Goal: Answer question/provide support: Share knowledge or assist other users

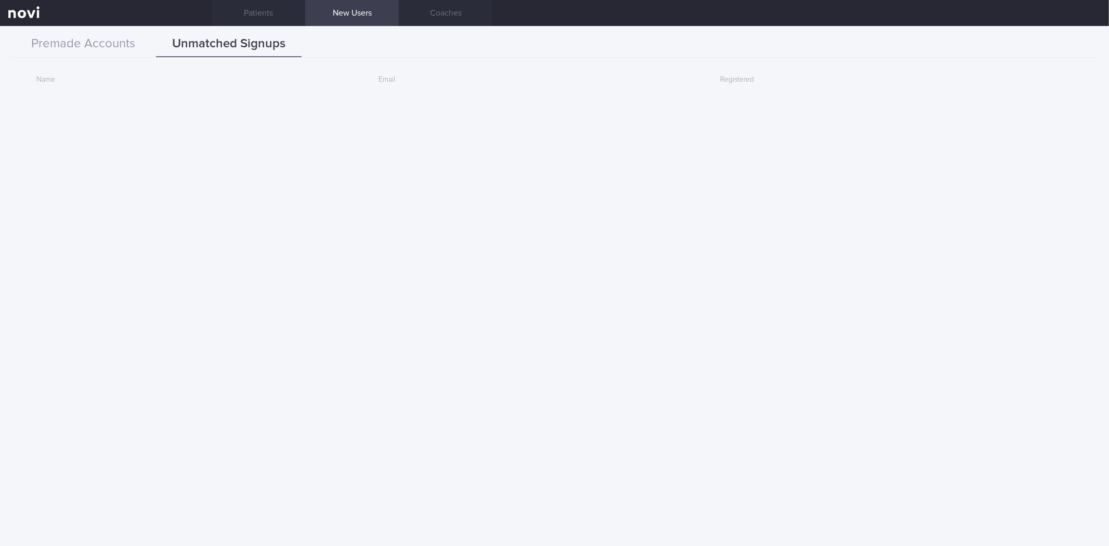
scroll to position [3291, 0]
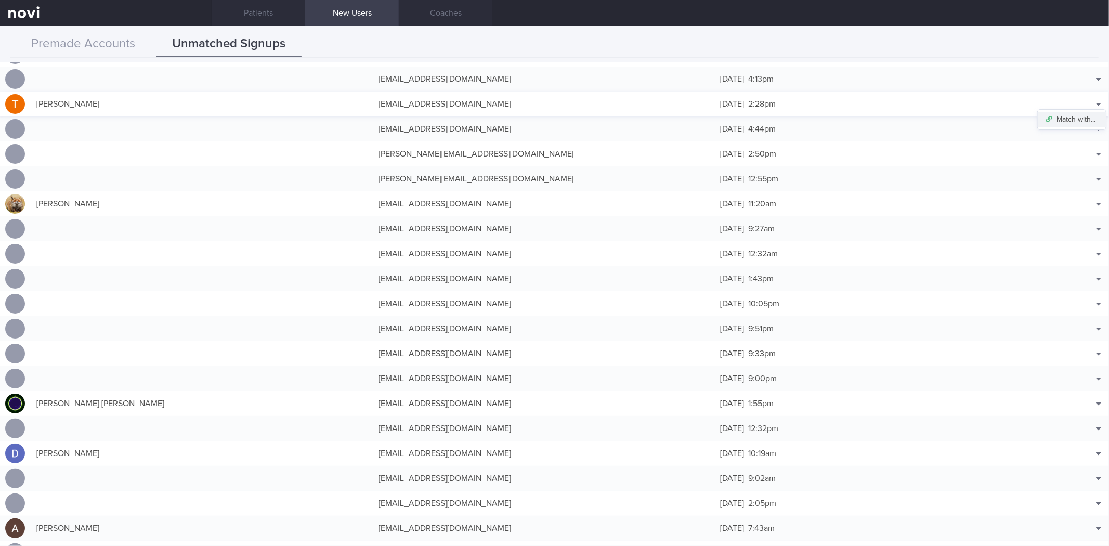
click at [1071, 116] on button "Match with..." at bounding box center [1071, 120] width 68 height 16
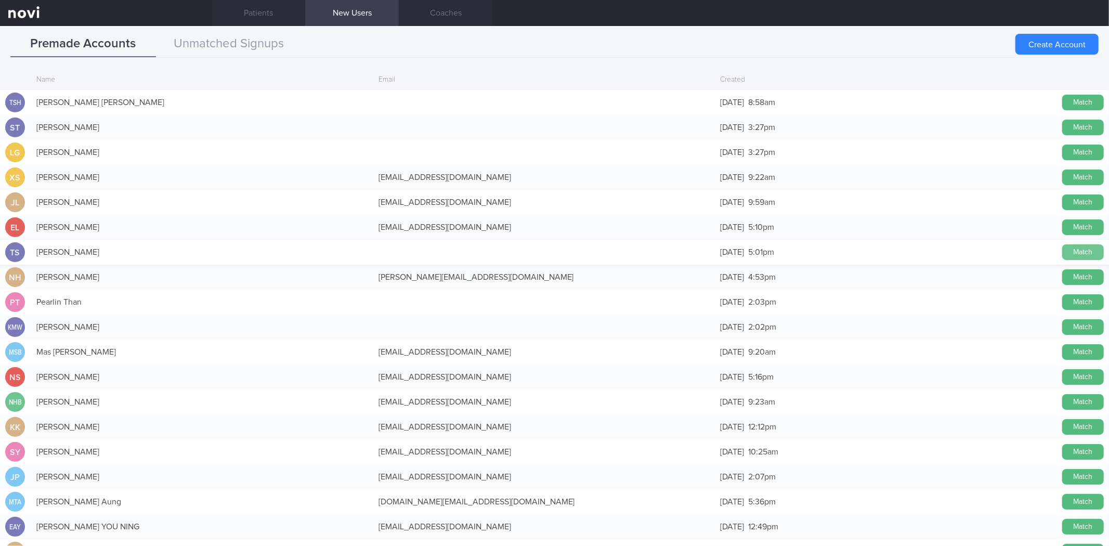
click at [1062, 248] on button "Match" at bounding box center [1083, 252] width 42 height 16
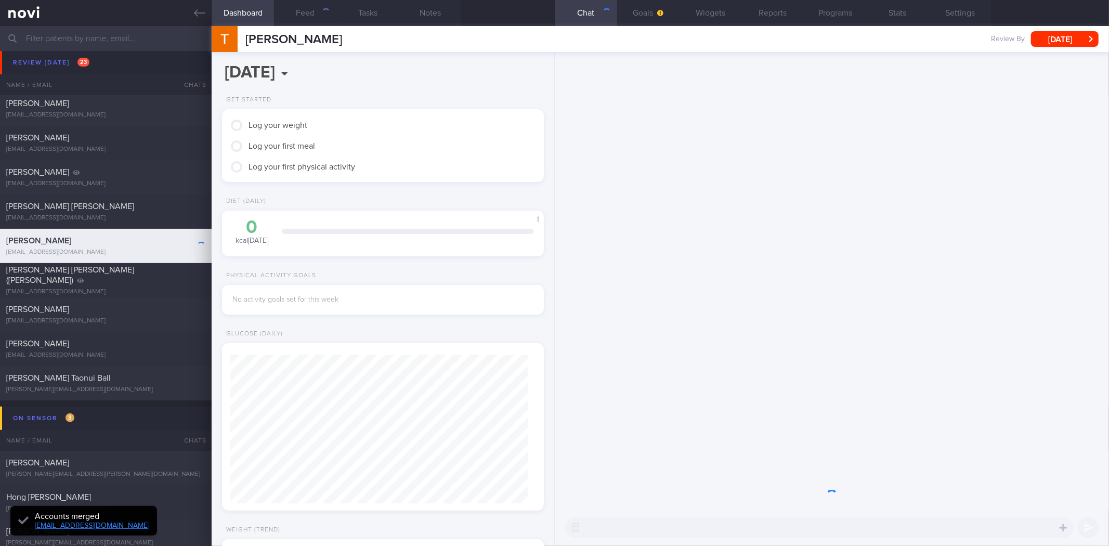
scroll to position [149, 298]
click at [678, 528] on div "​ ​" at bounding box center [819, 527] width 508 height 21
click at [679, 529] on div "​ ​" at bounding box center [819, 527] width 508 height 21
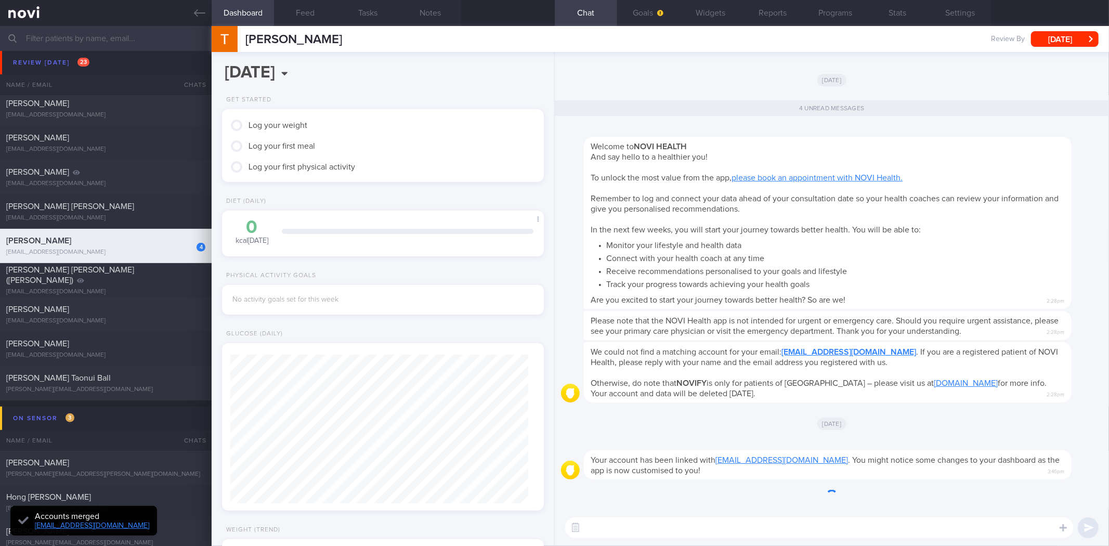
click at [679, 529] on textarea at bounding box center [819, 527] width 508 height 21
type textarea "Hi"
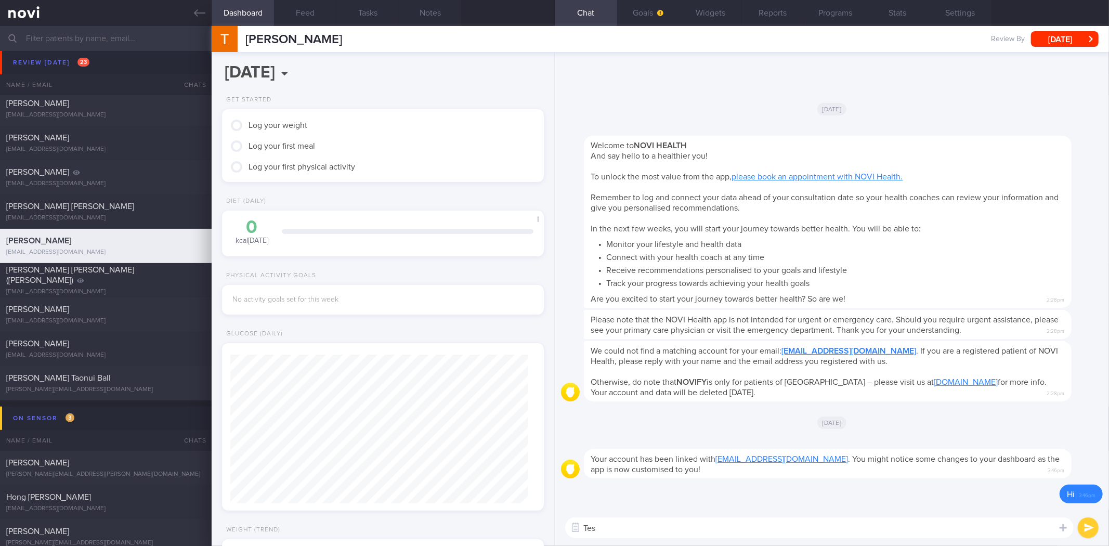
type textarea "Test"
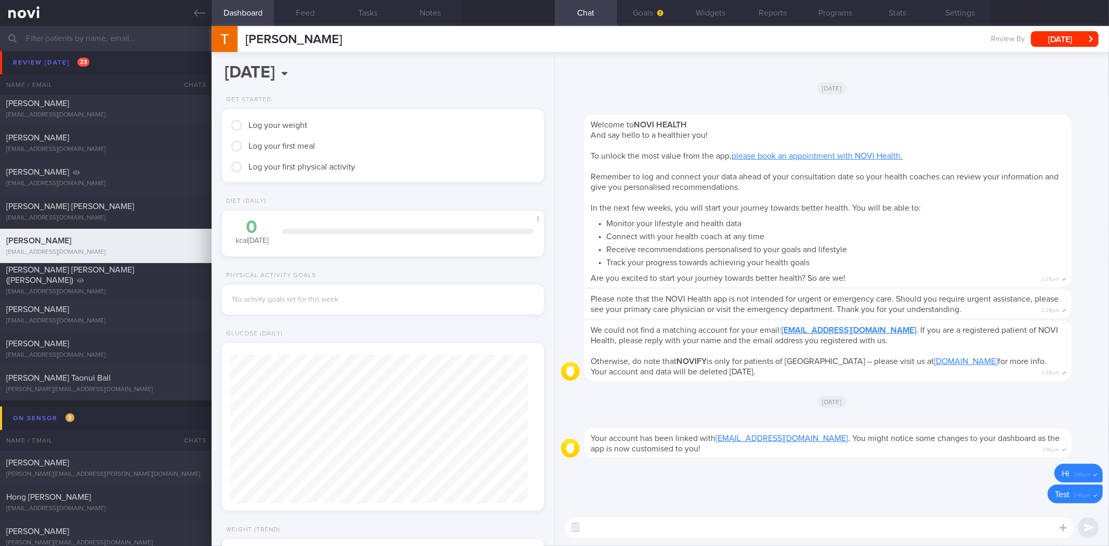
click at [679, 529] on textarea at bounding box center [819, 527] width 508 height 21
type textarea "Hi"
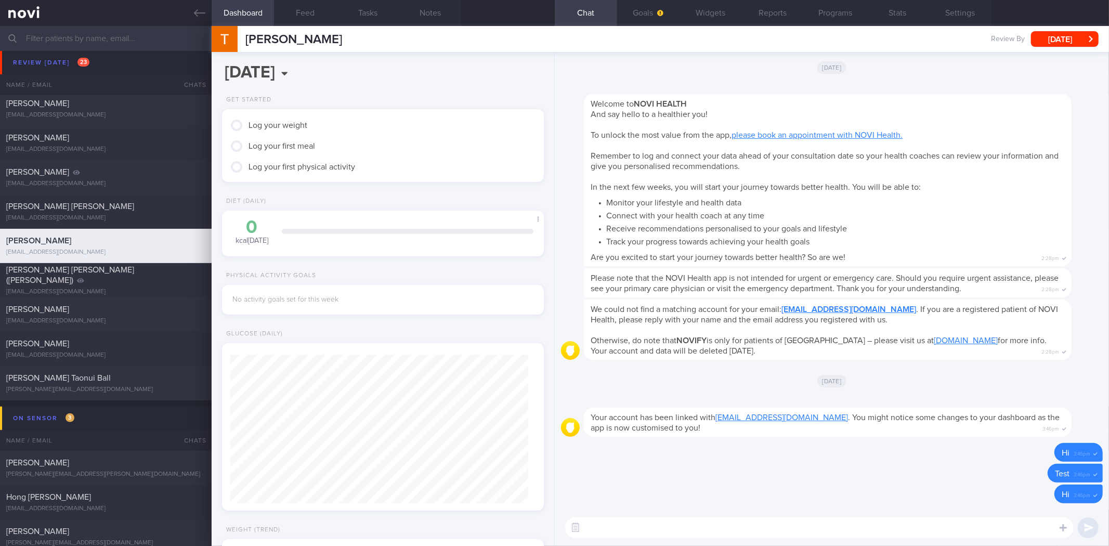
click at [923, 532] on textarea at bounding box center [819, 527] width 508 height 21
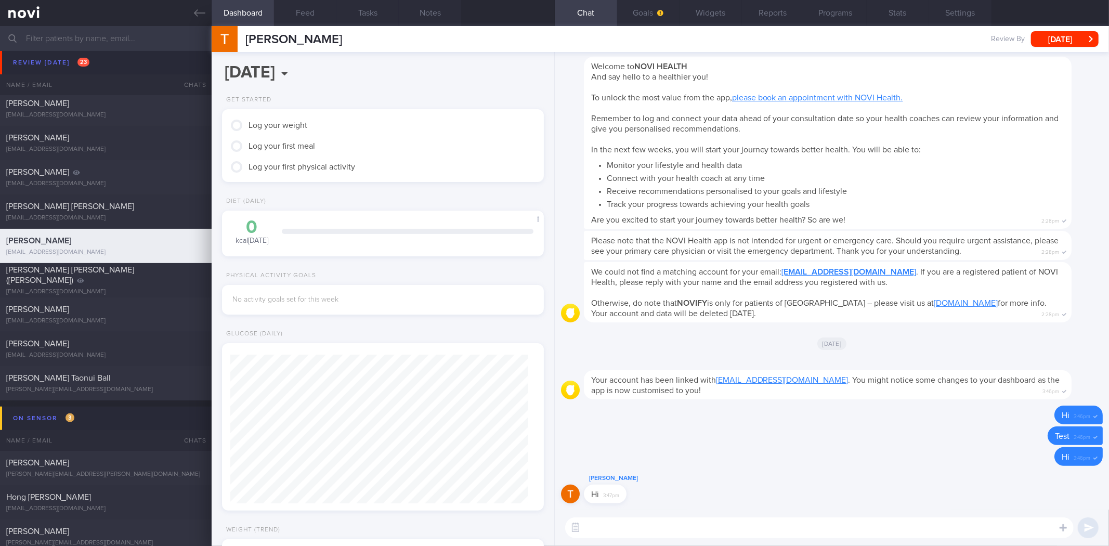
click at [650, 14] on button "Goals" at bounding box center [648, 13] width 62 height 26
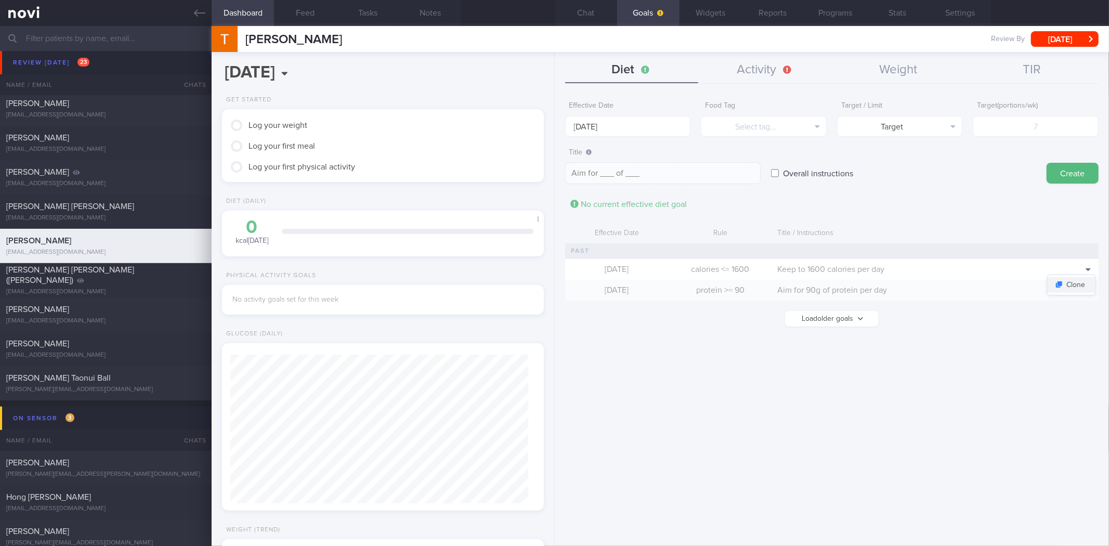
click at [1078, 287] on button "Clone" at bounding box center [1071, 285] width 48 height 16
type input "1600"
type textarea "Keep to 1600 calories per day"
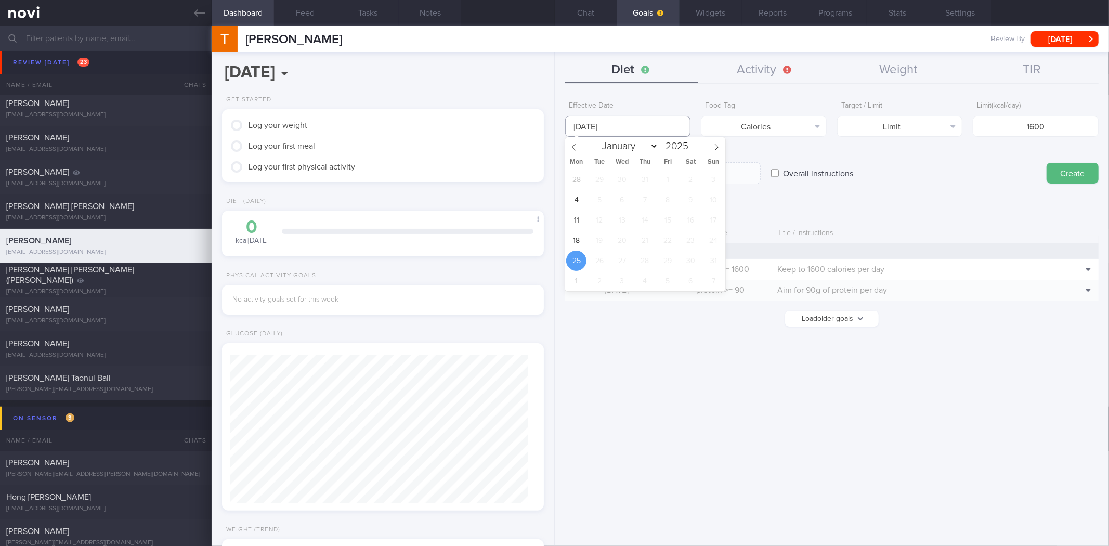
click at [646, 120] on input "[DATE]" at bounding box center [628, 126] width 126 height 21
click at [576, 240] on span "18" at bounding box center [576, 240] width 20 height 20
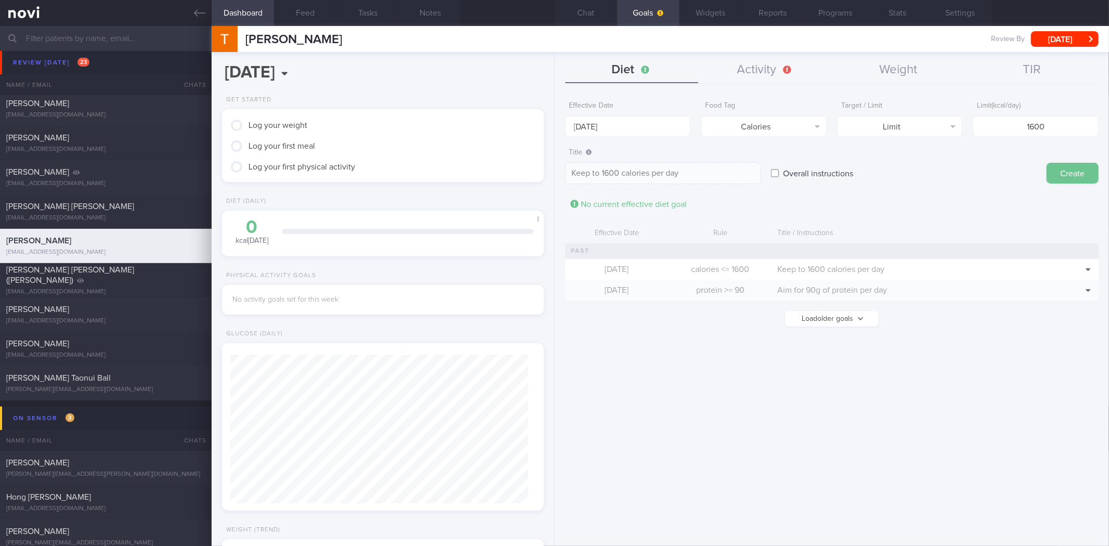
click at [1079, 170] on button "Create" at bounding box center [1072, 173] width 52 height 21
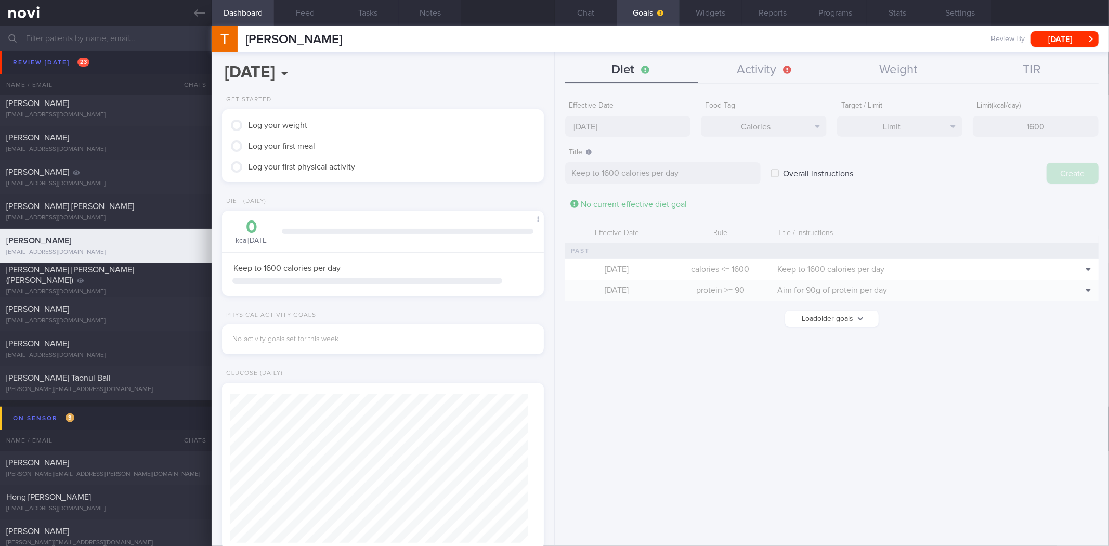
type input "[DATE]"
type textarea "Aim for ___ of ___"
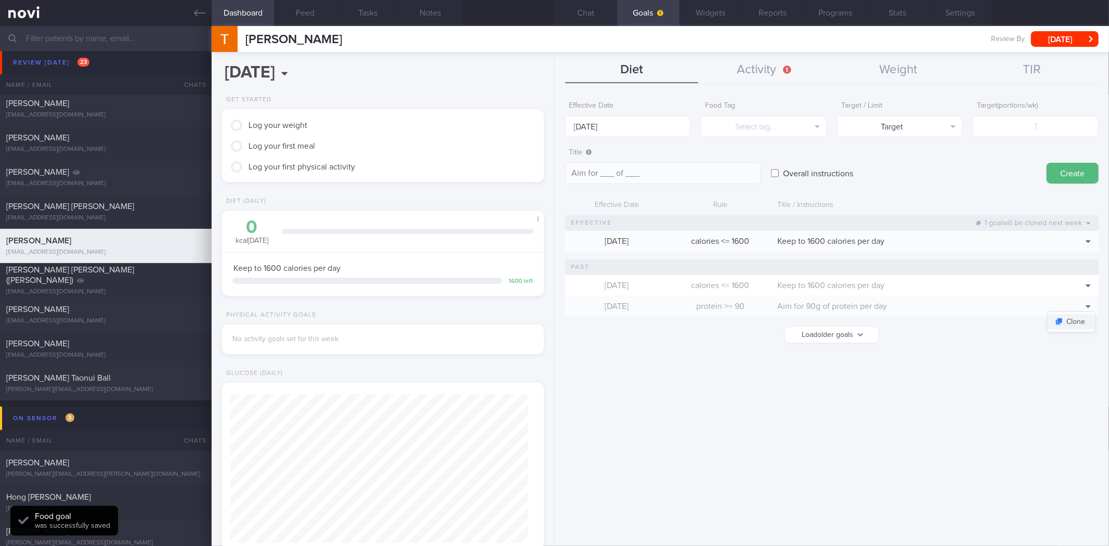
click at [1079, 317] on button "Clone" at bounding box center [1071, 322] width 48 height 16
type input "90"
type textarea "Aim for 90g of protein per day"
click at [616, 139] on form "Effective Date [DATE] Food Tag Protein Select tag... Calories Carbs Protein Fat…" at bounding box center [831, 224] width 533 height 257
click at [615, 123] on input "[DATE]" at bounding box center [628, 126] width 126 height 21
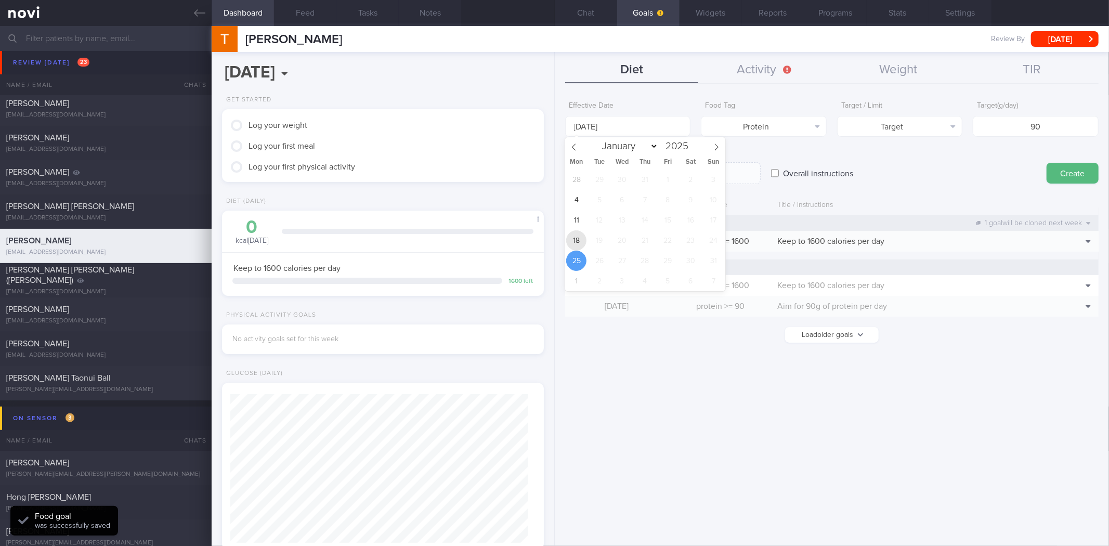
click at [573, 246] on span "18" at bounding box center [576, 240] width 20 height 20
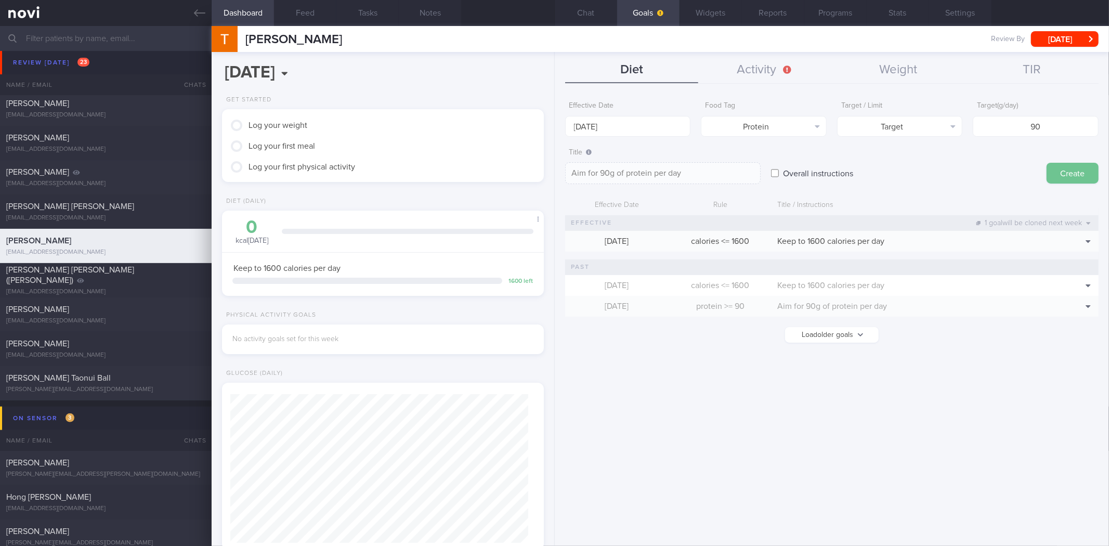
click at [1067, 166] on button "Create" at bounding box center [1072, 173] width 52 height 21
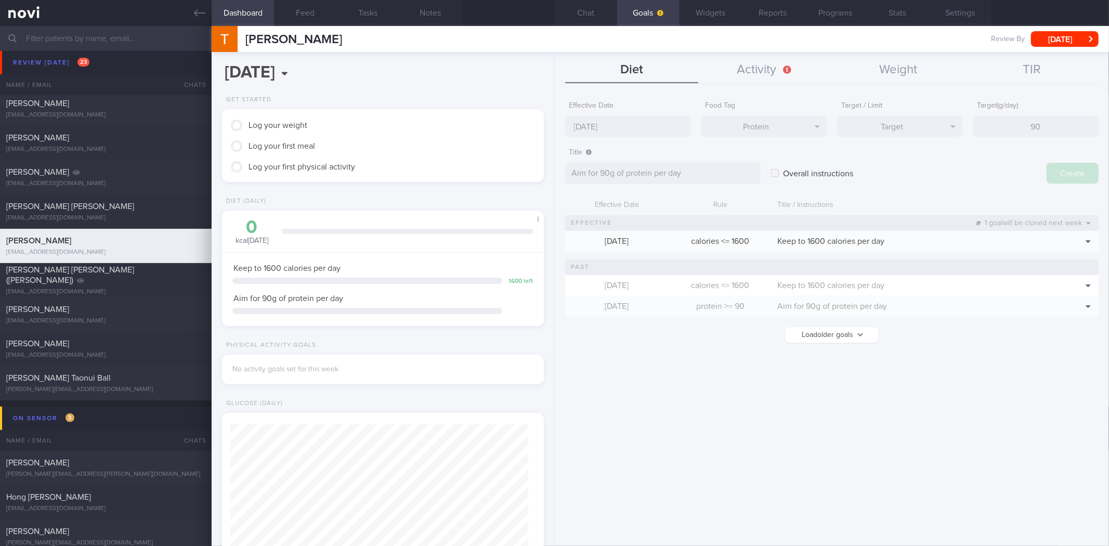
type input "[DATE]"
type textarea "Aim for ___ of ___"
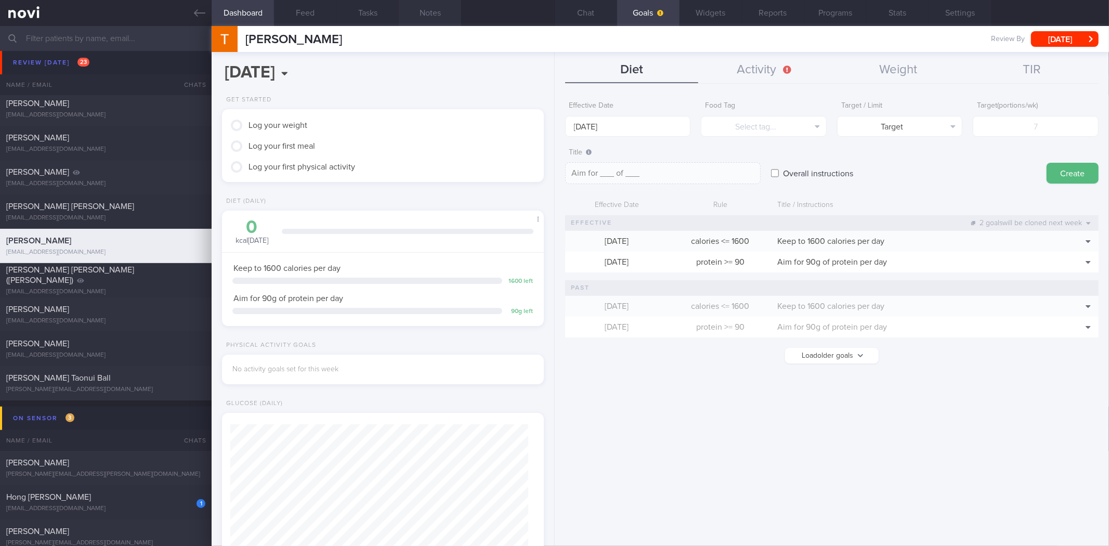
click at [447, 18] on button "Notes" at bounding box center [430, 13] width 62 height 26
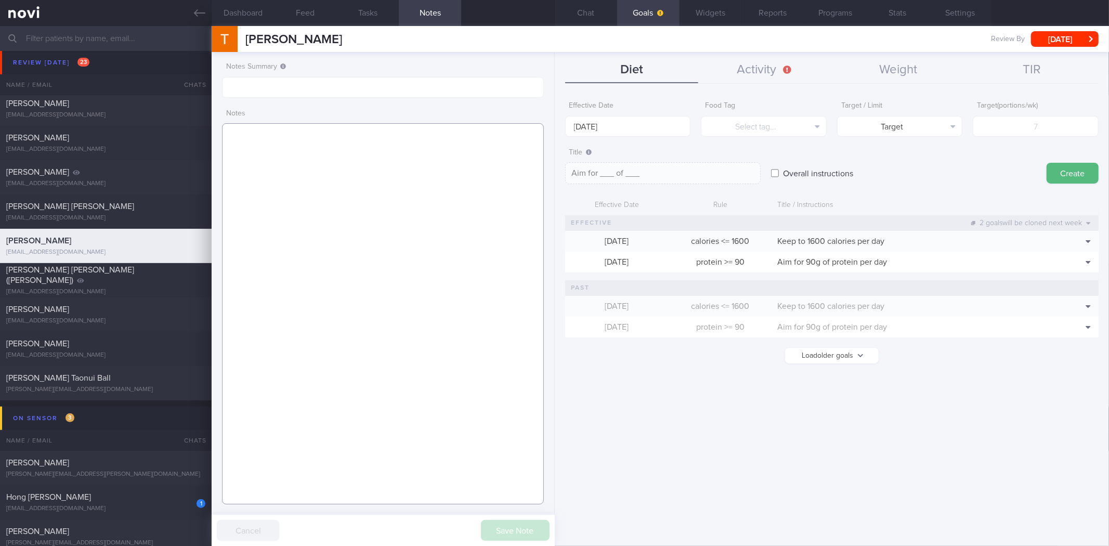
click at [399, 167] on textarea at bounding box center [382, 313] width 321 height 381
paste textarea "[DATE] 5:02 pm [PERSON_NAME] [PERSON_NAME] (ME6/ RSN) S7535886E [DATE] S7535886…"
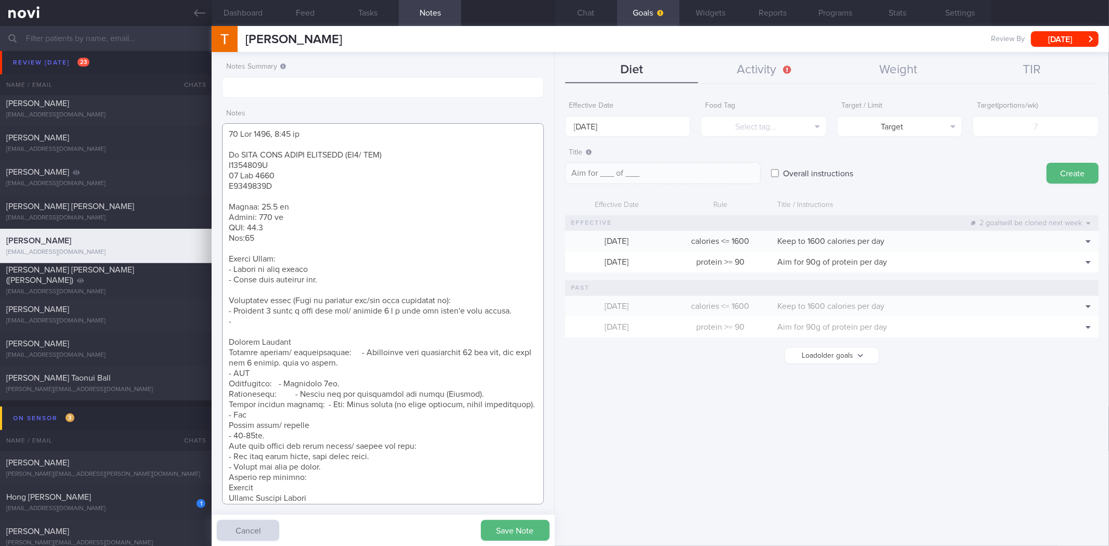
scroll to position [622, 0]
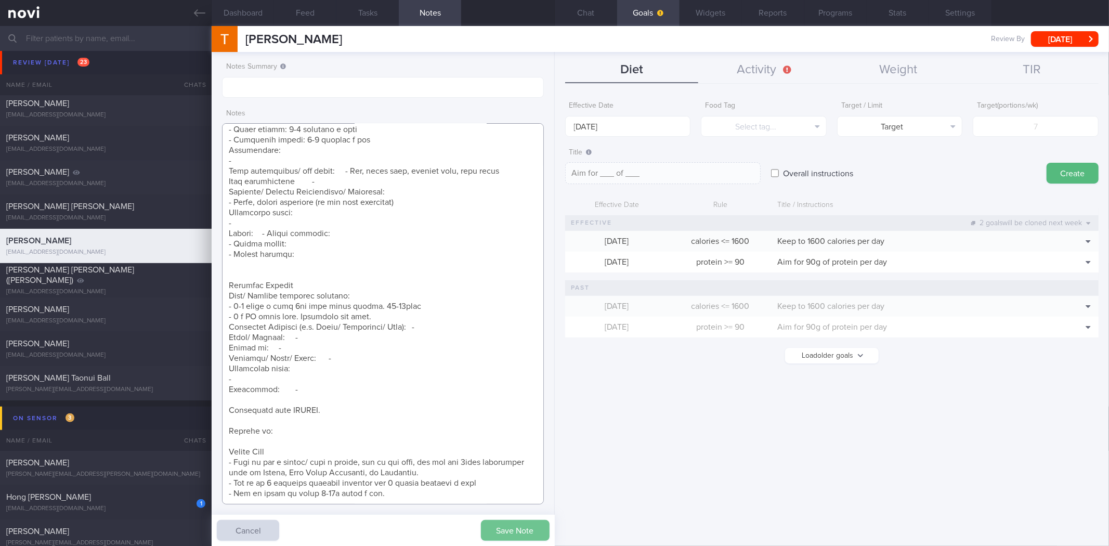
type textarea "[DATE] 5:02 pm [PERSON_NAME] [PERSON_NAME] (ME6/ RSN) S7535886E [DATE] S7535886…"
click at [522, 532] on button "Save Note" at bounding box center [515, 530] width 69 height 21
click at [589, 11] on button "Chat" at bounding box center [586, 13] width 62 height 26
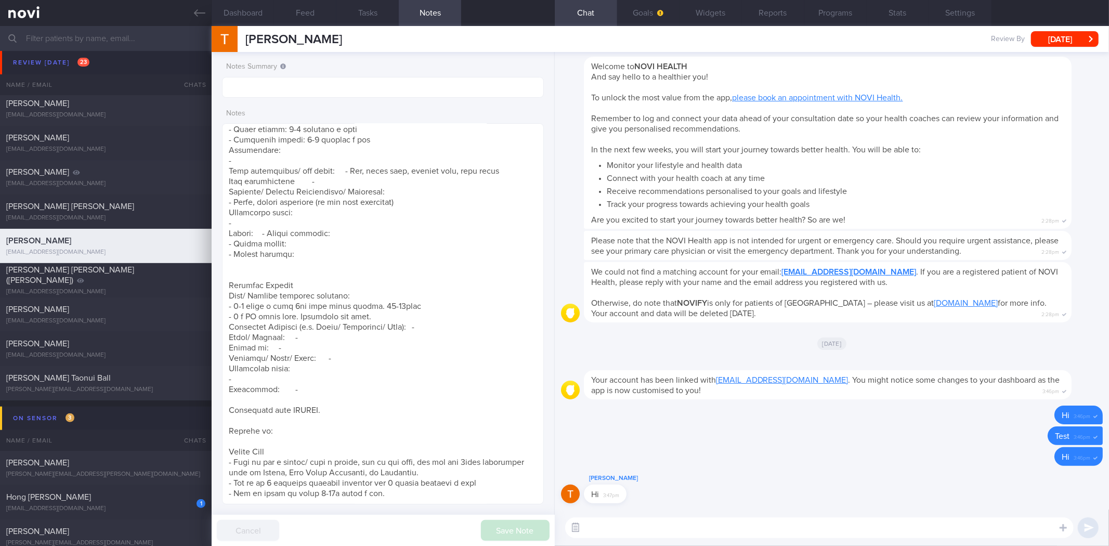
click at [575, 529] on button "button" at bounding box center [575, 527] width 19 height 19
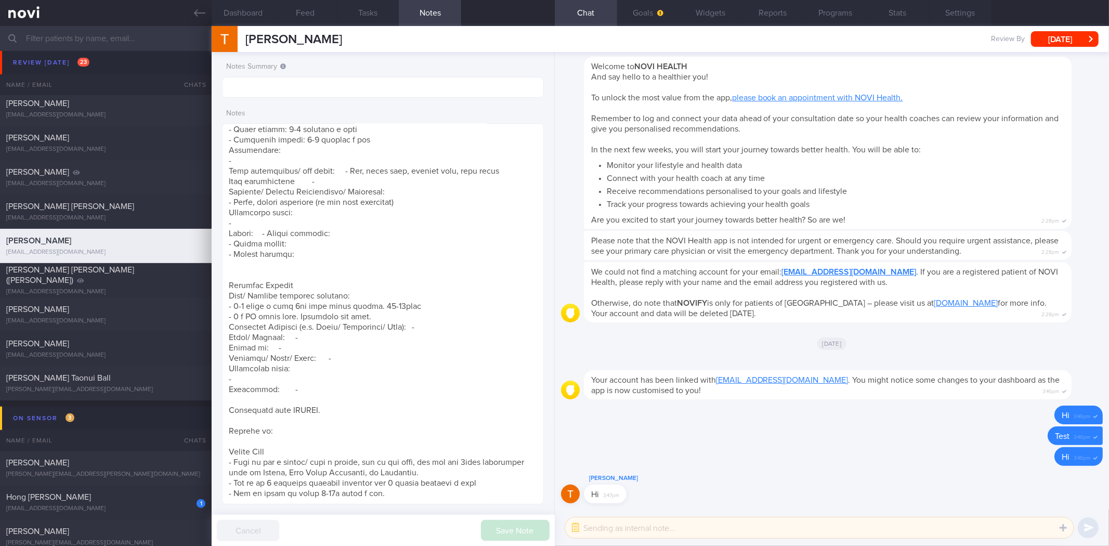
click at [602, 529] on textarea at bounding box center [819, 527] width 508 height 21
paste textarea "Hi , It was a pleasure speaking with you [DATE]. The Lifestyle Improvement Prog…"
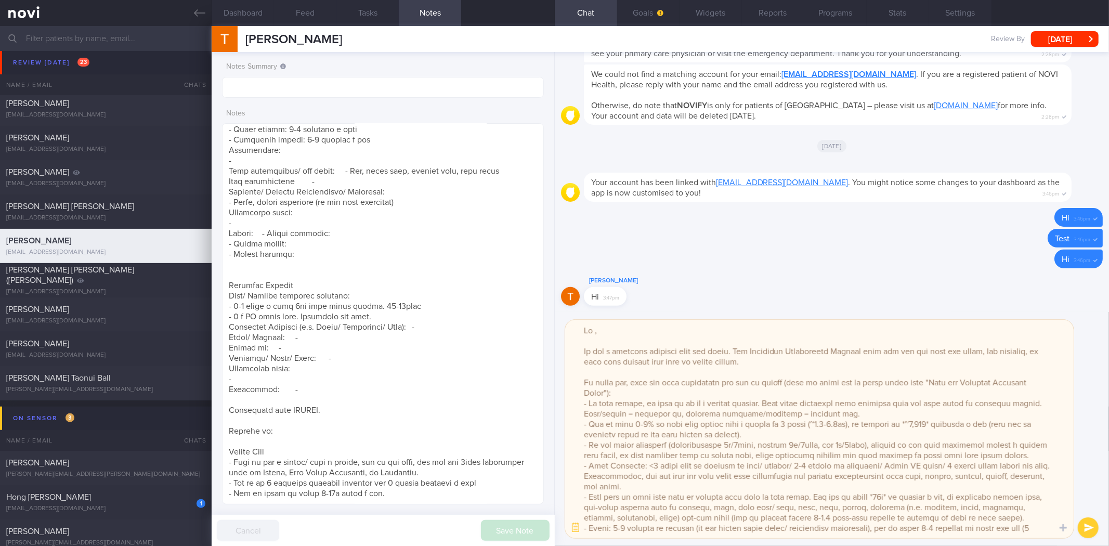
drag, startPoint x: 595, startPoint y: 328, endPoint x: 661, endPoint y: 326, distance: 66.1
click at [595, 328] on textarea at bounding box center [819, 429] width 508 height 218
type textarea "Hi Tere, It was a pleasure speaking with you [DATE]. The Lifestyle Improvement …"
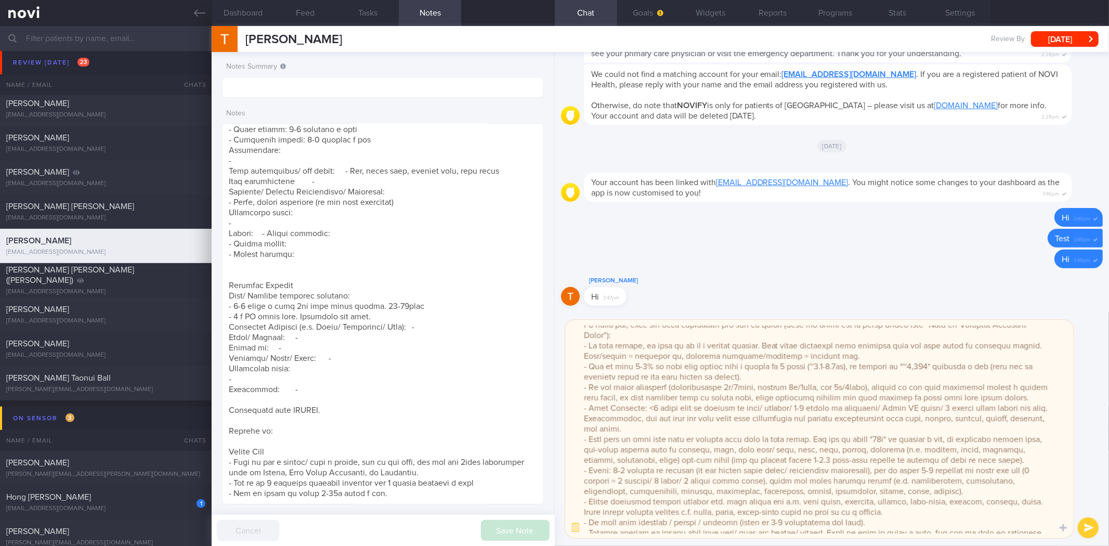
drag, startPoint x: 826, startPoint y: 363, endPoint x: 868, endPoint y: 374, distance: 43.1
click at [826, 363] on textarea at bounding box center [819, 429] width 508 height 218
click at [245, 16] on button "Dashboard" at bounding box center [243, 13] width 62 height 26
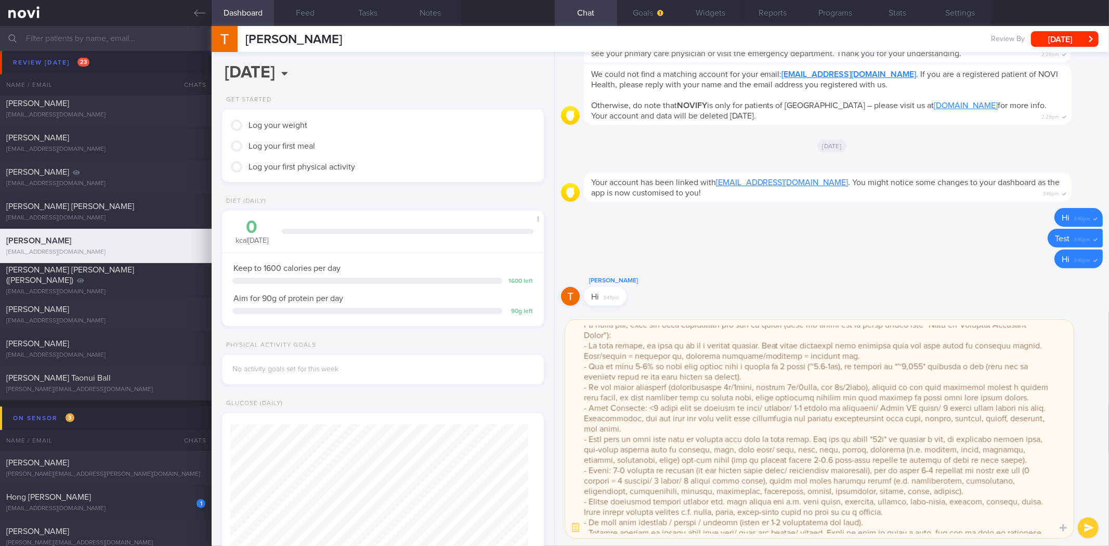
click at [921, 366] on textarea at bounding box center [819, 429] width 508 height 218
click at [434, 9] on button "Notes" at bounding box center [430, 13] width 62 height 26
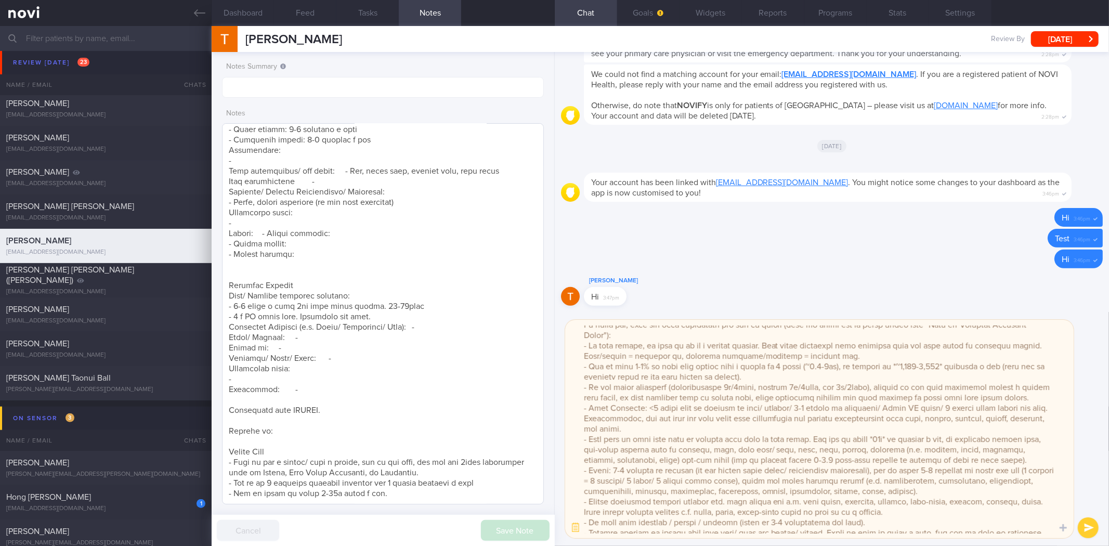
scroll to position [628, 0]
drag, startPoint x: 229, startPoint y: 461, endPoint x: 406, endPoint y: 501, distance: 181.6
click at [406, 501] on textarea at bounding box center [382, 313] width 321 height 381
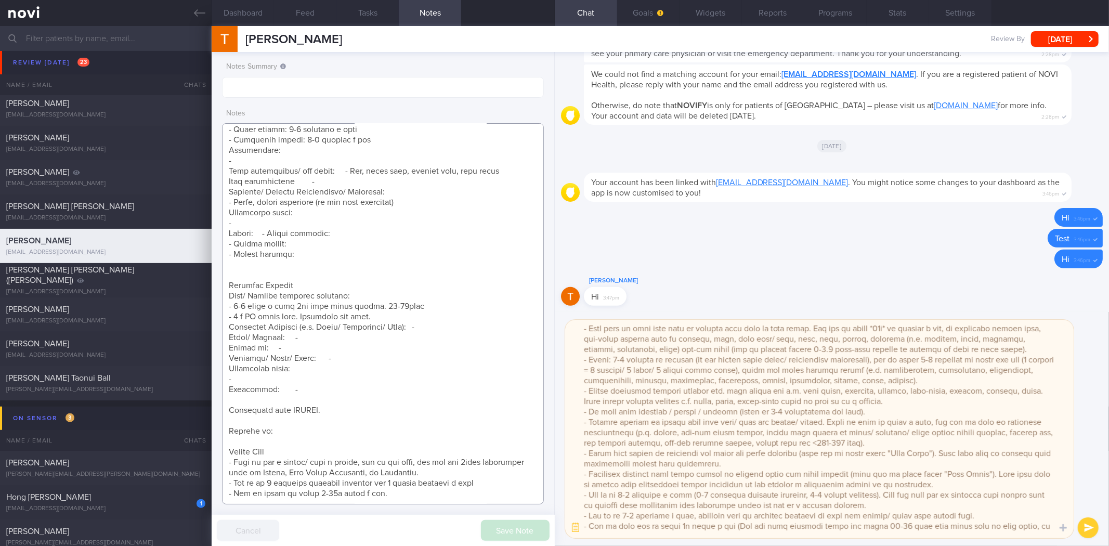
scroll to position [173, 0]
click at [381, 501] on textarea at bounding box center [382, 313] width 321 height 381
drag, startPoint x: 387, startPoint y: 495, endPoint x: 217, endPoint y: 479, distance: 170.7
click at [217, 479] on div "Notes Summary Notes Save Note Cancel" at bounding box center [383, 299] width 343 height 494
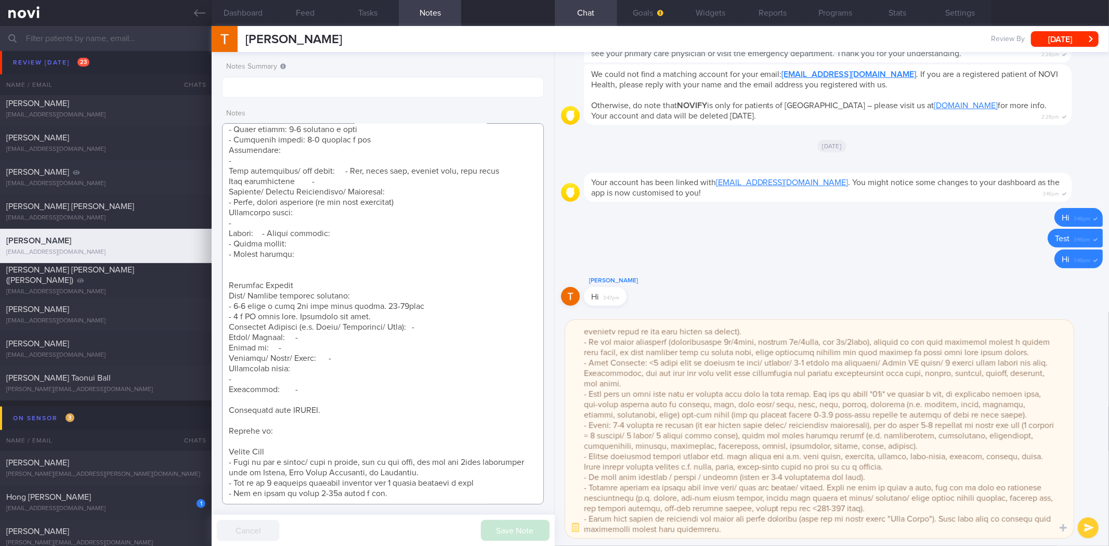
scroll to position [0, 0]
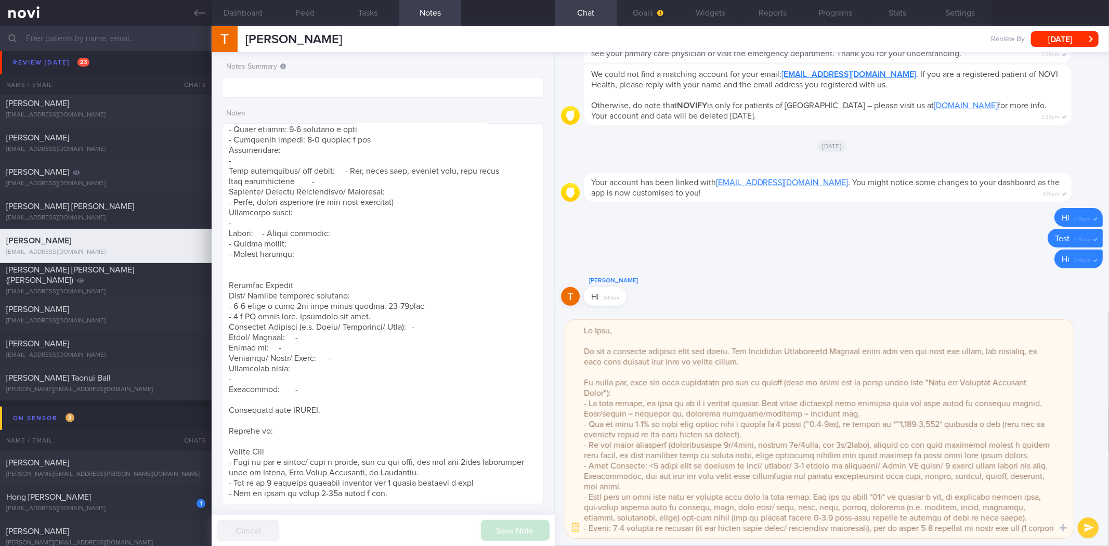
click at [583, 401] on textarea at bounding box center [819, 429] width 508 height 218
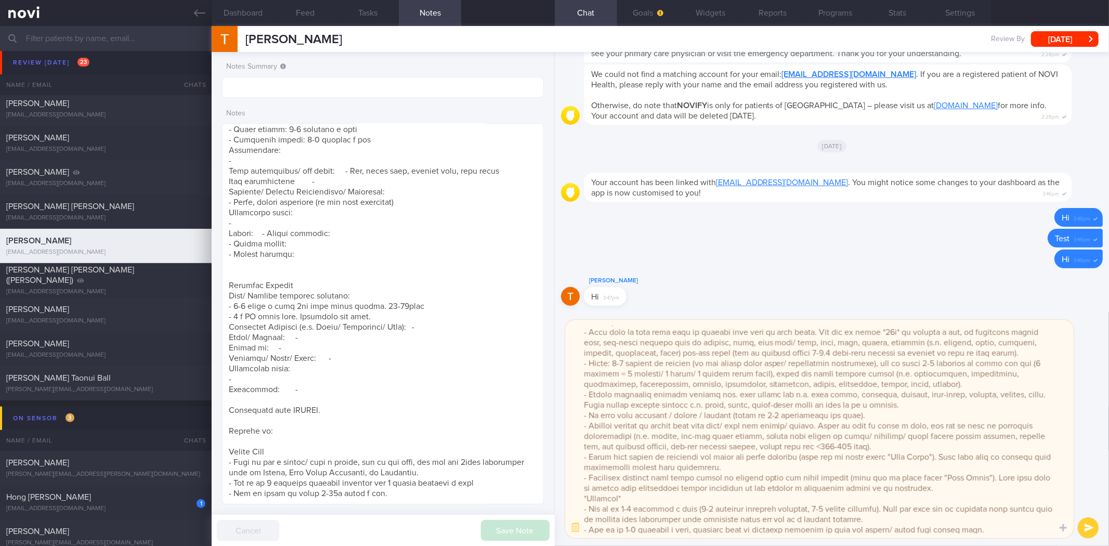
paste textarea "- Aim to do 2 strength training sessions and 2 cardio sessions a week - Try to …"
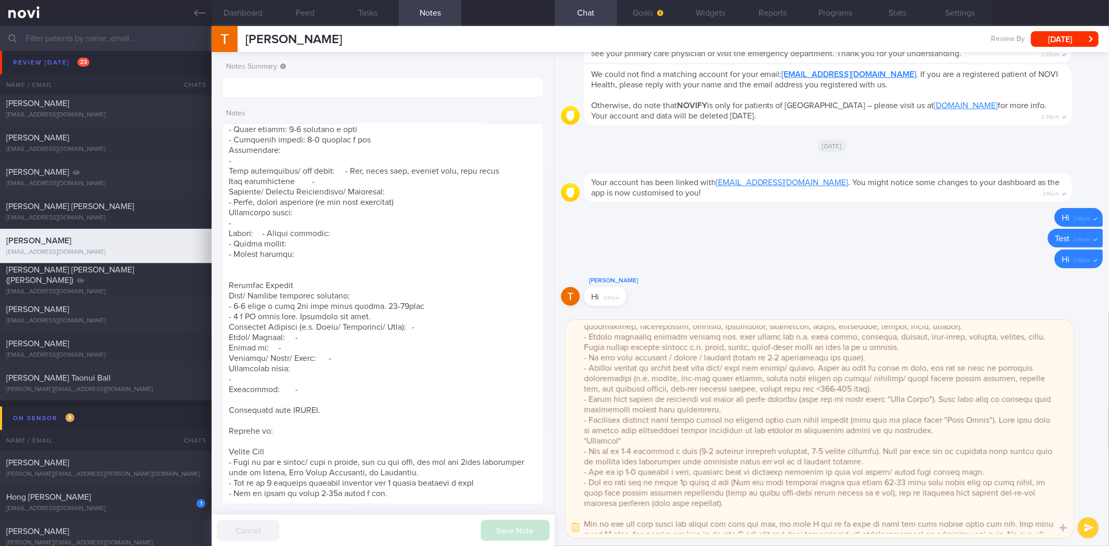
drag, startPoint x: 997, startPoint y: 471, endPoint x: 567, endPoint y: 449, distance: 430.9
click at [567, 449] on textarea at bounding box center [819, 429] width 508 height 218
paste textarea "2 strength training sessions and 2 cardio sessions a week - Try to clock at lea…"
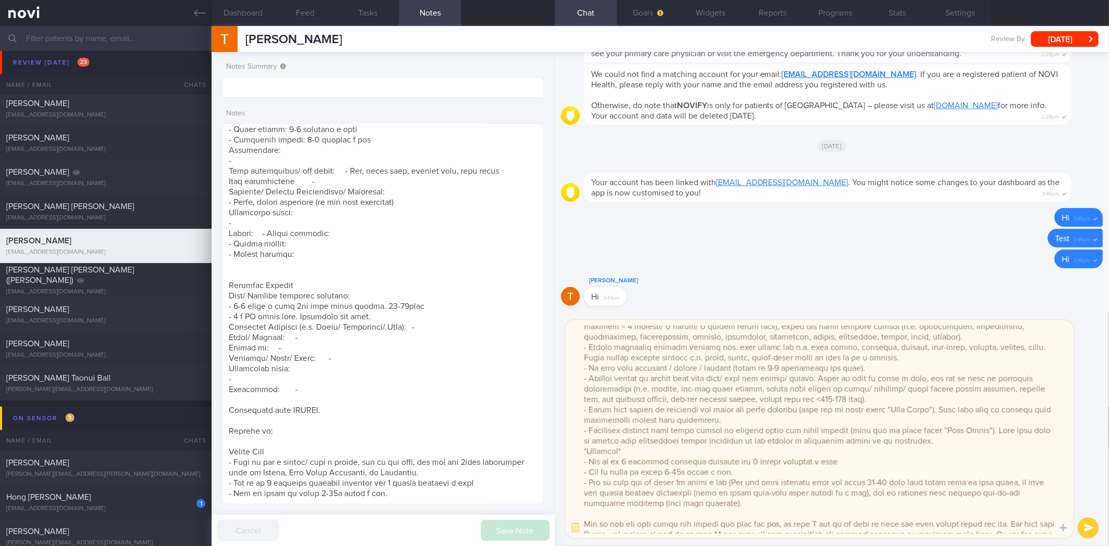
drag, startPoint x: 745, startPoint y: 461, endPoint x: 548, endPoint y: 456, distance: 197.6
click at [548, 456] on div "Dashboard Feed Tasks Notes Chat Goals Widgets Reports Programs Stats Settings T…" at bounding box center [660, 286] width 897 height 520
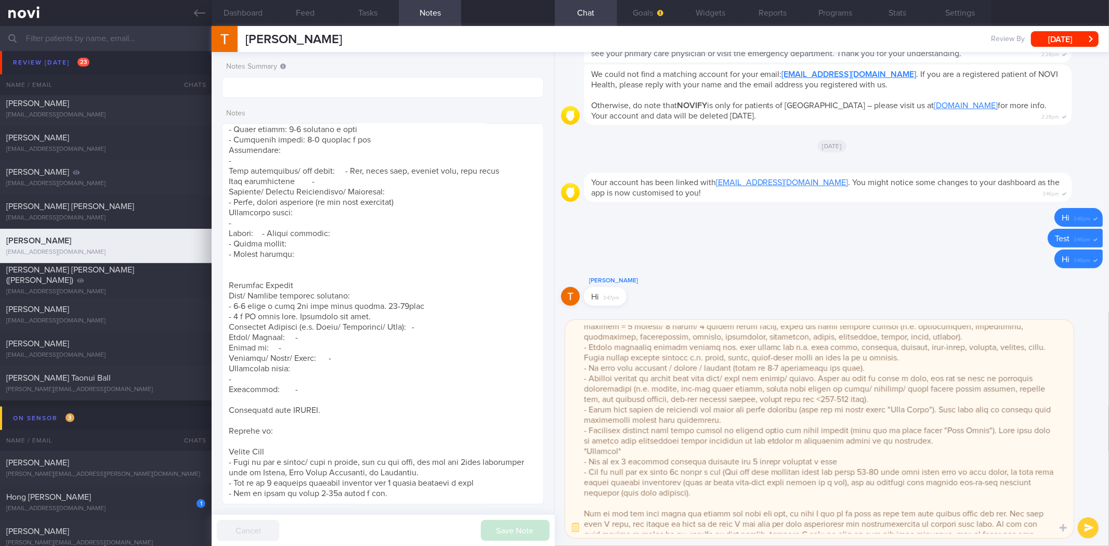
paste textarea "- Try to clock at least 8-10k steps a day."
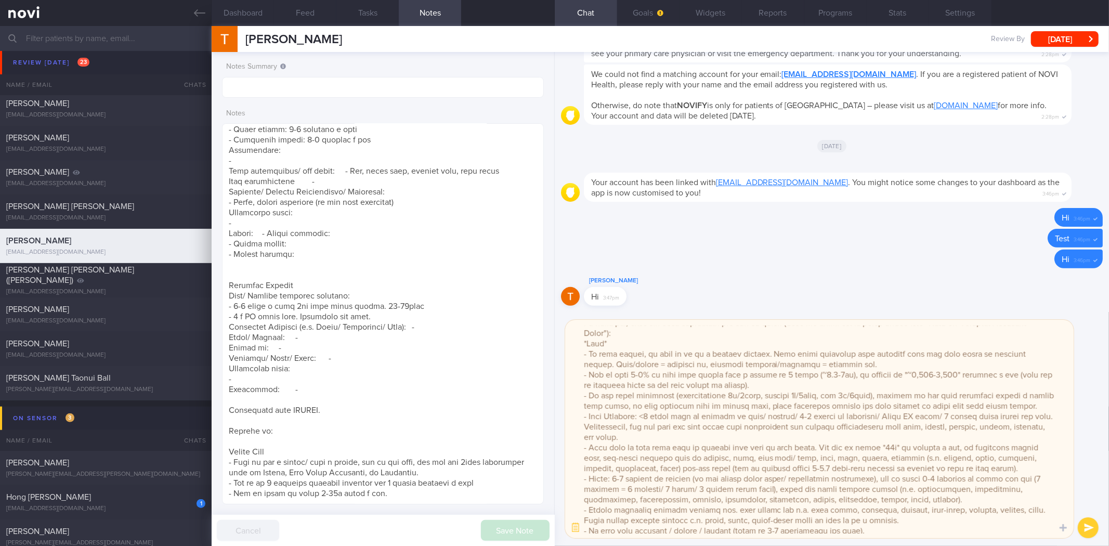
drag, startPoint x: 694, startPoint y: 480, endPoint x: 572, endPoint y: 347, distance: 180.6
click at [572, 347] on textarea at bounding box center [819, 429] width 508 height 218
click at [700, 402] on textarea at bounding box center [819, 429] width 508 height 218
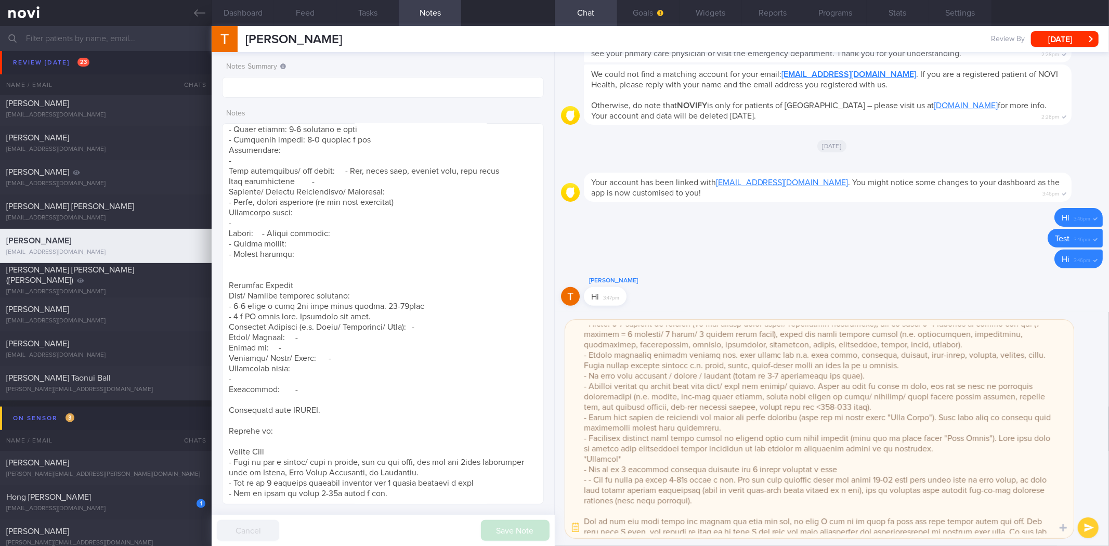
scroll to position [233, 0]
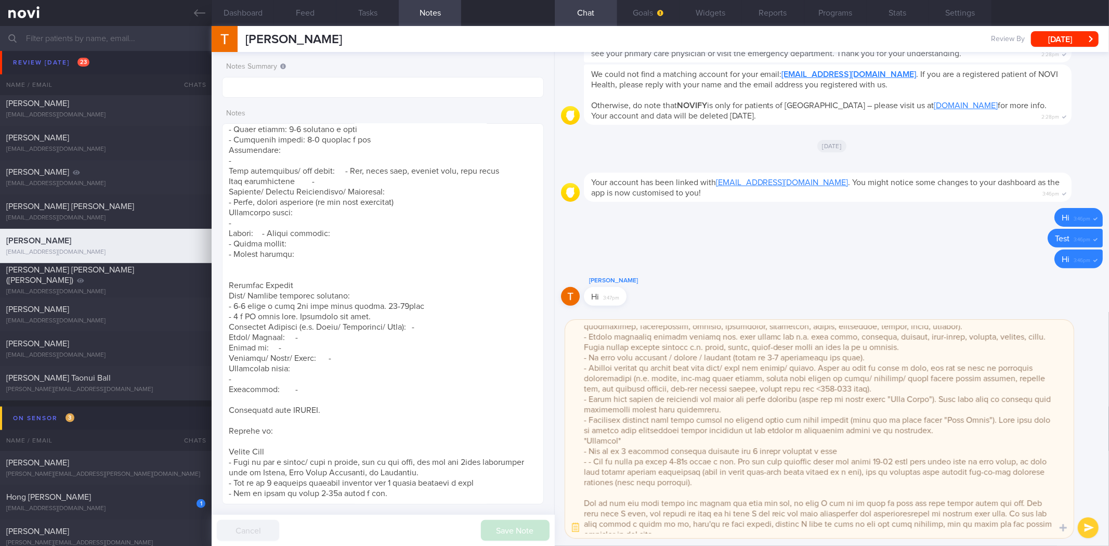
click at [582, 394] on textarea at bounding box center [819, 429] width 508 height 218
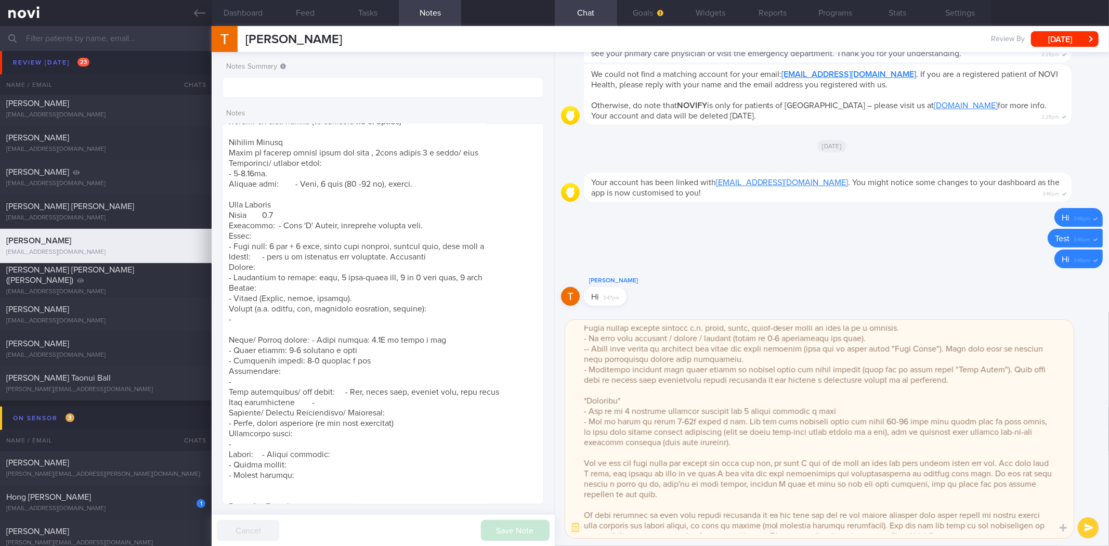
scroll to position [283, 0]
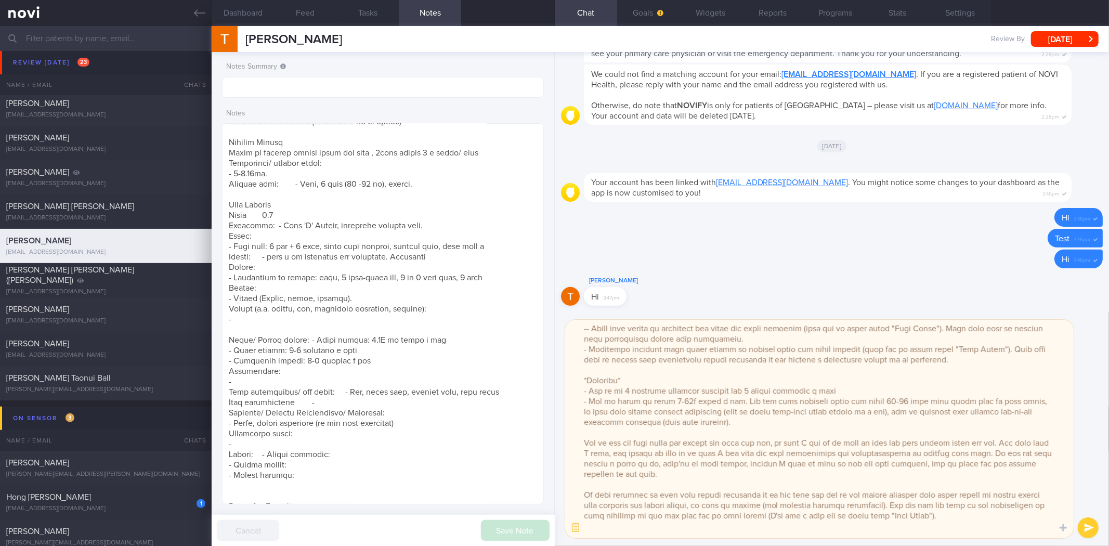
drag, startPoint x: 583, startPoint y: 381, endPoint x: 783, endPoint y: 411, distance: 201.7
click at [783, 411] on textarea at bounding box center [819, 429] width 508 height 218
click at [581, 530] on button "button" at bounding box center [575, 527] width 19 height 19
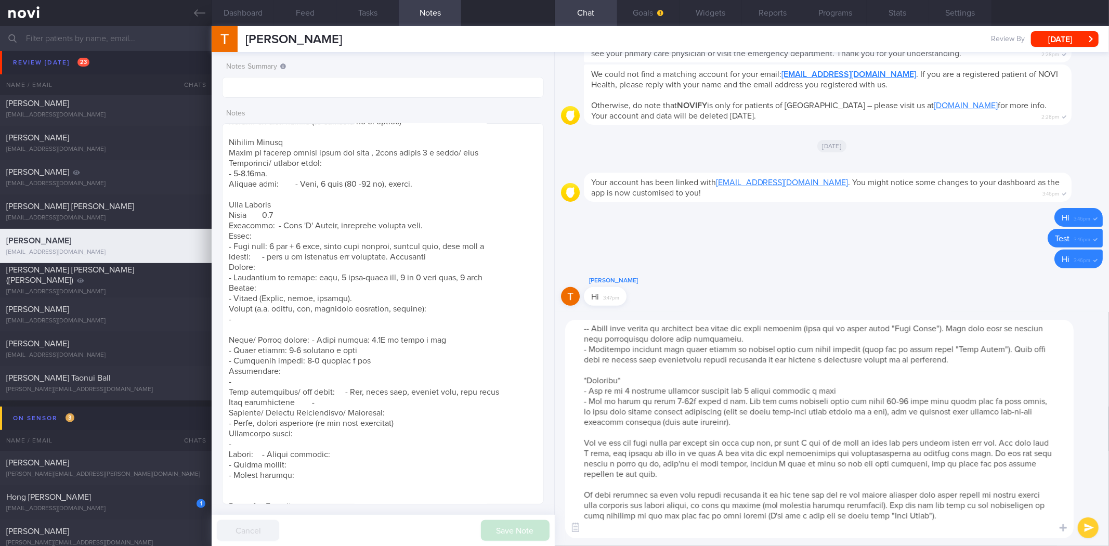
click at [704, 438] on textarea at bounding box center [819, 429] width 508 height 218
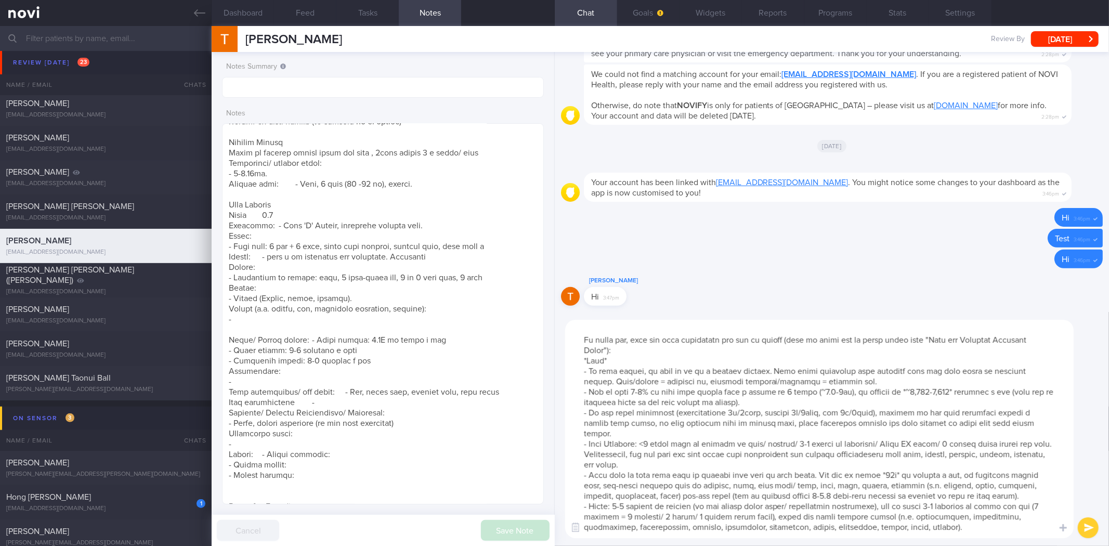
scroll to position [1, 0]
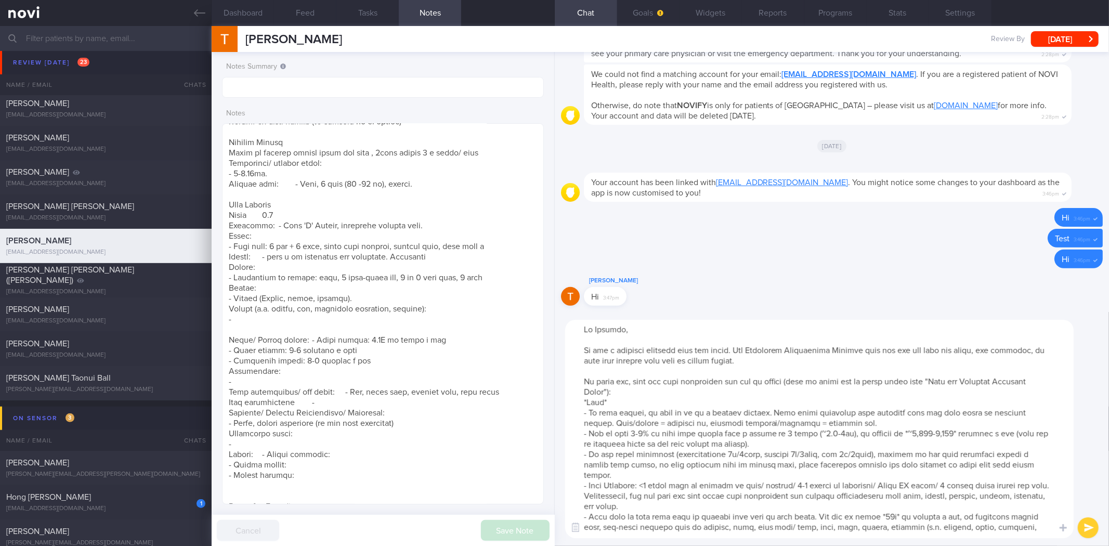
type textarea "Hi Terrence, It was a pleasure speaking with you today. The Lifestyle Improveme…"
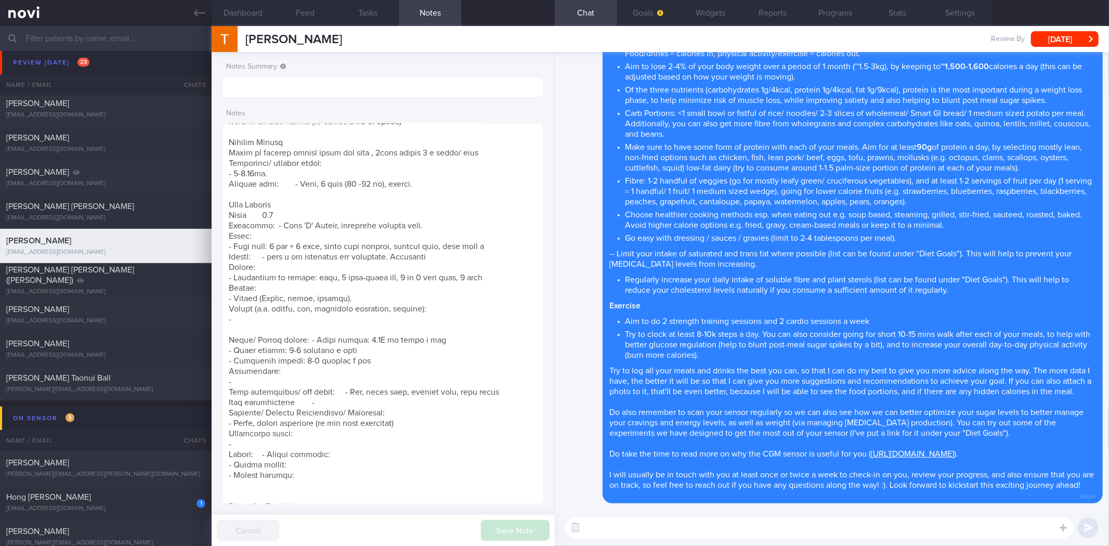
click at [854, 525] on textarea at bounding box center [819, 527] width 508 height 21
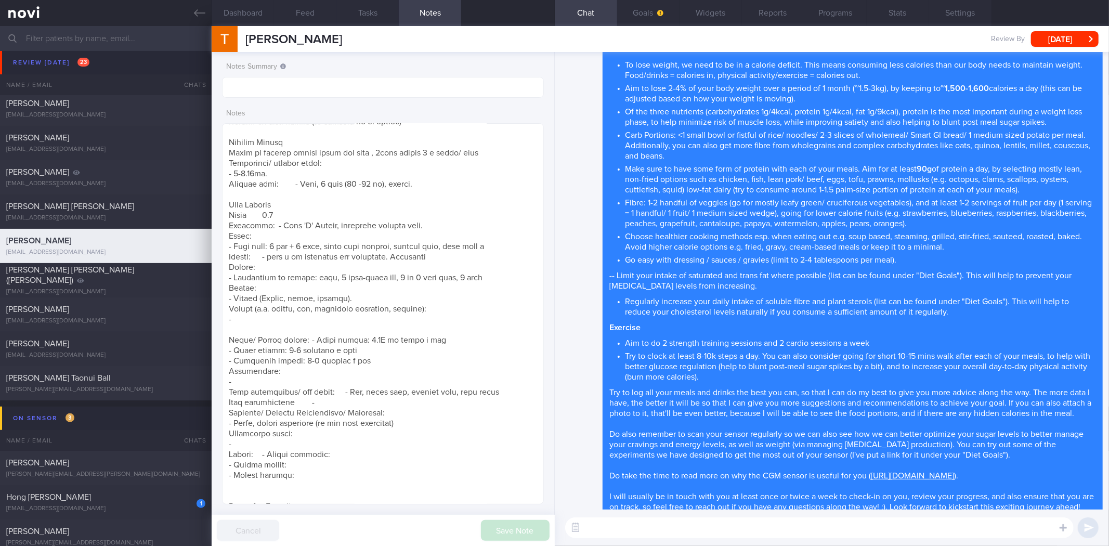
scroll to position [1, 0]
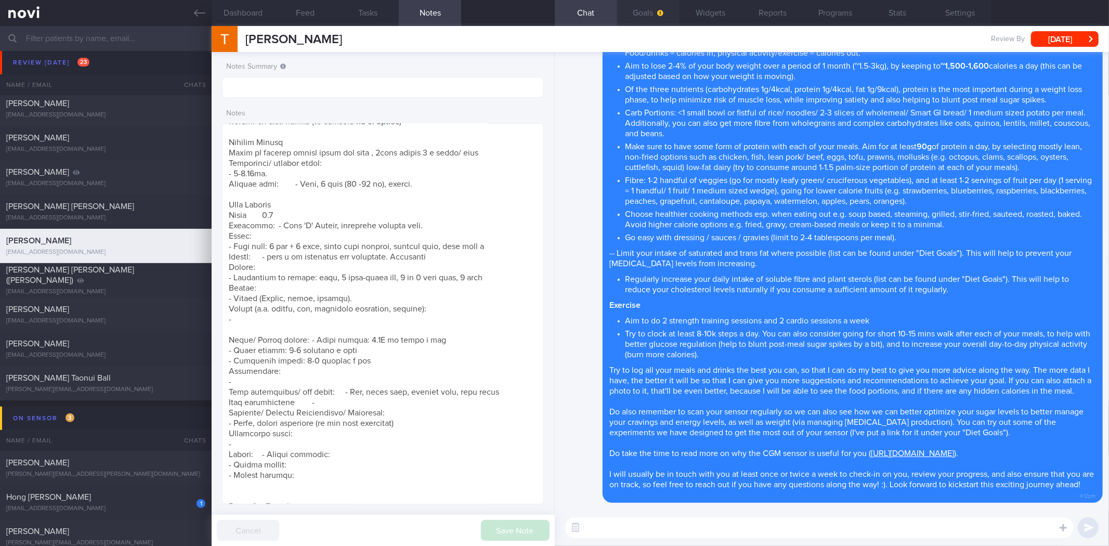
click at [652, 14] on button "Goals" at bounding box center [648, 13] width 62 height 26
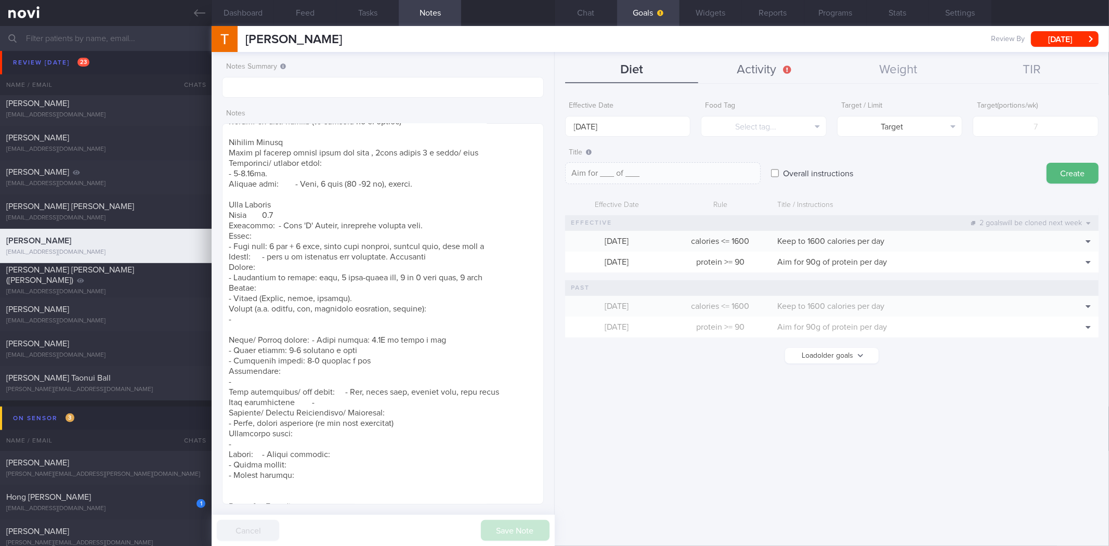
click at [753, 63] on button "Activity" at bounding box center [765, 70] width 134 height 26
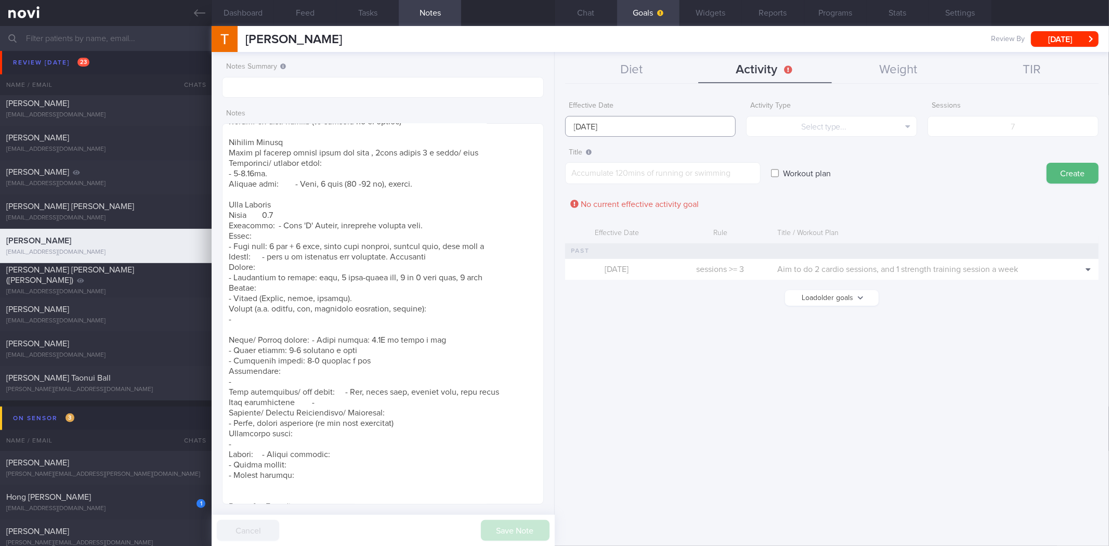
click at [652, 129] on input "[DATE]" at bounding box center [650, 126] width 171 height 21
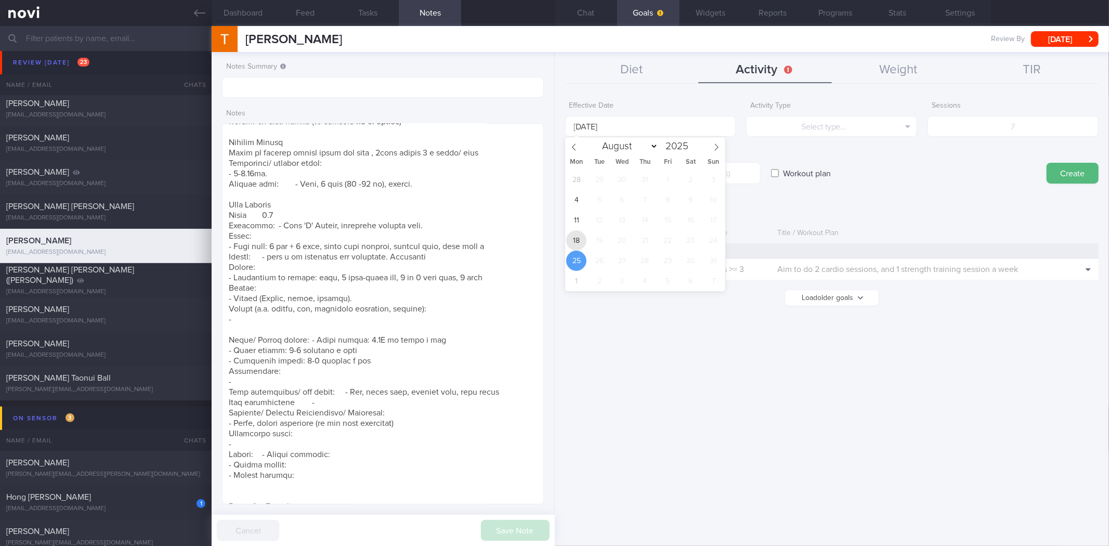
click at [578, 248] on span "18" at bounding box center [576, 240] width 20 height 20
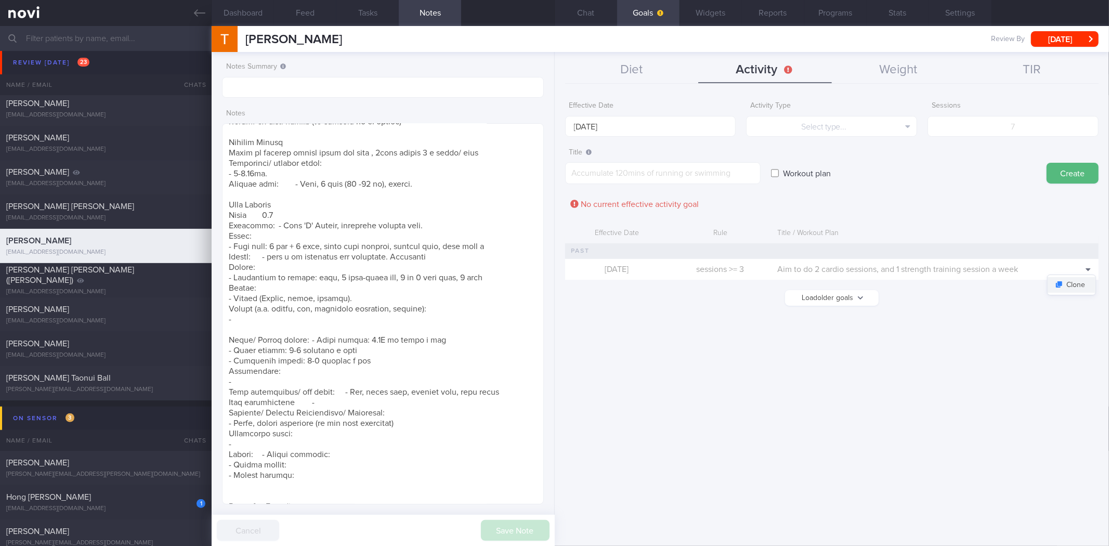
click at [1084, 284] on button "Clone" at bounding box center [1071, 285] width 48 height 16
type input "[DATE]"
type input "3"
type textarea "Aim to do 2 cardio sessions, and 1 strength training session a week"
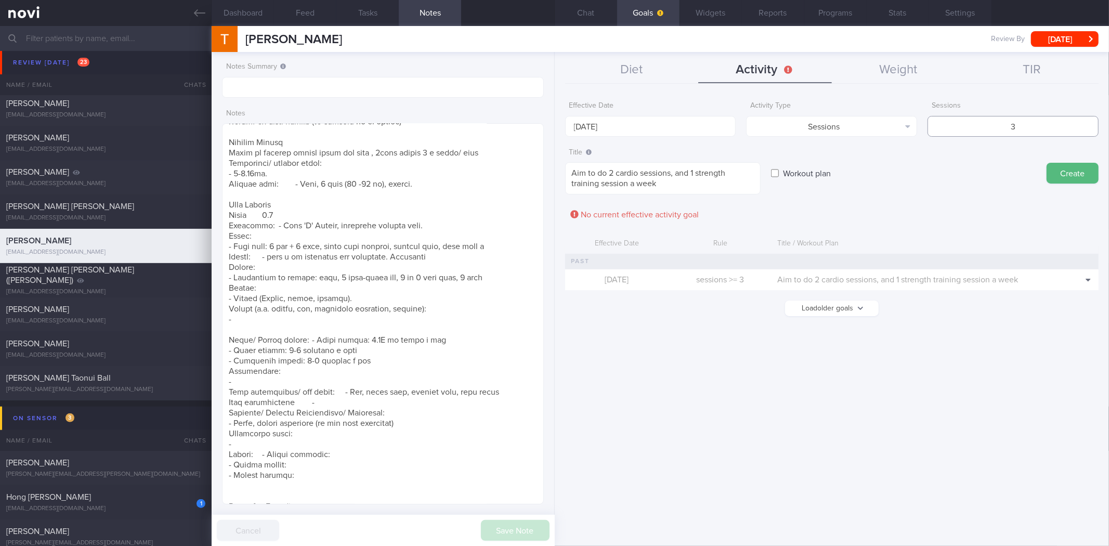
click at [986, 118] on input "3" at bounding box center [1012, 126] width 171 height 21
drag, startPoint x: 1044, startPoint y: 125, endPoint x: 941, endPoint y: 125, distance: 102.4
click at [941, 125] on input "3" at bounding box center [1012, 126] width 171 height 21
type input "4"
click at [693, 174] on textarea "Aim to do 2 cardio sessions, and 1 strength training session a week" at bounding box center [662, 178] width 195 height 32
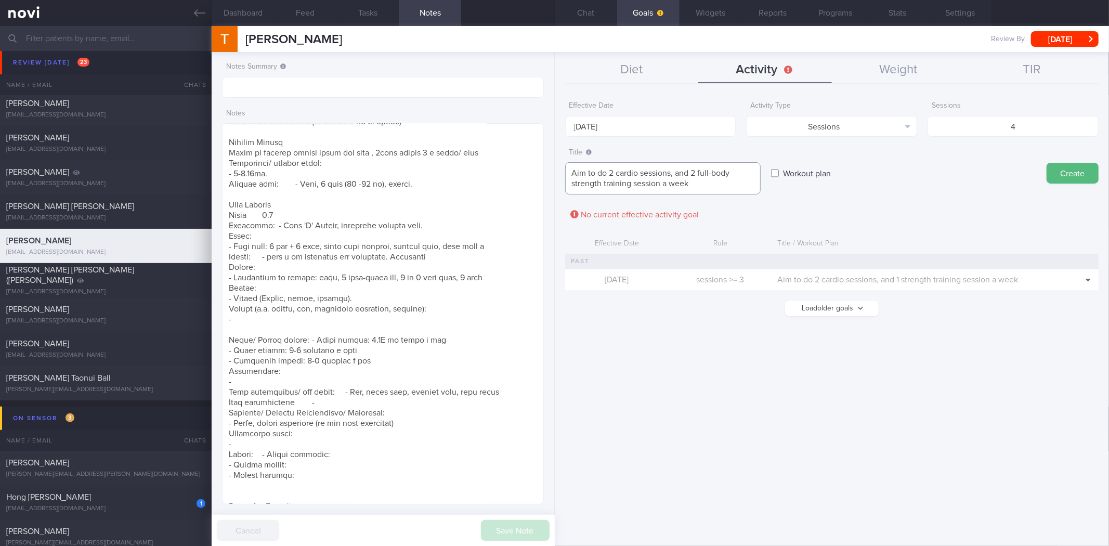
type textarea "Aim to do 2 cardio sessions, and 2 full-body strength training session a week"
click at [1046, 163] on button "Create" at bounding box center [1072, 173] width 52 height 21
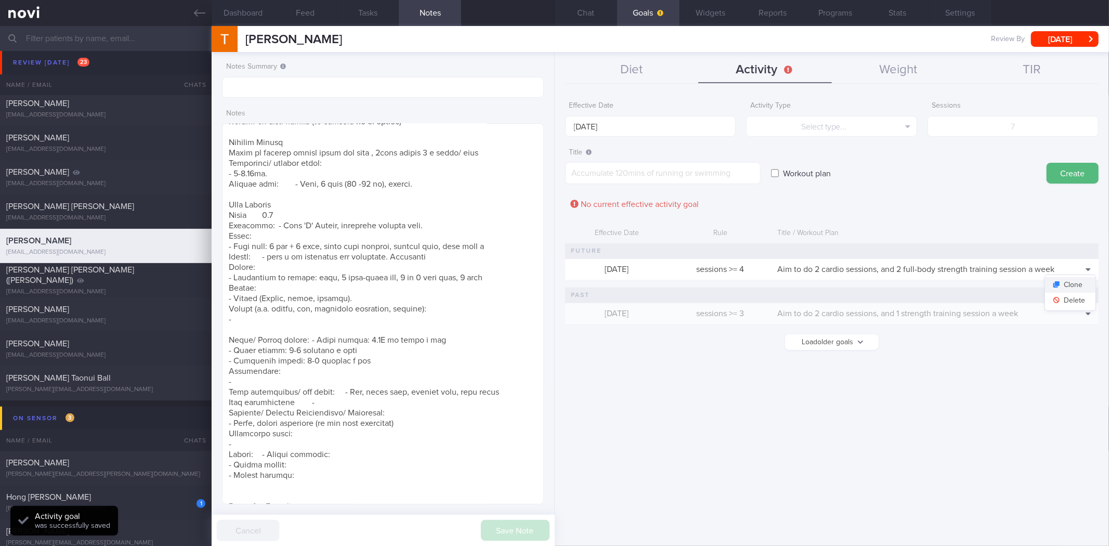
click at [1073, 282] on button "Clone" at bounding box center [1070, 285] width 50 height 16
type input "4"
type textarea "Aim to do 2 cardio sessions, and 2 full-body strength training session a week"
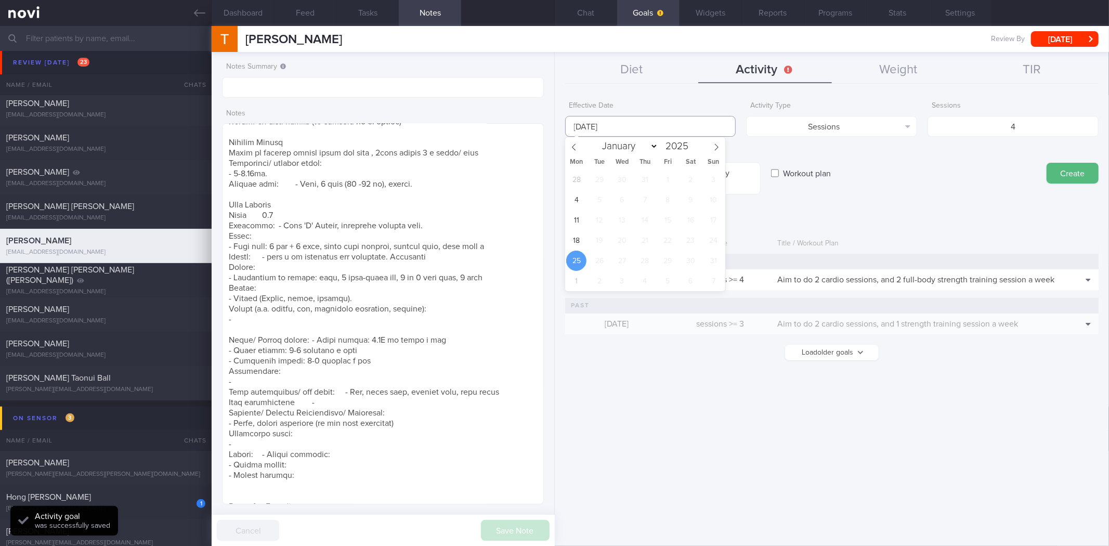
click at [637, 122] on input "[DATE]" at bounding box center [650, 126] width 171 height 21
click at [573, 236] on span "18" at bounding box center [576, 240] width 20 height 20
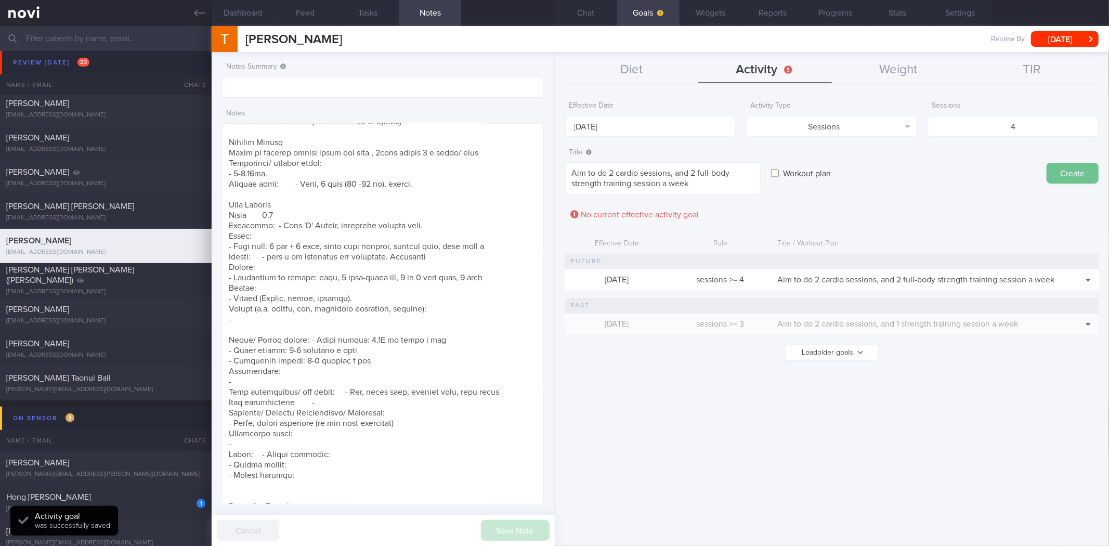
click at [1063, 178] on button "Create" at bounding box center [1072, 173] width 52 height 21
type input "[DATE]"
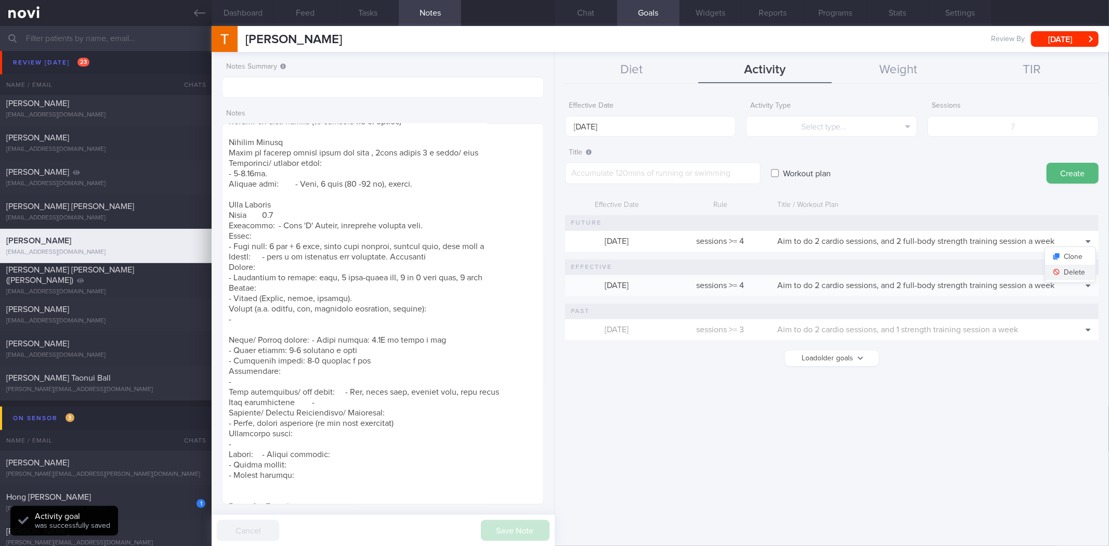
click at [1077, 274] on button "Delete" at bounding box center [1070, 273] width 50 height 16
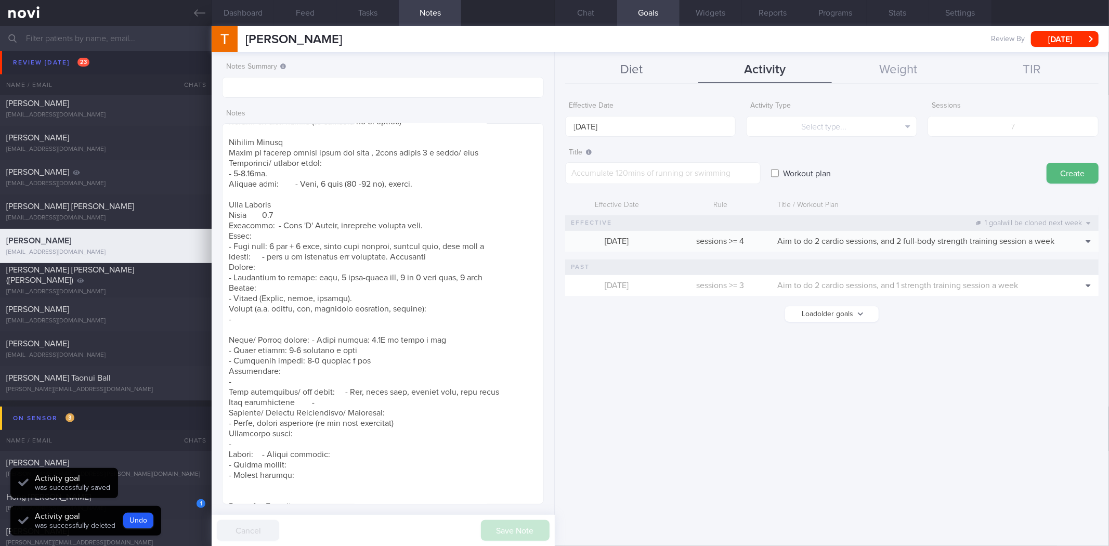
click at [650, 70] on button "Diet" at bounding box center [632, 70] width 134 height 26
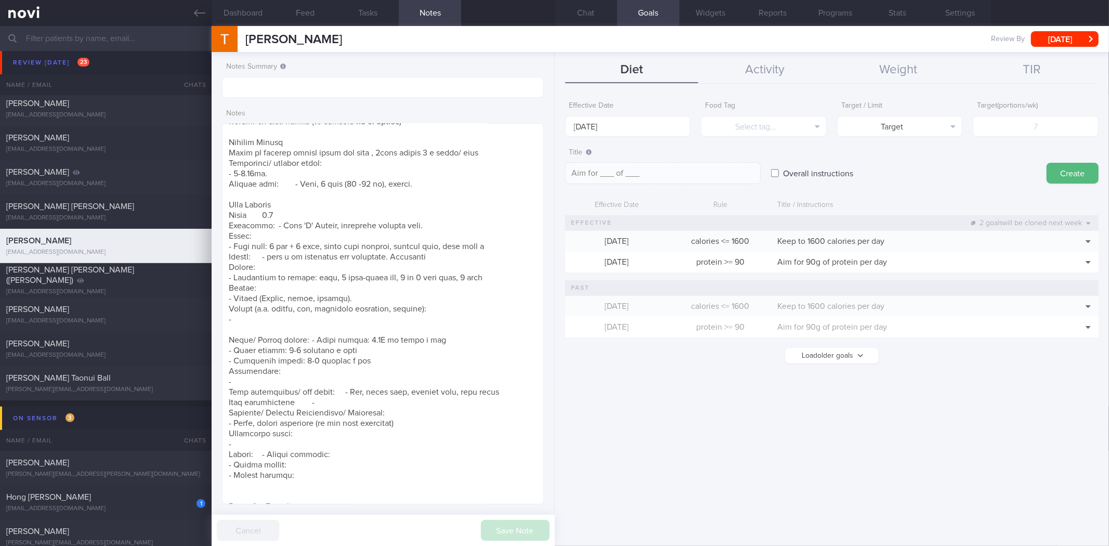
drag, startPoint x: 759, startPoint y: 71, endPoint x: 746, endPoint y: 98, distance: 29.8
click at [760, 71] on button "Activity" at bounding box center [765, 70] width 134 height 26
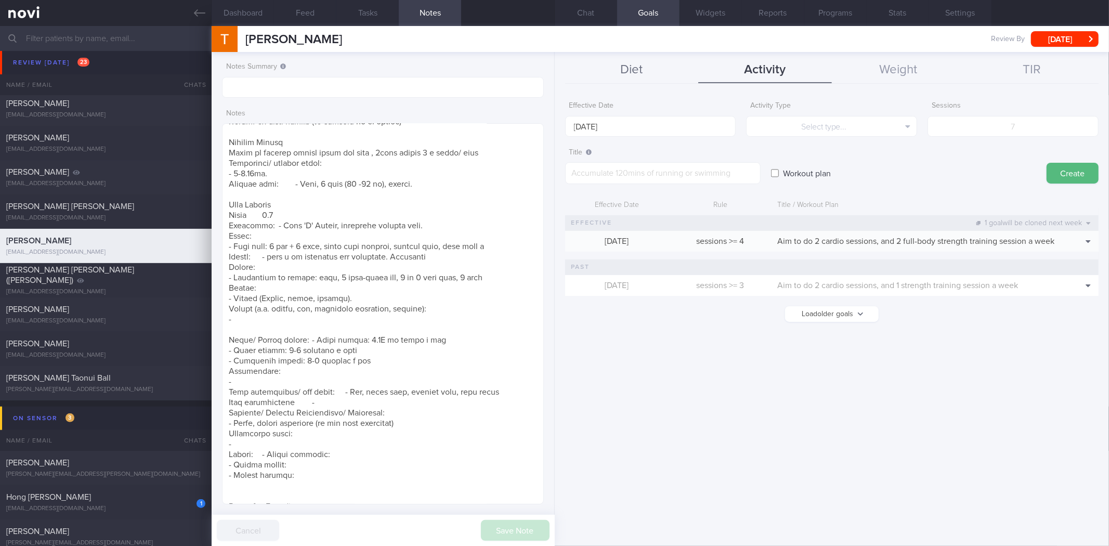
click at [632, 73] on button "Diet" at bounding box center [632, 70] width 134 height 26
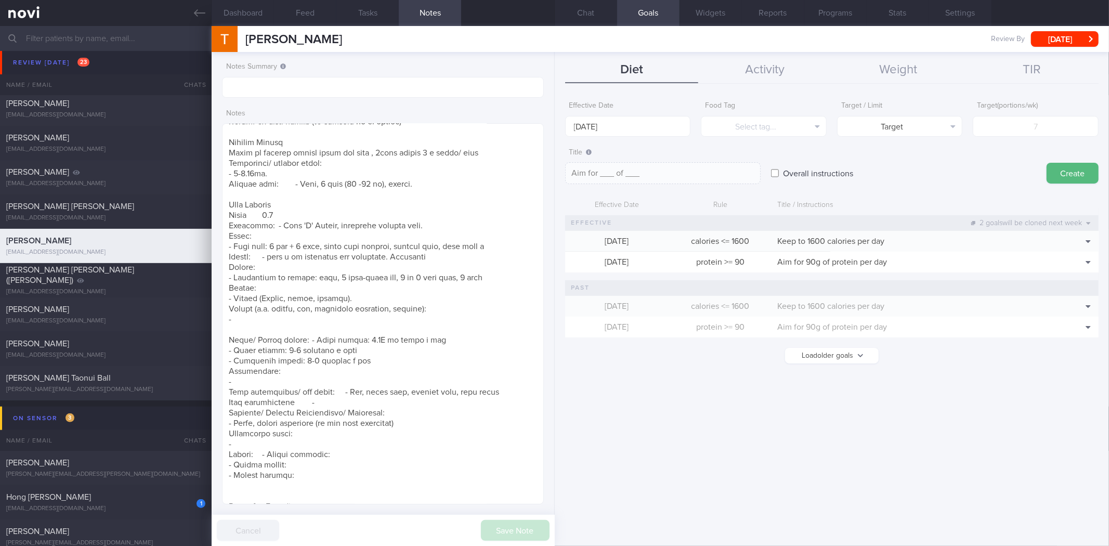
click at [810, 165] on label "Overall instructions" at bounding box center [818, 173] width 81 height 21
click at [779, 165] on input "Overall instructions" at bounding box center [775, 173] width 8 height 21
checkbox input "true"
click at [671, 176] on textarea at bounding box center [662, 173] width 195 height 22
paste textarea "*Reduce any intake of trans and saturated fat* - Trans fat: Deep-fried foods li…"
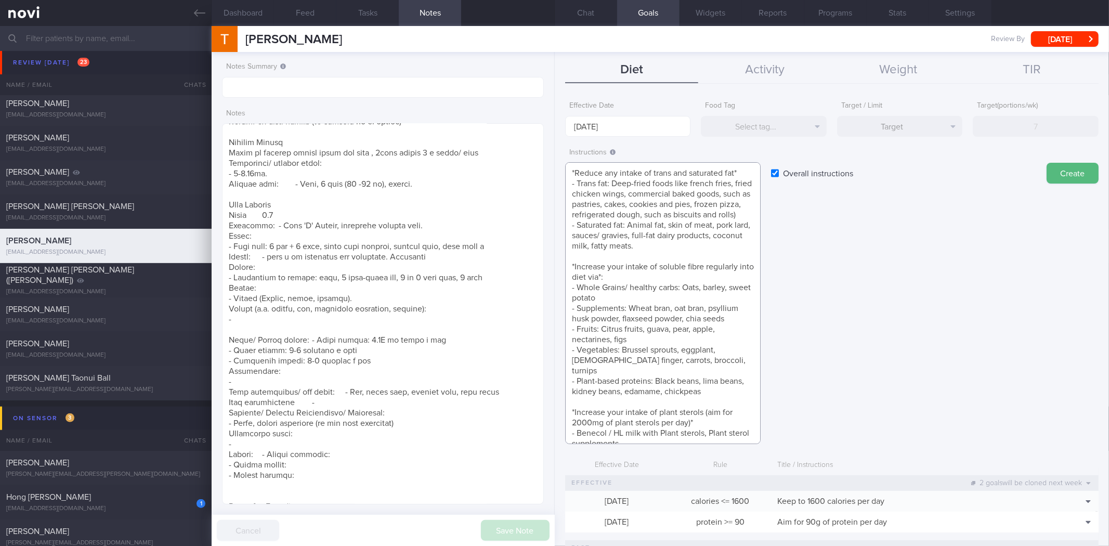
scroll to position [10, 0]
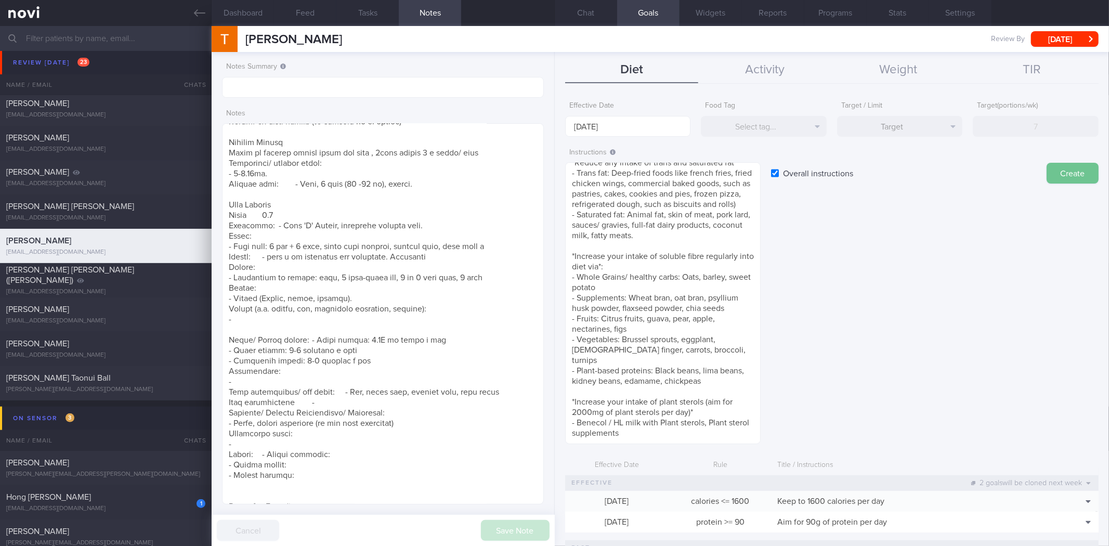
click at [1053, 175] on button "Create" at bounding box center [1072, 173] width 52 height 21
type textarea "Aim for ___ of ___"
checkbox input "false"
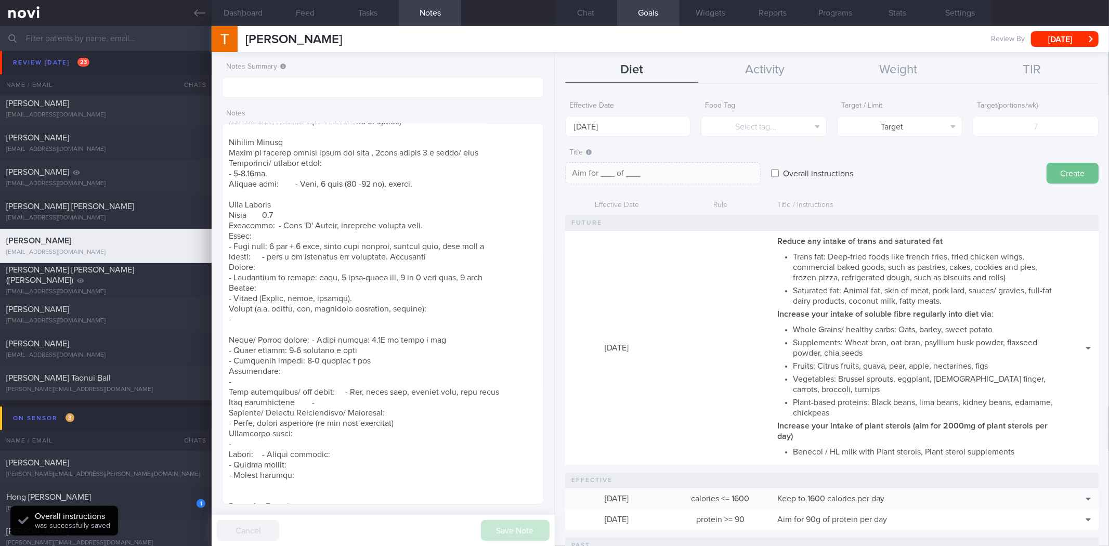
scroll to position [0, 0]
click at [1071, 362] on button "Clone" at bounding box center [1070, 363] width 50 height 16
type textarea "*Reduce any intake of trans and saturated fat* - Trans fat: Deep-fried foods li…"
checkbox input "true"
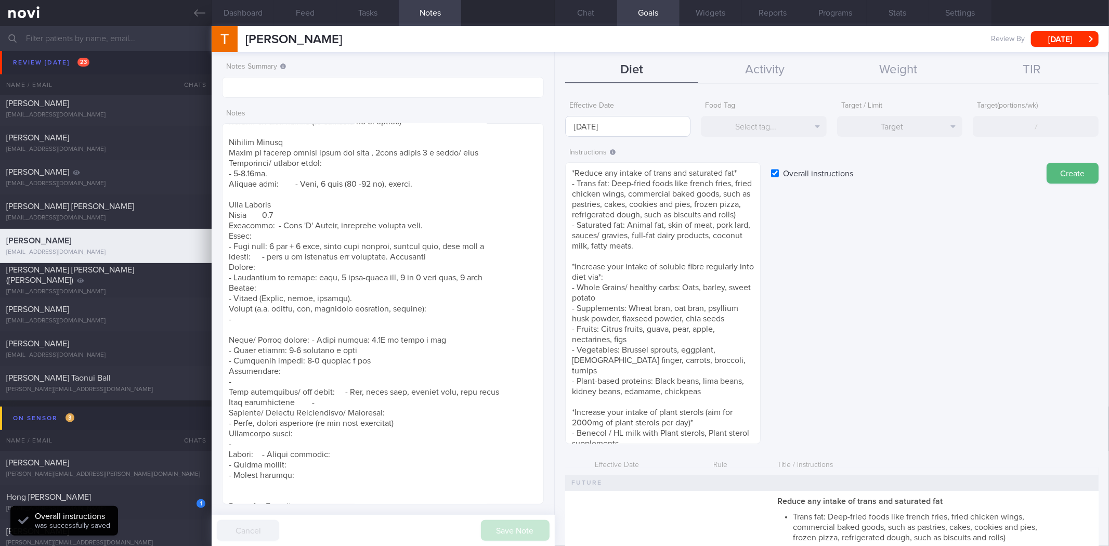
drag, startPoint x: 609, startPoint y: 111, endPoint x: 609, endPoint y: 116, distance: 5.7
click at [609, 111] on div "Effective Date 25 Aug 2025" at bounding box center [628, 116] width 126 height 41
click at [603, 124] on input "[DATE]" at bounding box center [628, 126] width 126 height 21
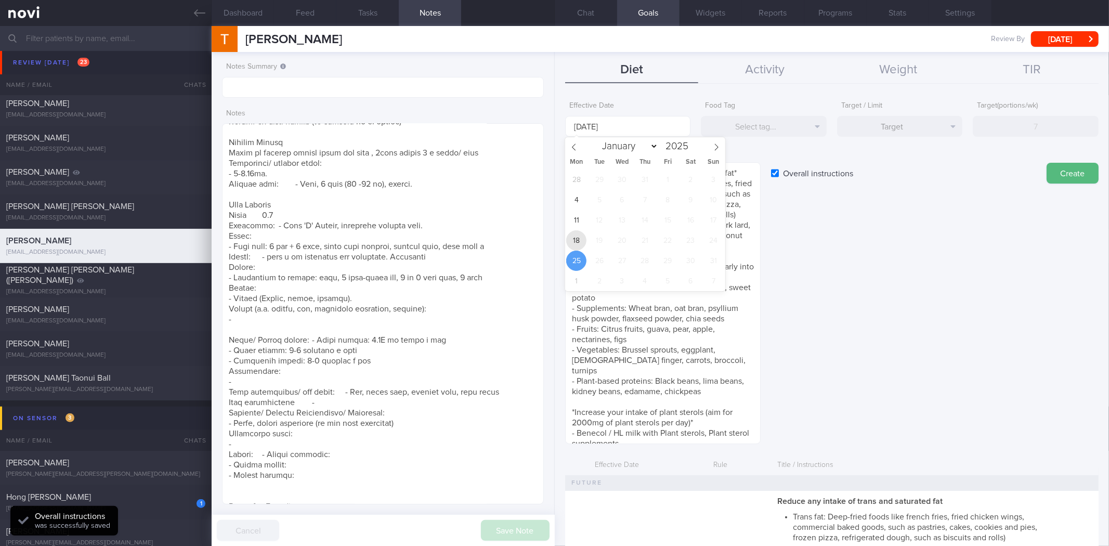
click at [573, 245] on span "18" at bounding box center [576, 240] width 20 height 20
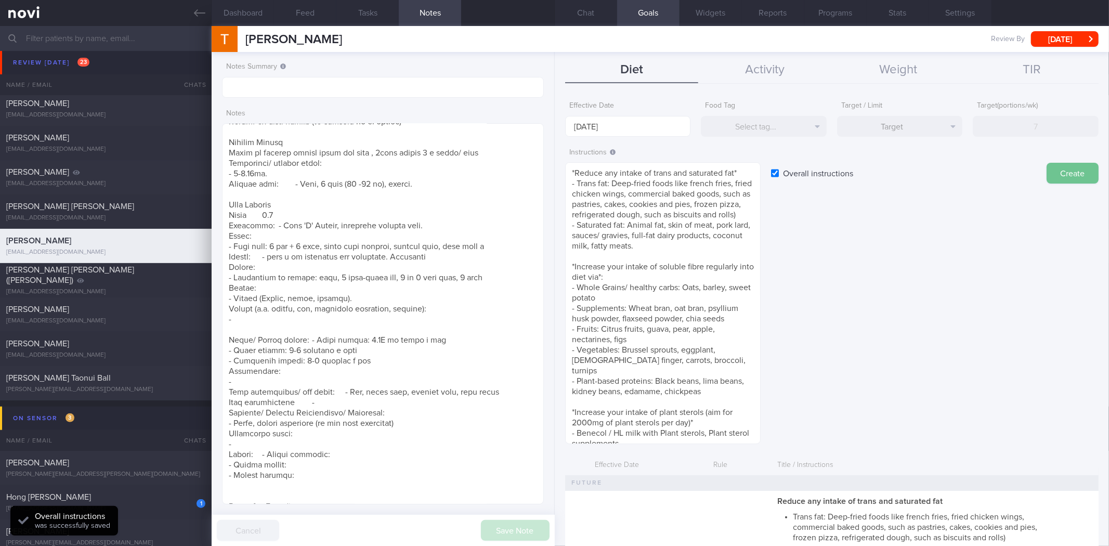
click at [1068, 170] on button "Create" at bounding box center [1072, 173] width 52 height 21
type input "[DATE]"
type textarea "Aim for ___ of ___"
checkbox input "false"
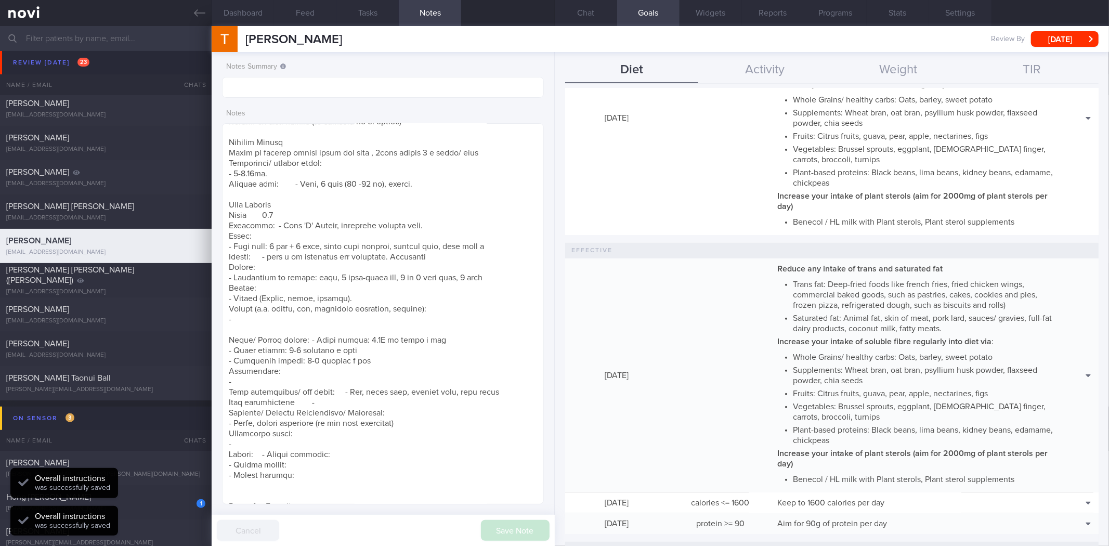
scroll to position [231, 0]
click at [1056, 151] on button "Delete" at bounding box center [1070, 148] width 50 height 16
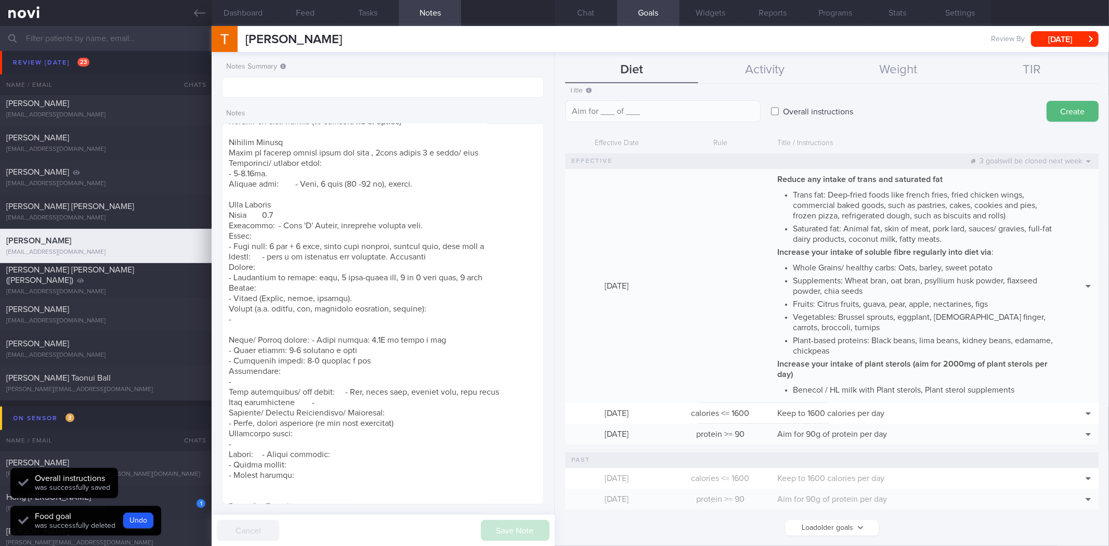
scroll to position [61, 0]
drag, startPoint x: 616, startPoint y: 21, endPoint x: 599, endPoint y: 18, distance: 17.4
click at [615, 20] on button "Chat" at bounding box center [586, 13] width 62 height 26
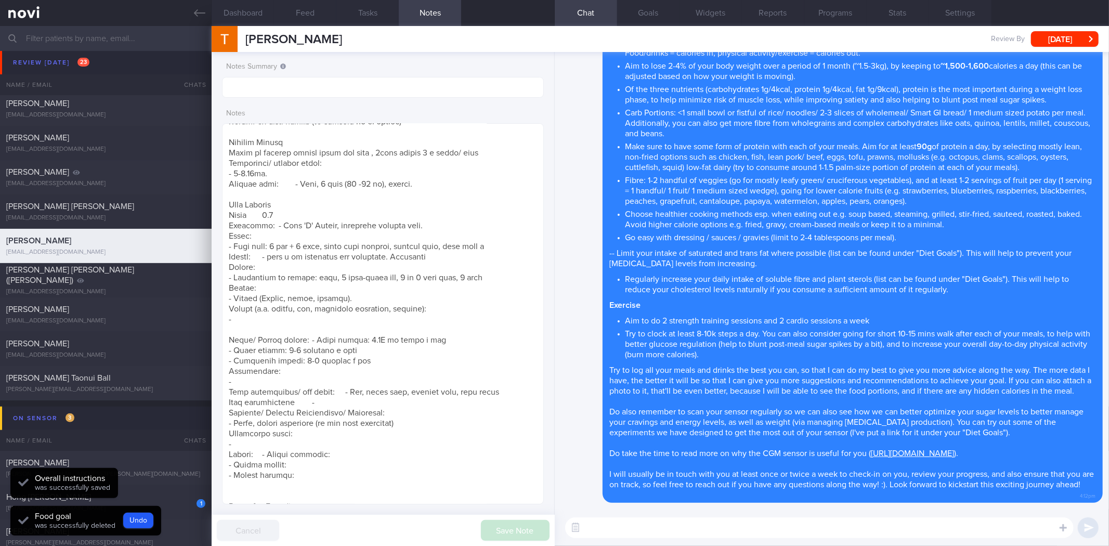
click at [587, 14] on button "Chat" at bounding box center [586, 13] width 62 height 26
drag, startPoint x: 206, startPoint y: 12, endPoint x: 202, endPoint y: 27, distance: 15.8
click at [206, 12] on link at bounding box center [106, 13] width 212 height 26
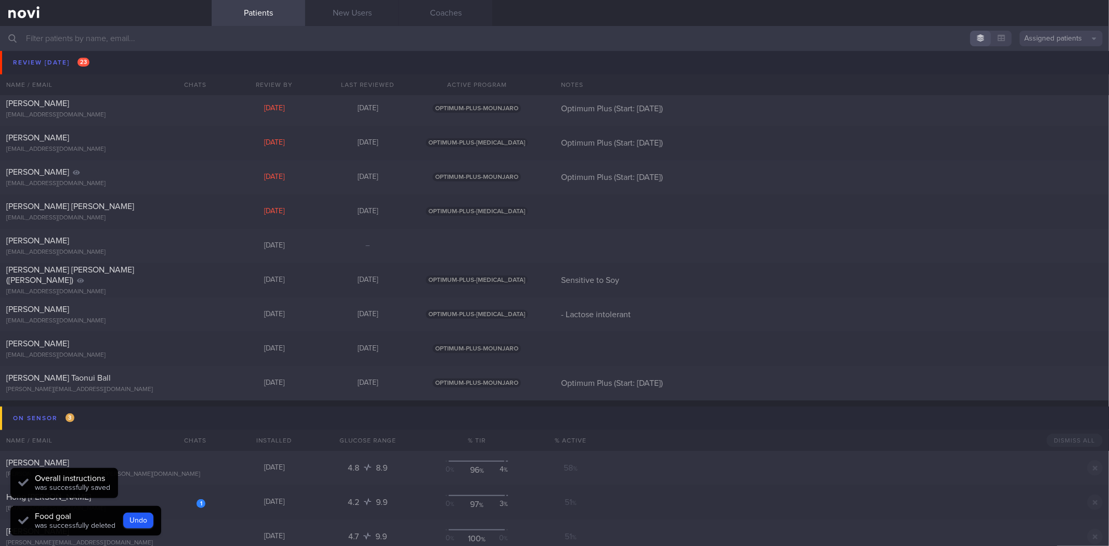
click at [195, 35] on input "text" at bounding box center [554, 38] width 1109 height 25
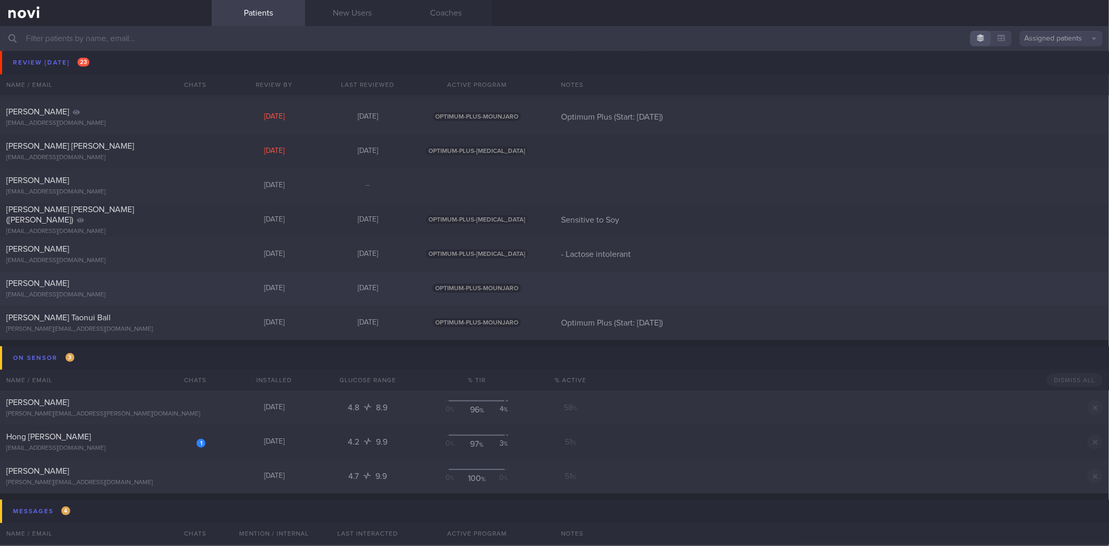
scroll to position [577, 0]
click at [140, 267] on div "[EMAIL_ADDRESS][DOMAIN_NAME]" at bounding box center [105, 263] width 199 height 8
select select "7"
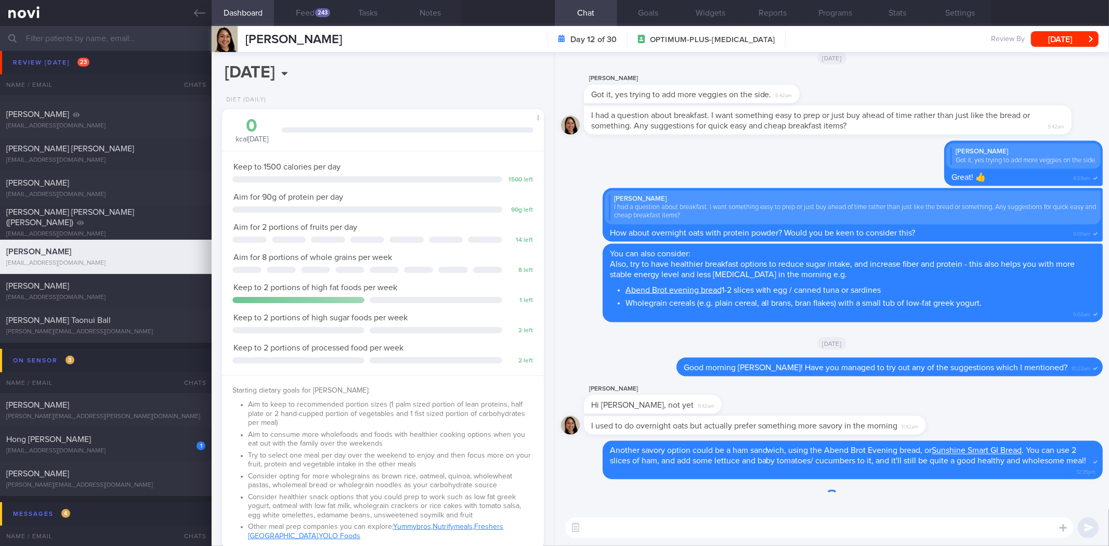
scroll to position [162, 294]
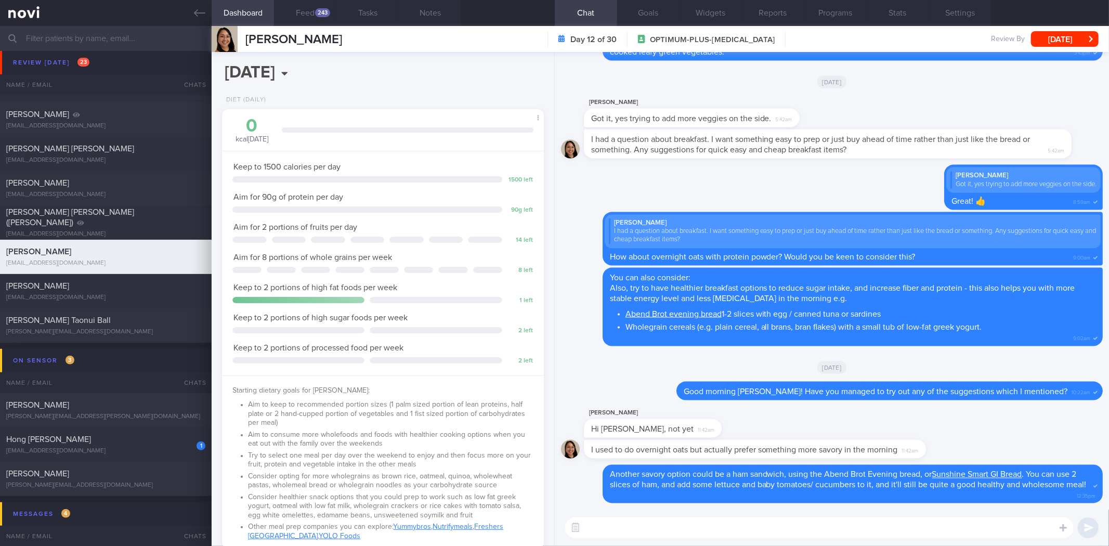
click at [709, 525] on textarea at bounding box center [819, 527] width 508 height 21
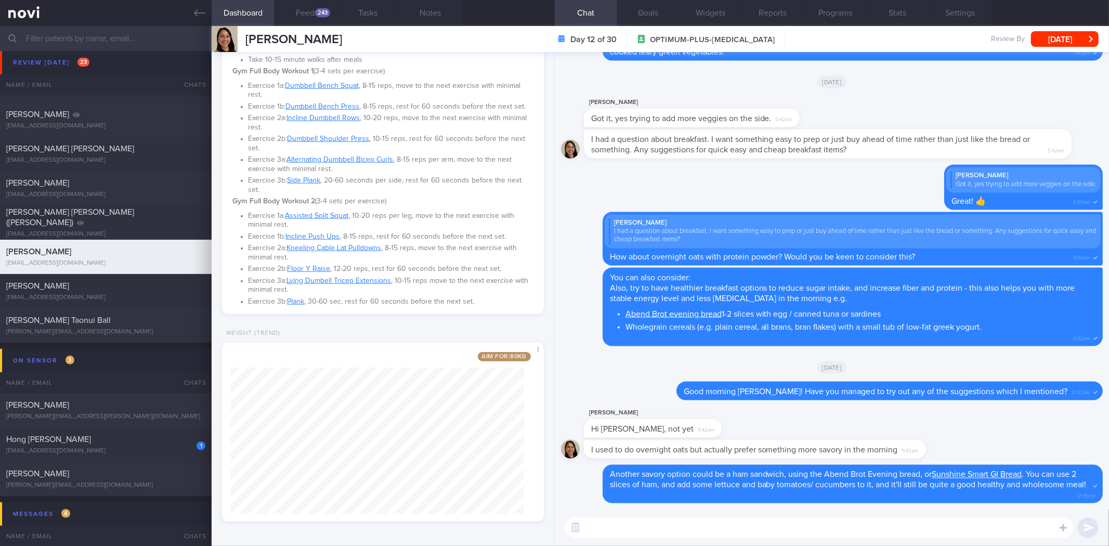
scroll to position [675, 0]
click at [635, 517] on textarea at bounding box center [819, 527] width 508 height 21
click at [635, 521] on textarea at bounding box center [819, 527] width 508 height 21
type textarea "Hi Catherine! Good to see that you've dropped 1.6kg in just 2 weeks! 👏"
click at [308, 12] on button "Feed 243" at bounding box center [305, 13] width 62 height 26
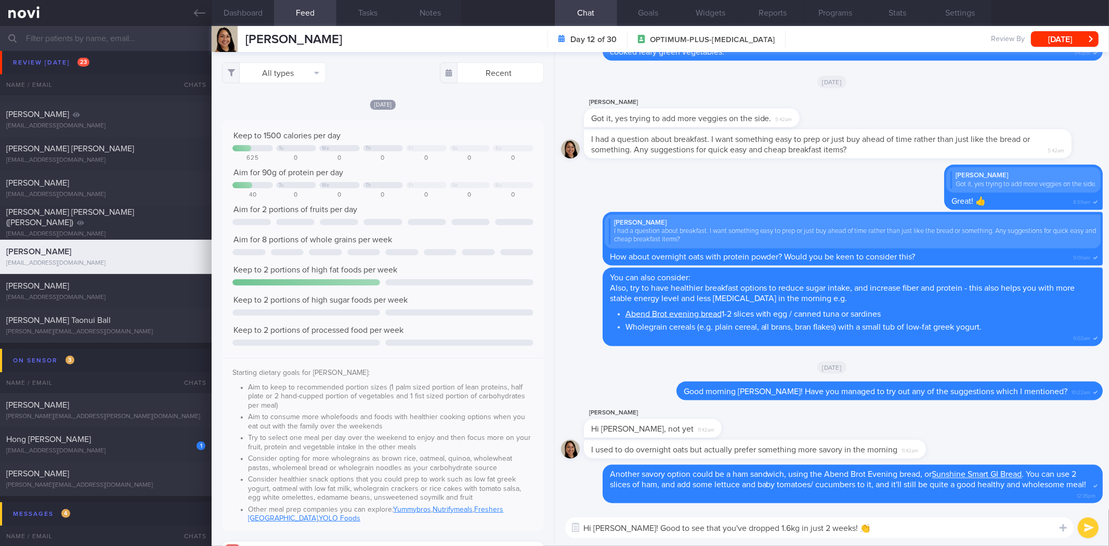
scroll to position [74, 299]
click at [281, 70] on button "All types" at bounding box center [274, 72] width 104 height 21
click at [287, 104] on button "Activity" at bounding box center [273, 109] width 103 height 16
checkbox input "false"
click at [279, 138] on button "Weight" at bounding box center [273, 140] width 103 height 16
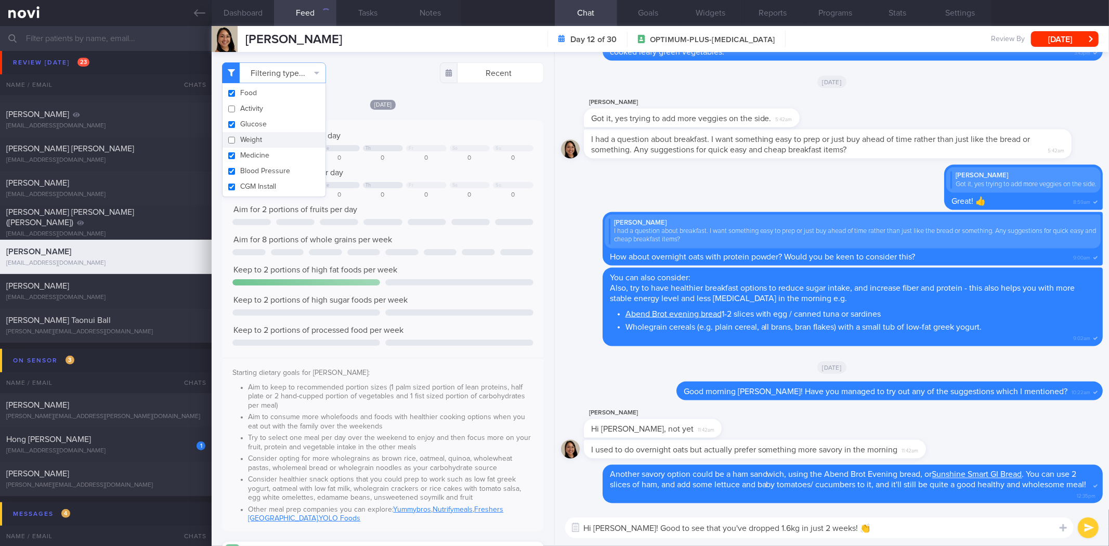
checkbox input "false"
click at [433, 87] on div "Filtering type... Food Activity Glucose Weight Medicine Blood Pressure CGM Inst…" at bounding box center [383, 299] width 342 height 494
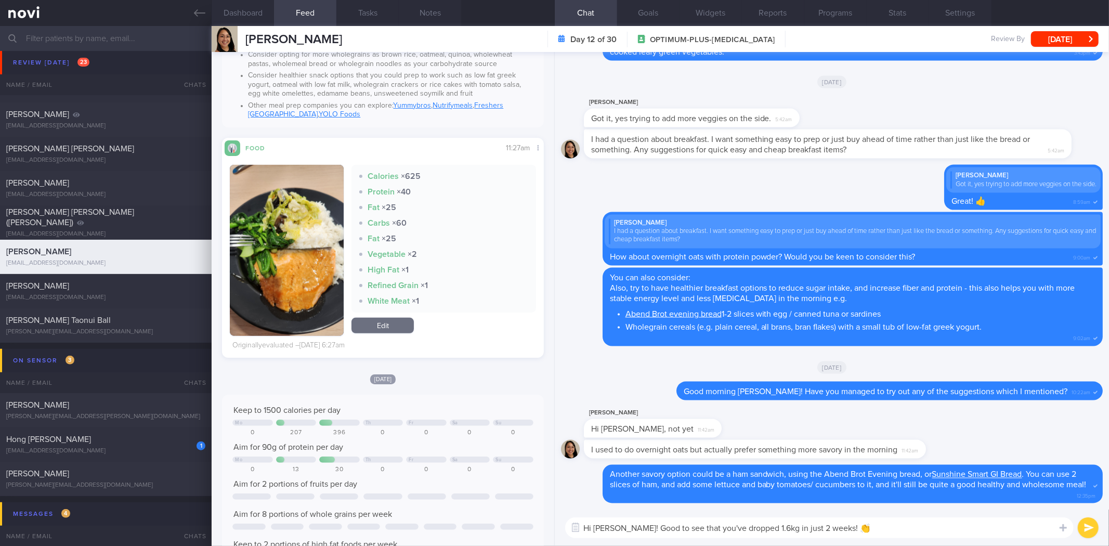
click at [267, 283] on button "button" at bounding box center [287, 250] width 114 height 171
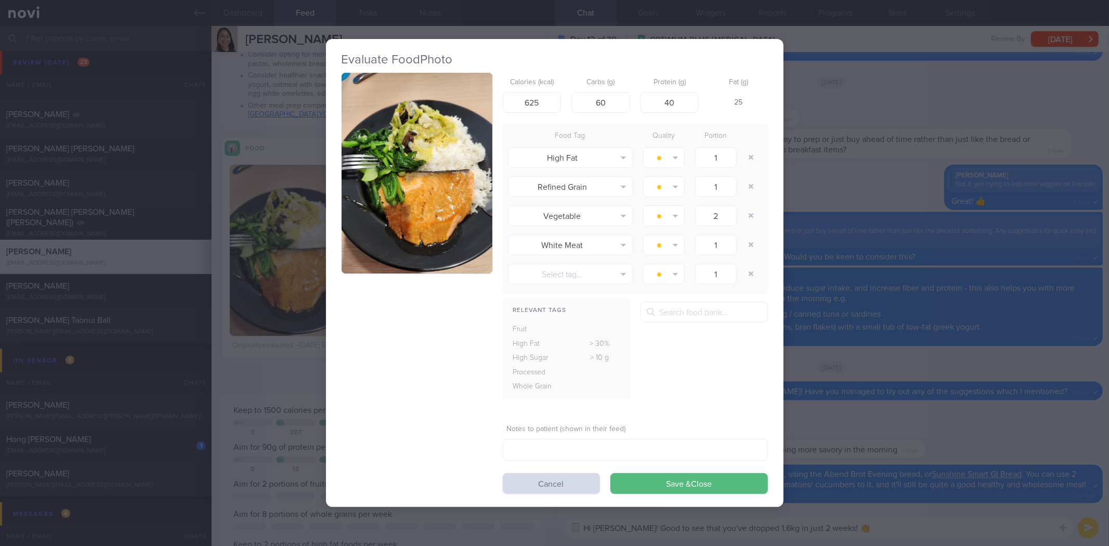
click at [385, 211] on img "button" at bounding box center [416, 173] width 151 height 201
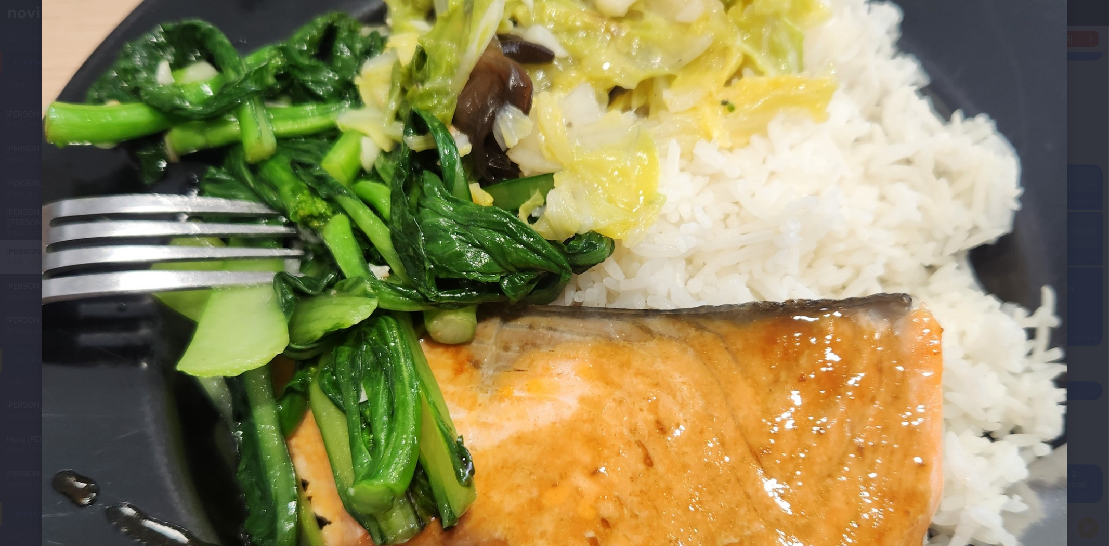
click at [1083, 271] on div at bounding box center [554, 321] width 1109 height 1451
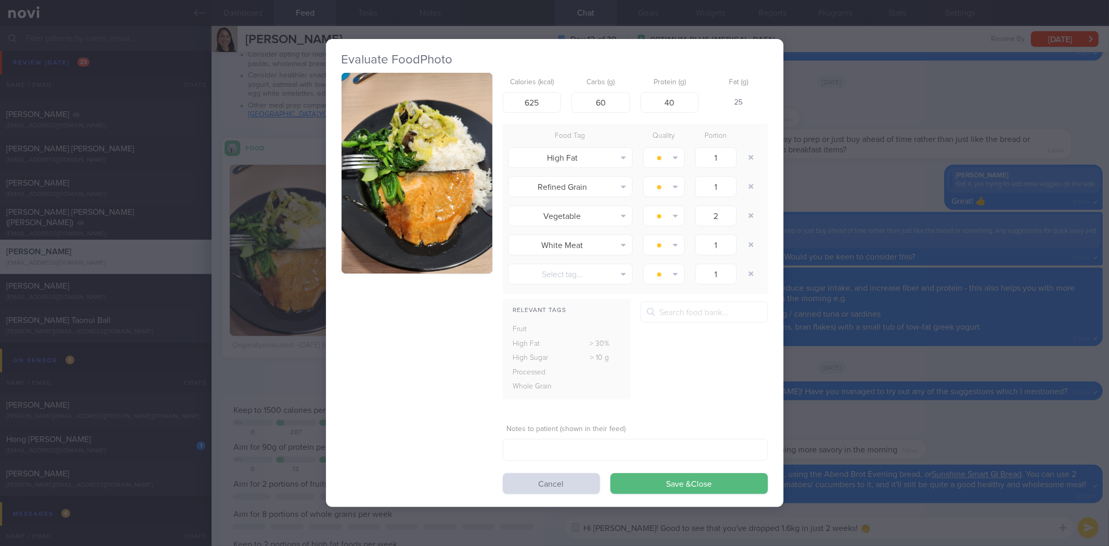
click at [1036, 256] on div "Evaluate Food Photo Calories (kcal) 625 Carbs (g) 60 Protein (g) 40 Fat (g) 25 …" at bounding box center [554, 273] width 1109 height 546
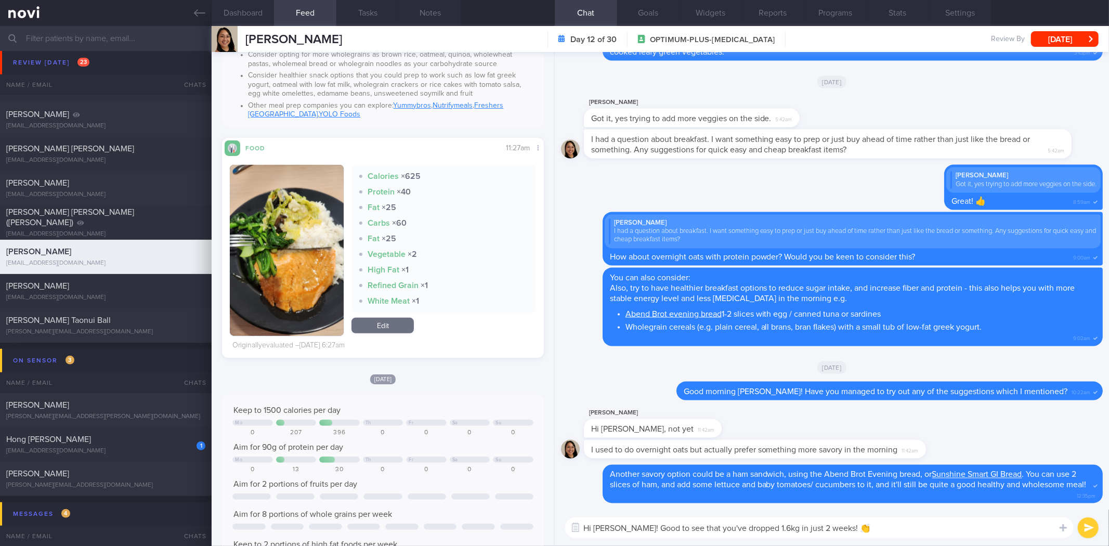
drag, startPoint x: 882, startPoint y: 537, endPoint x: 880, endPoint y: 531, distance: 6.4
click at [881, 538] on div "Hi Catherine! Good to see that you've dropped 1.6kg in just 2 weeks! 👏 Hi Cathe…" at bounding box center [832, 527] width 554 height 36
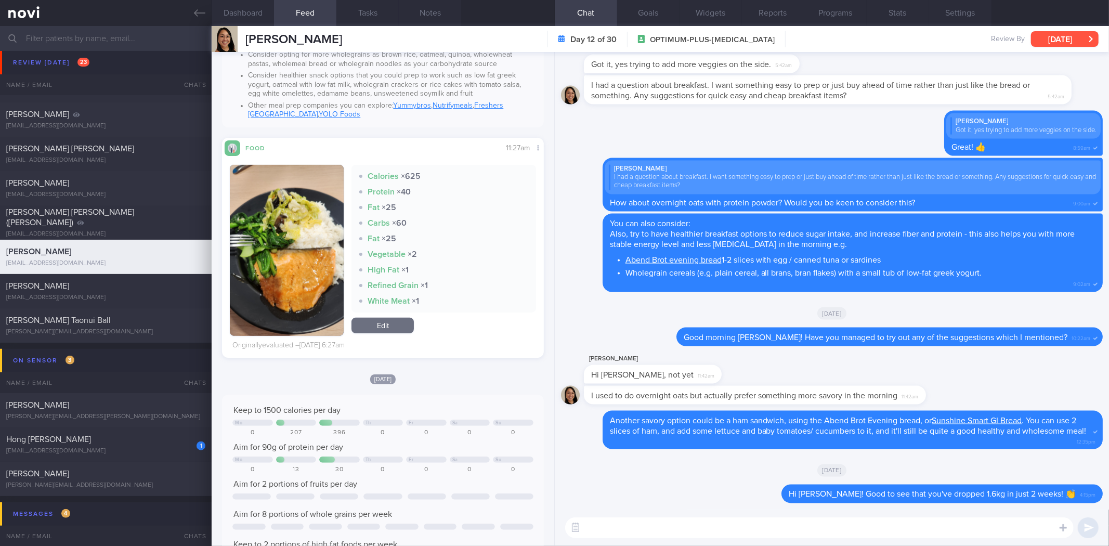
click at [1042, 46] on button "[DATE]" at bounding box center [1065, 39] width 68 height 16
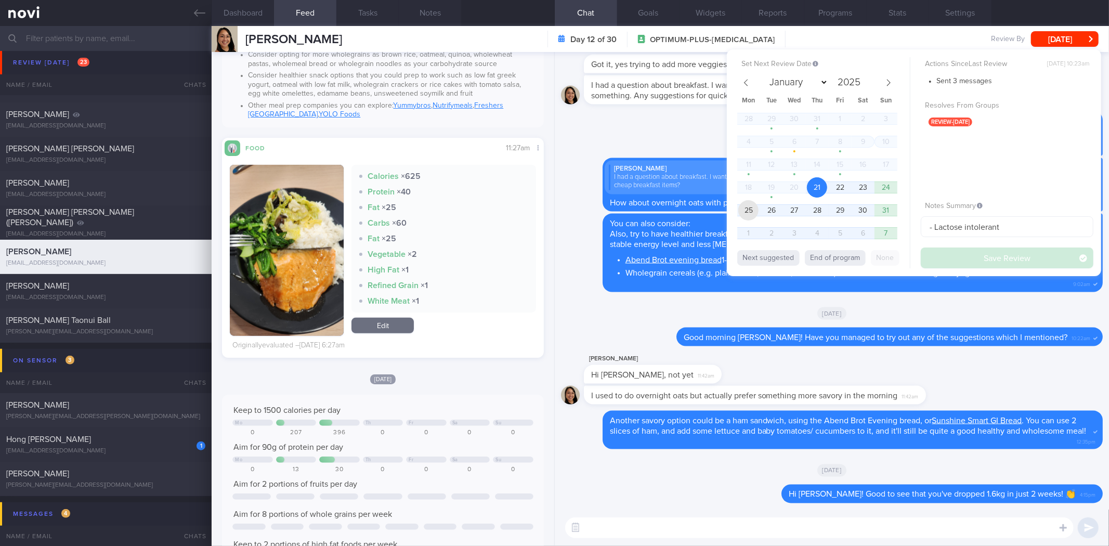
drag, startPoint x: 746, startPoint y: 210, endPoint x: 960, endPoint y: 262, distance: 220.0
click at [747, 209] on span "25" at bounding box center [748, 210] width 20 height 20
click at [960, 262] on button "Save Review" at bounding box center [1006, 257] width 173 height 21
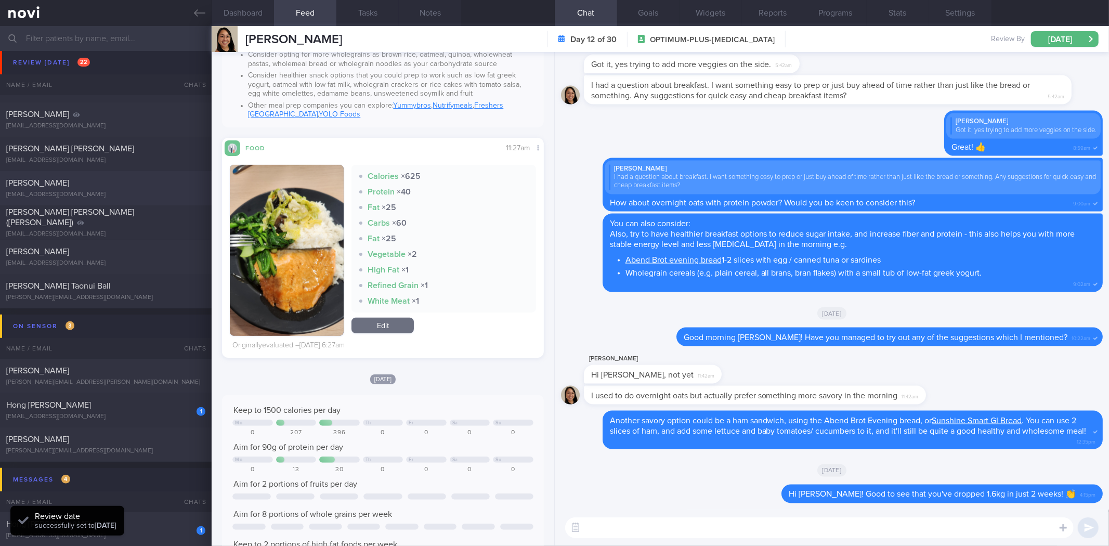
click at [199, 11] on icon at bounding box center [199, 12] width 11 height 11
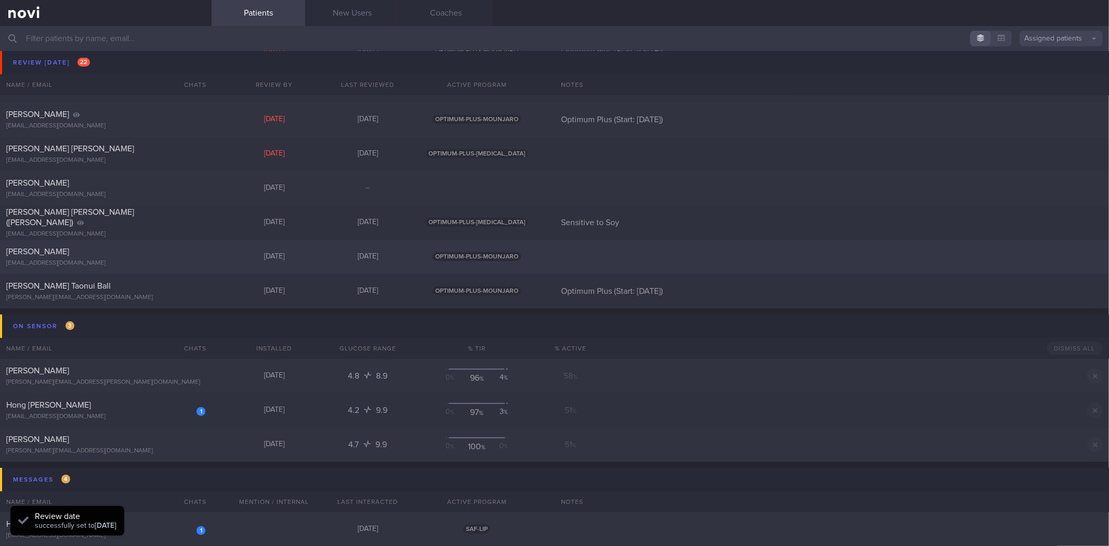
click at [162, 262] on div "[EMAIL_ADDRESS][DOMAIN_NAME]" at bounding box center [105, 263] width 199 height 8
select select "7"
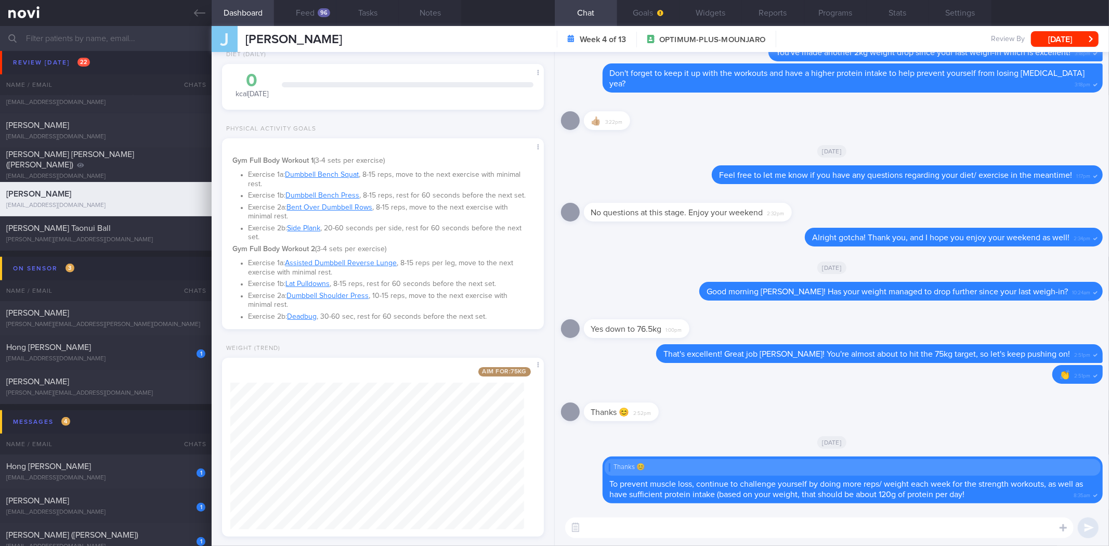
scroll to position [115, 0]
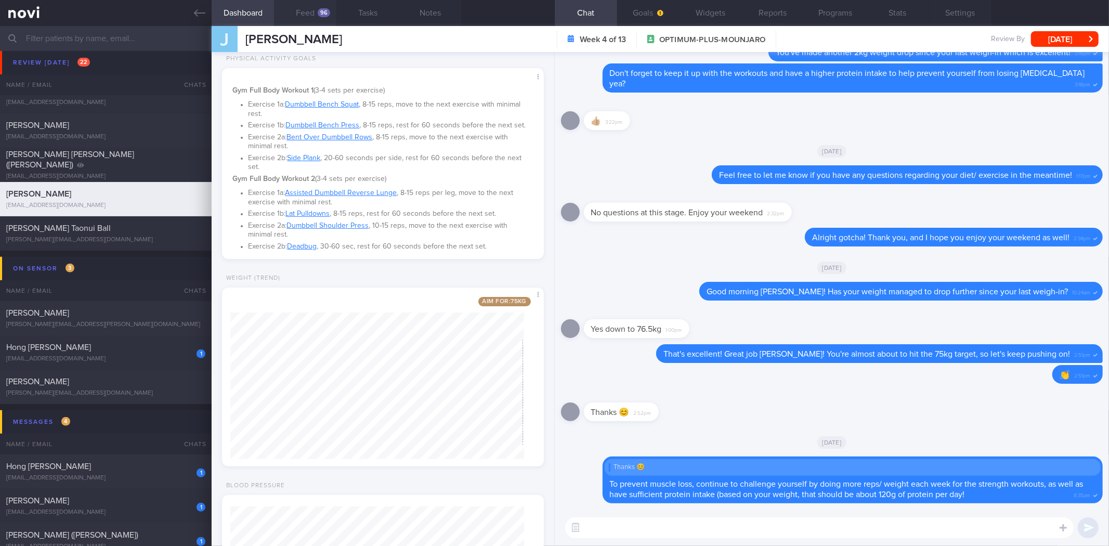
click at [315, 10] on button "Feed 96" at bounding box center [305, 13] width 62 height 26
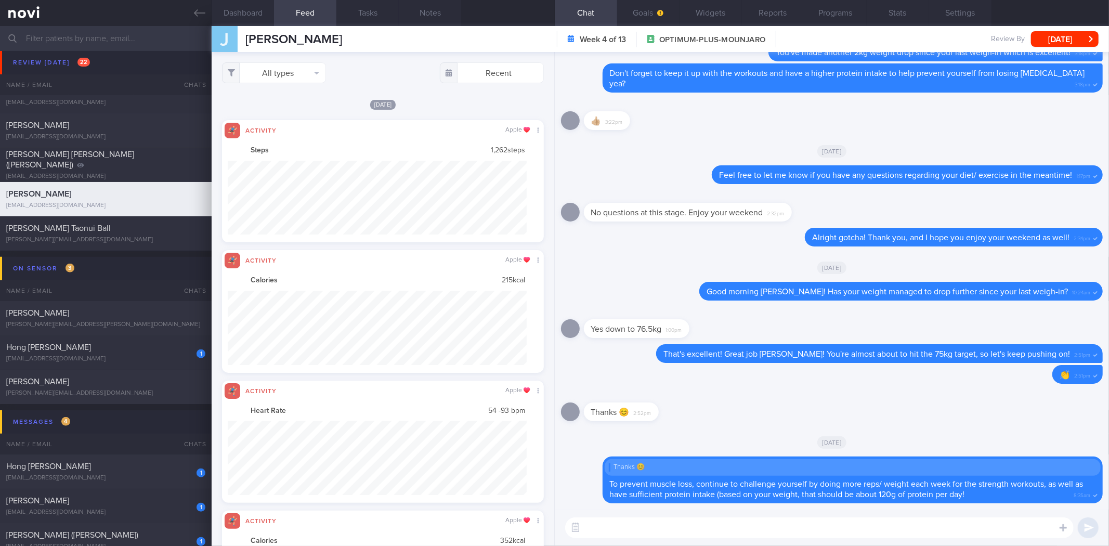
scroll to position [74, 299]
click at [297, 65] on button "All types" at bounding box center [274, 72] width 104 height 21
click at [283, 102] on button "Activity" at bounding box center [273, 109] width 103 height 16
checkbox input "false"
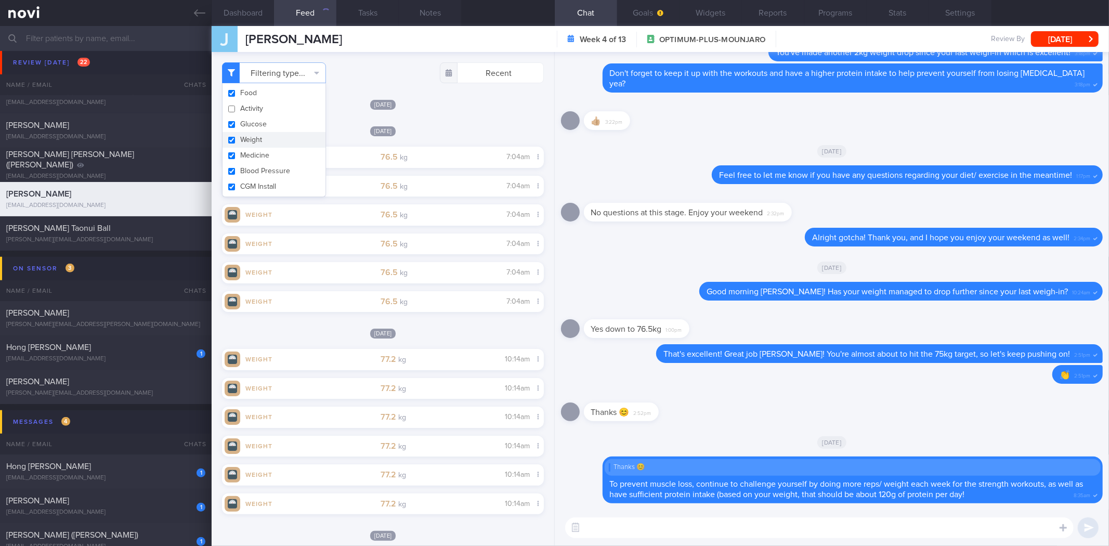
click at [282, 132] on button "Weight" at bounding box center [273, 140] width 103 height 16
checkbox input "false"
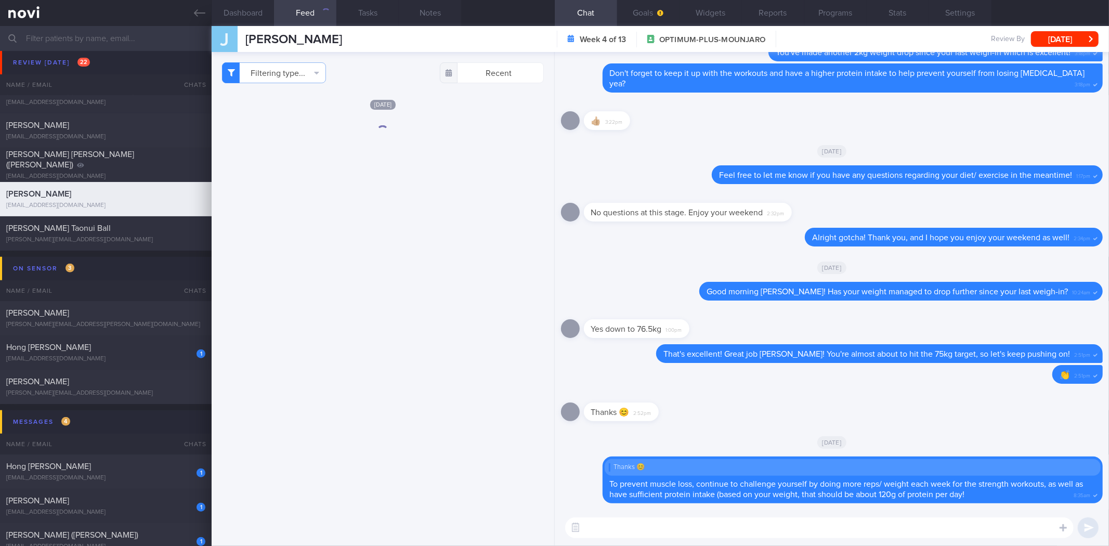
click at [492, 122] on div "Filtering type... Food Activity Glucose Weight Medicine Blood Pressure CGM Inst…" at bounding box center [383, 299] width 342 height 494
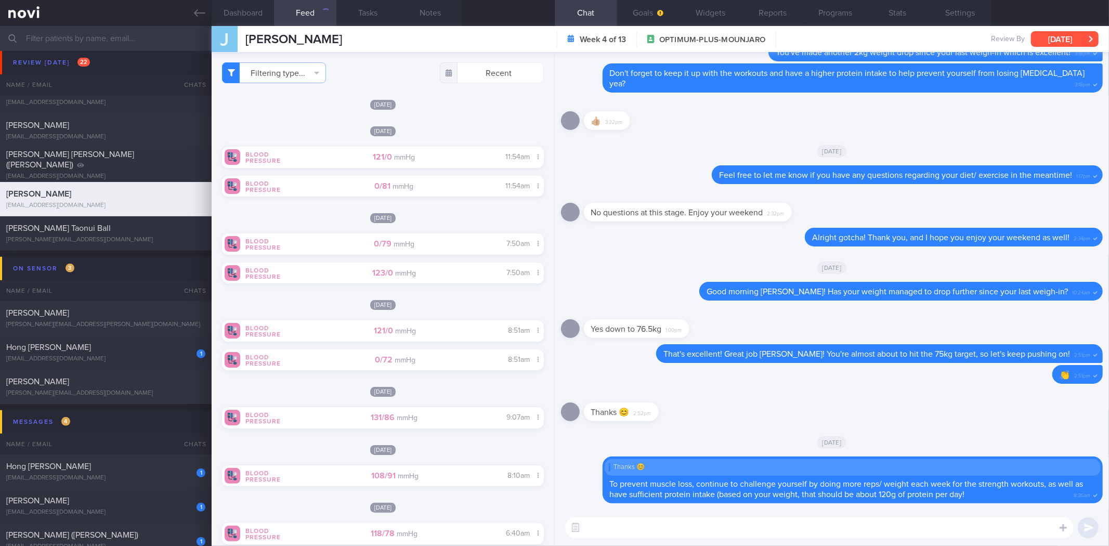
click at [1083, 38] on button "[DATE]" at bounding box center [1065, 39] width 68 height 16
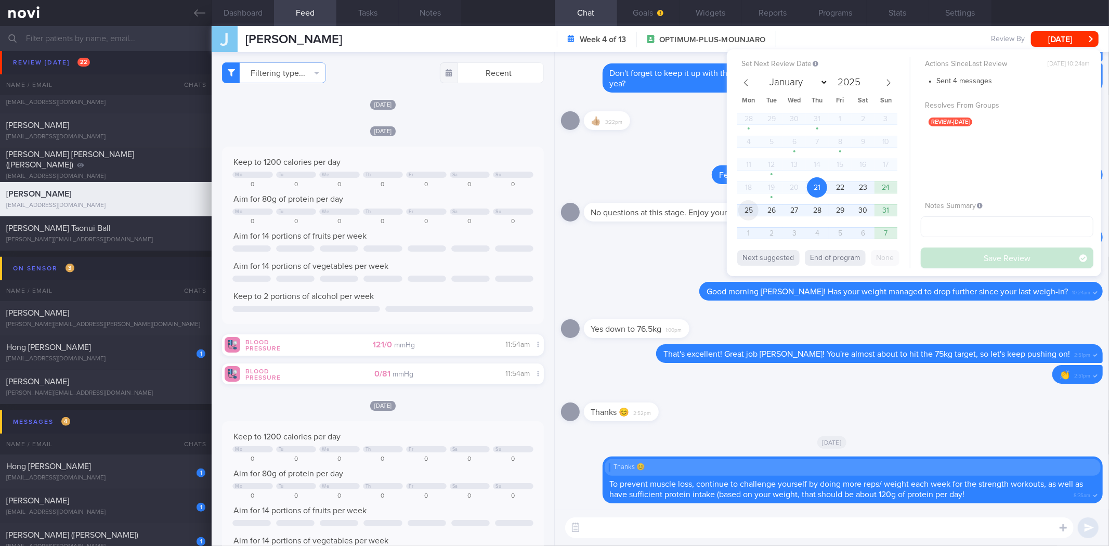
scroll to position [147, 294]
click at [741, 209] on span "25" at bounding box center [748, 210] width 20 height 20
click at [979, 264] on button "Save Review" at bounding box center [1006, 257] width 173 height 21
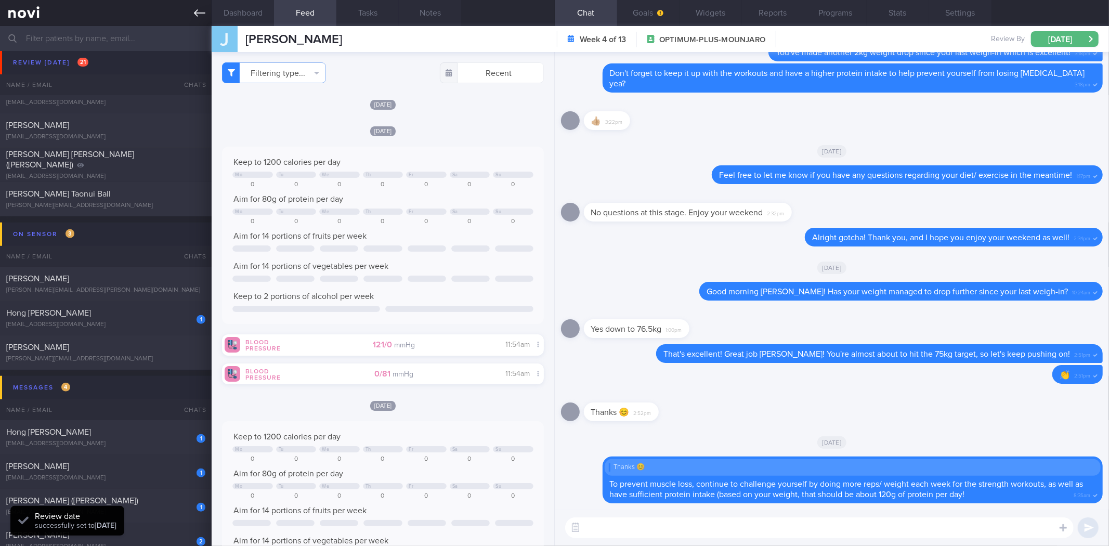
click at [195, 12] on icon at bounding box center [199, 12] width 11 height 7
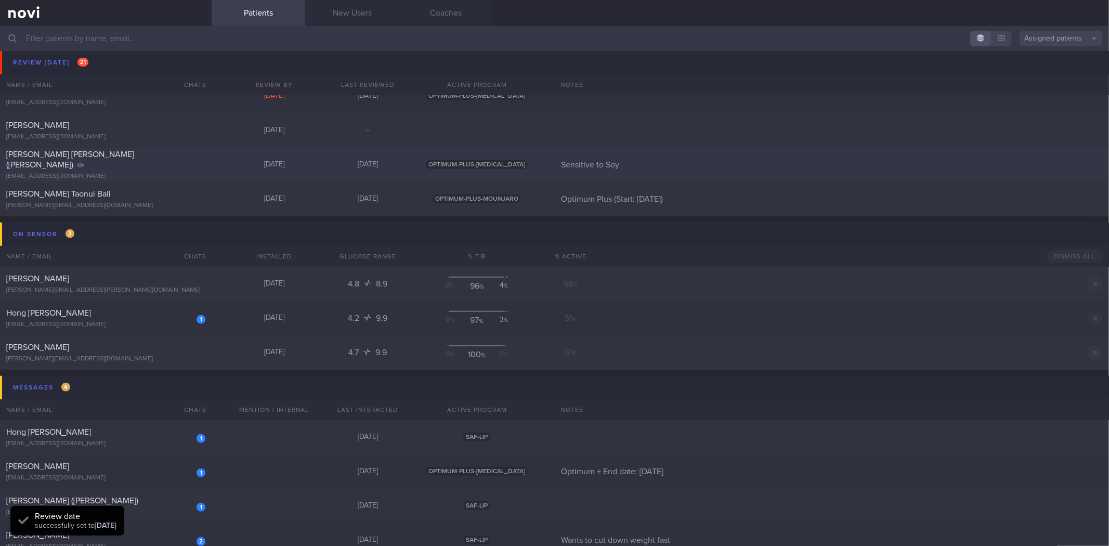
scroll to position [577, 0]
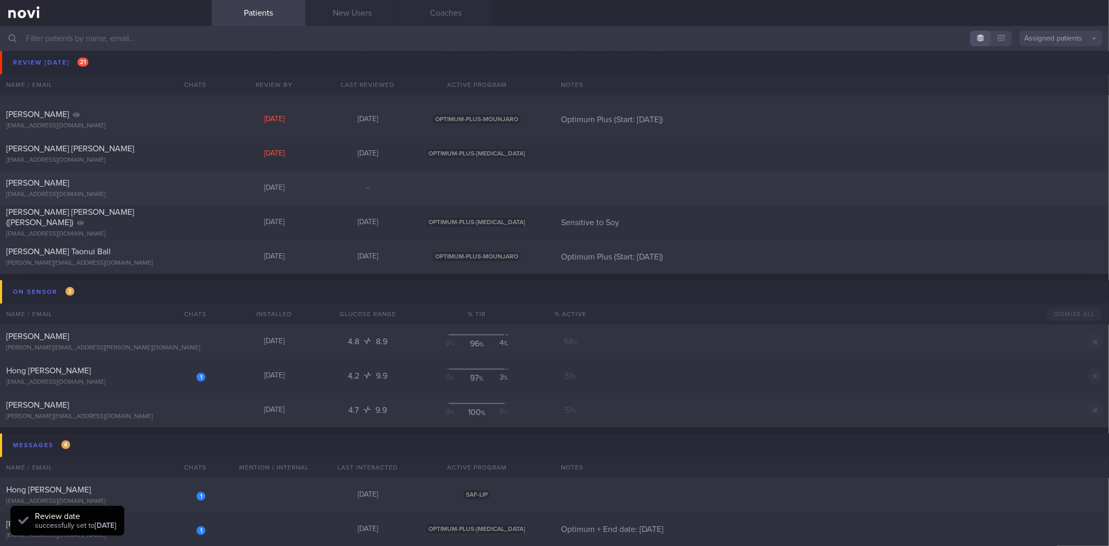
drag, startPoint x: 170, startPoint y: 188, endPoint x: 176, endPoint y: 194, distance: 7.7
click at [176, 194] on div "Terrence Siah terrence2711@gmail.com" at bounding box center [106, 188] width 212 height 21
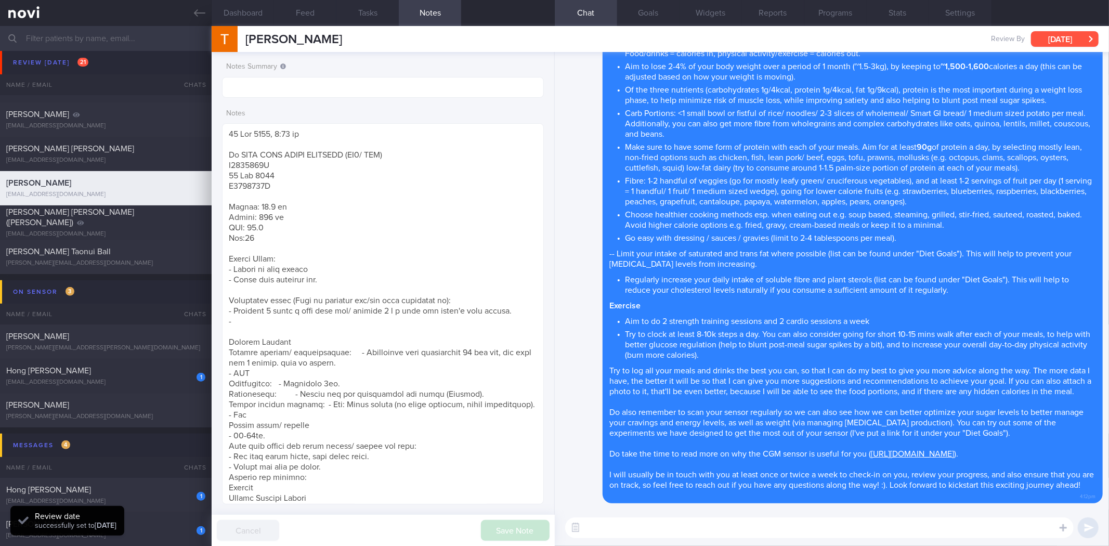
click at [1057, 37] on button "[DATE]" at bounding box center [1065, 39] width 68 height 16
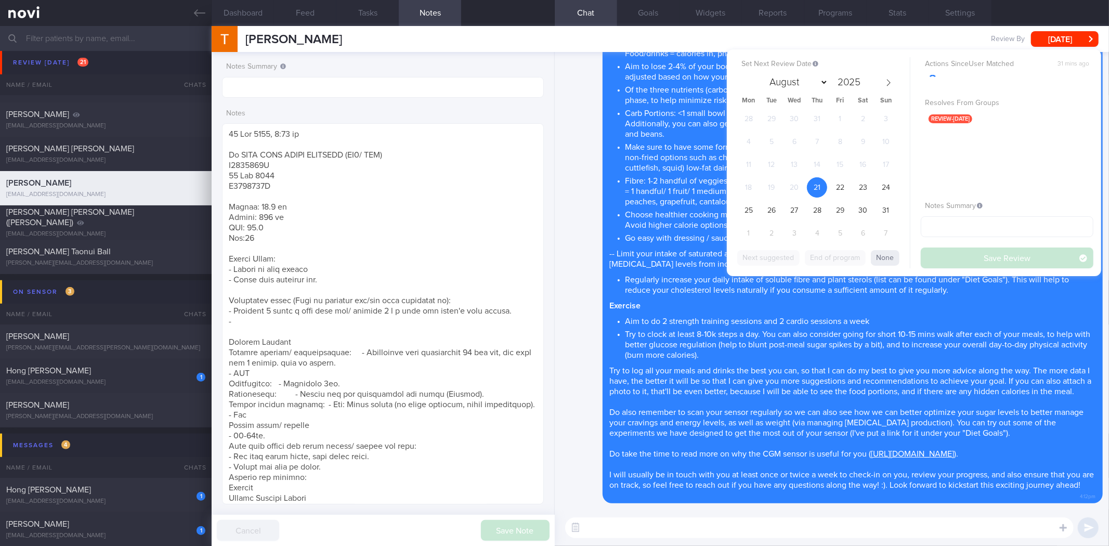
click at [827, 190] on div "28 29 30 31 1 2 3 4 5 6 7 8 9 10 11 12 13 14 15 16 17 18 19 20 21 22 23 24 25 2…" at bounding box center [817, 177] width 160 height 137
click at [837, 184] on span "22" at bounding box center [839, 187] width 20 height 20
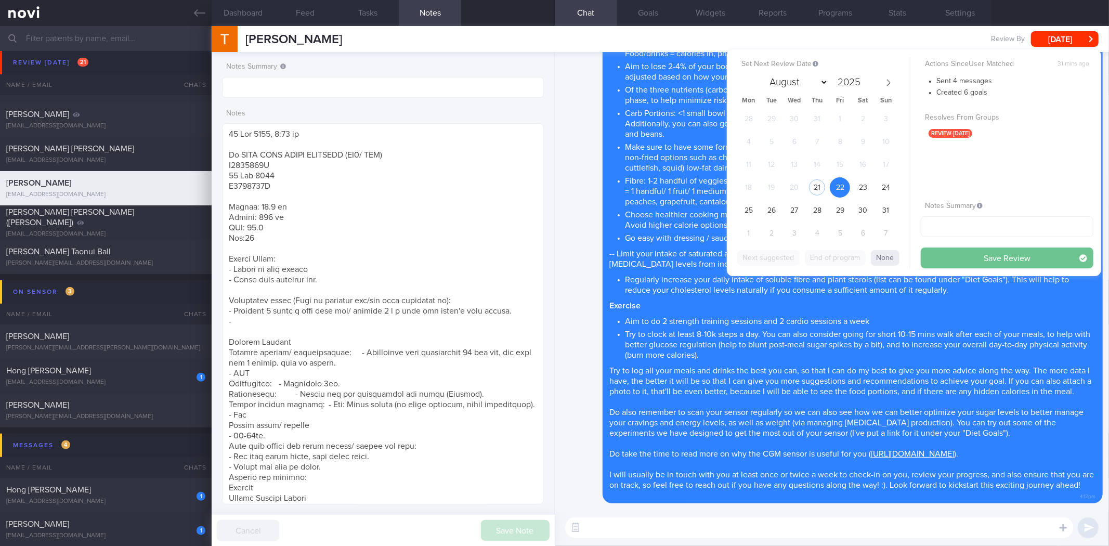
click at [981, 264] on button "Save Review" at bounding box center [1006, 257] width 173 height 21
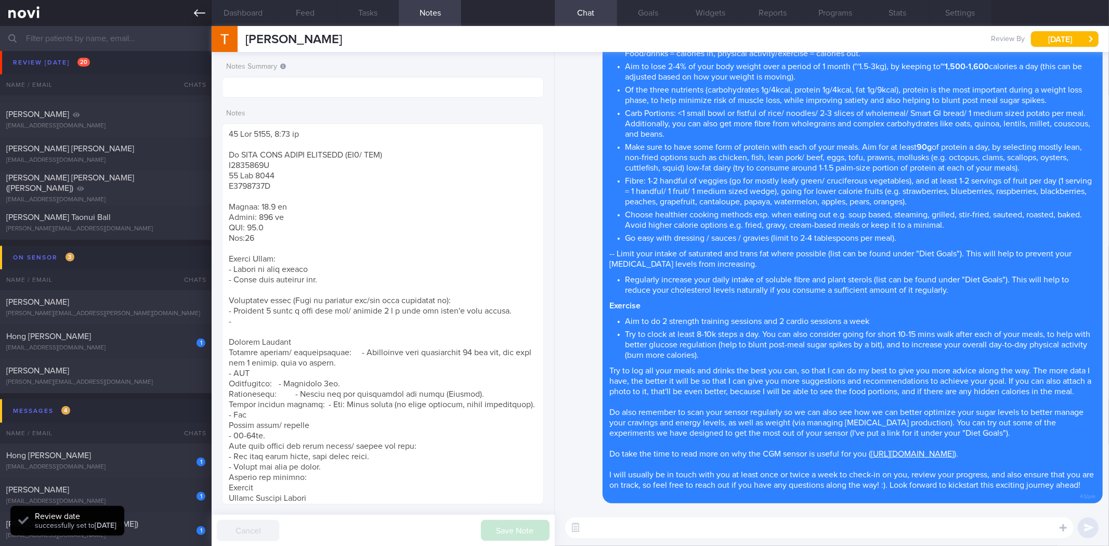
click at [196, 11] on icon at bounding box center [199, 12] width 11 height 11
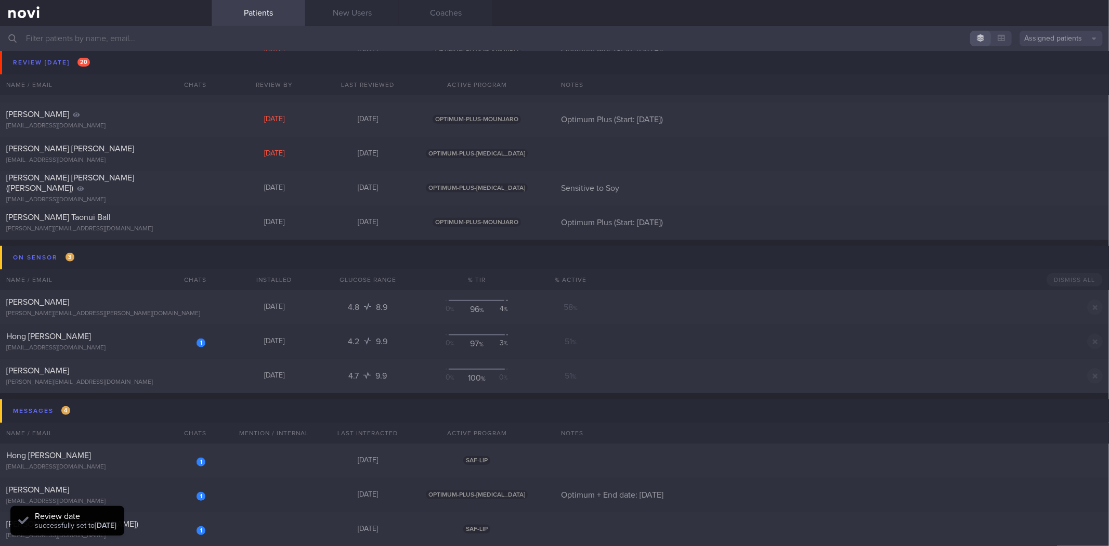
scroll to position [520, 0]
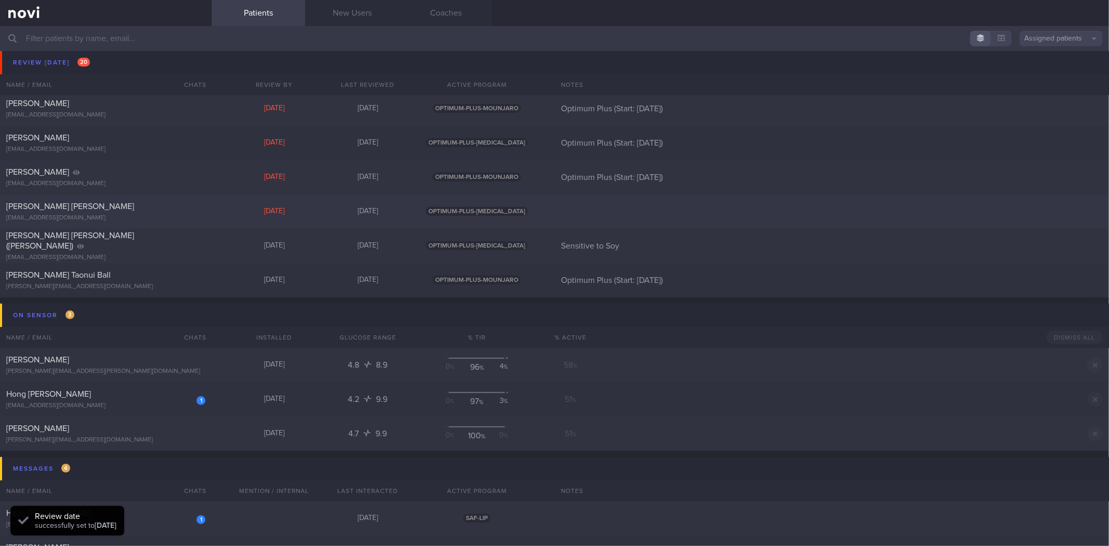
click at [172, 223] on div "HWEE YEE ONG miraeong@gmail.com Yesterday 3 days ago OPTIMUM-PLUS-RYBELSUS" at bounding box center [554, 211] width 1109 height 34
select select "7"
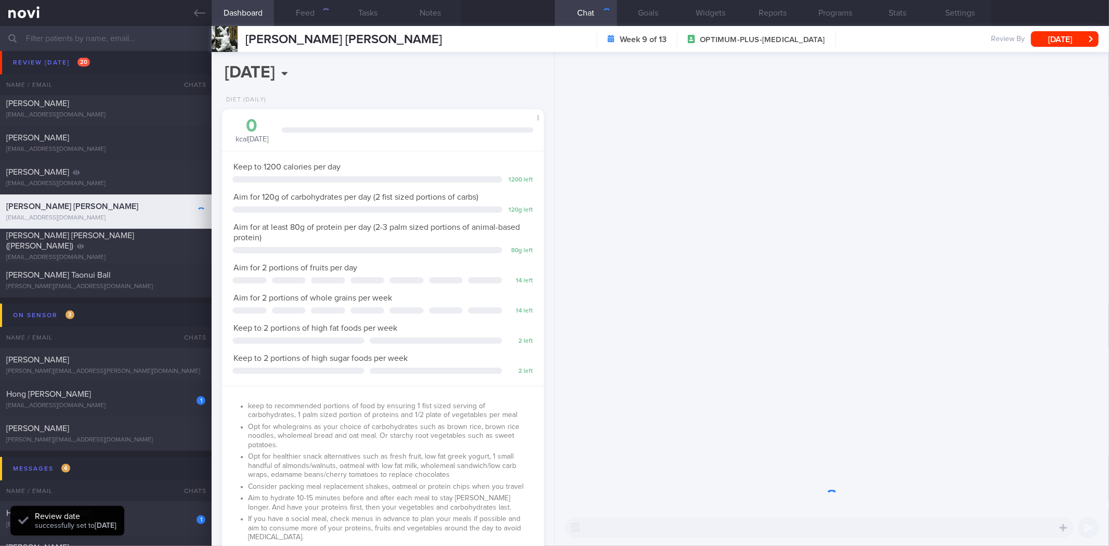
scroll to position [519583, 519436]
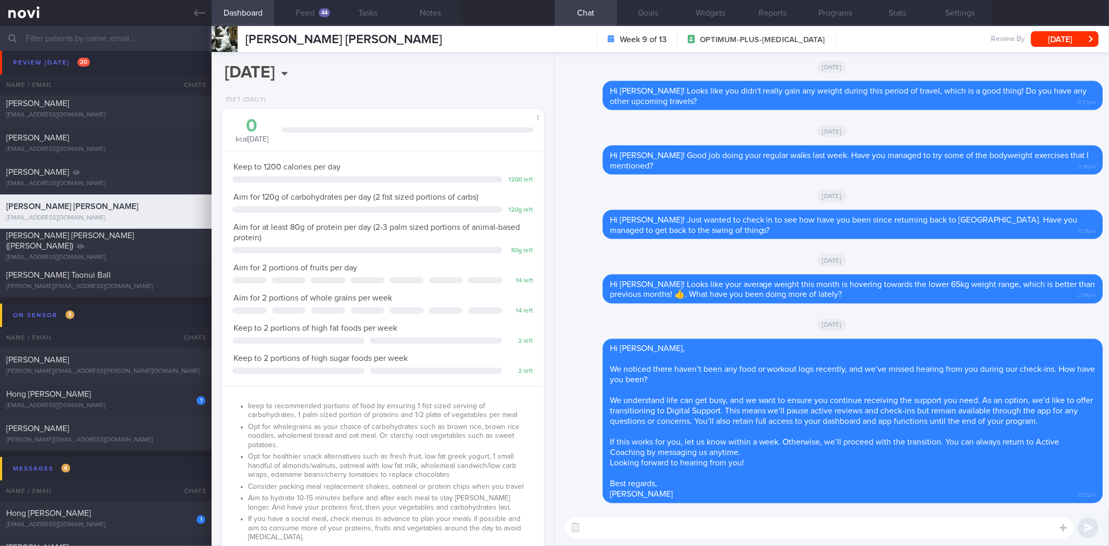
click at [633, 543] on div "​ ​" at bounding box center [832, 527] width 554 height 36
click at [638, 535] on textarea at bounding box center [819, 527] width 508 height 21
paste textarea "Hi [Patient's Name], Your account has been transitioned to Digital Support. Whi…"
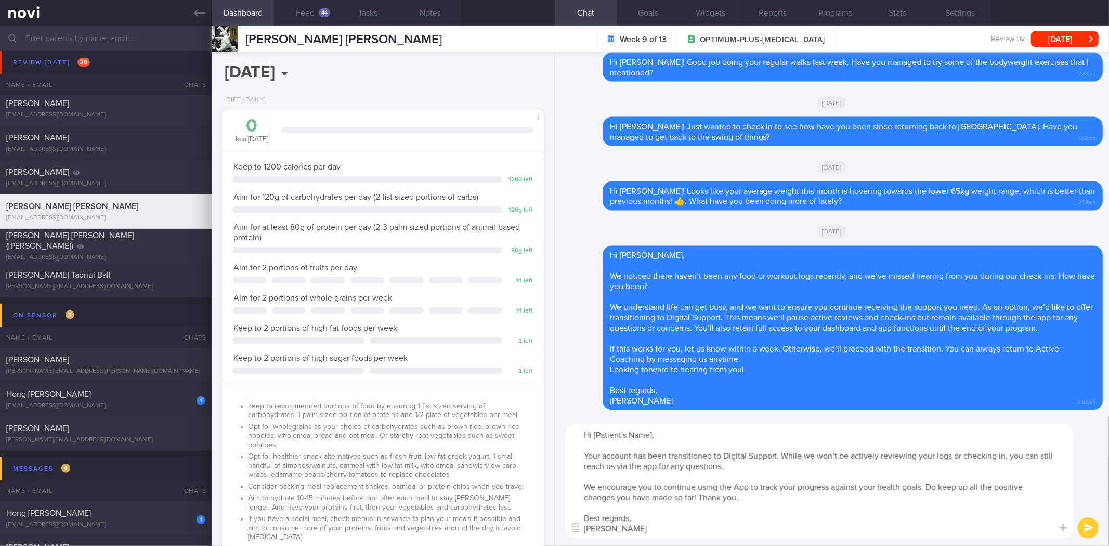
click at [635, 428] on textarea "Hi [Patient's Name], Your account has been transitioned to Digital Support. Whi…" at bounding box center [819, 481] width 508 height 114
type textarea "Hi Hwee Yee, Your account has been transitioned to Digital Support. While we wo…"
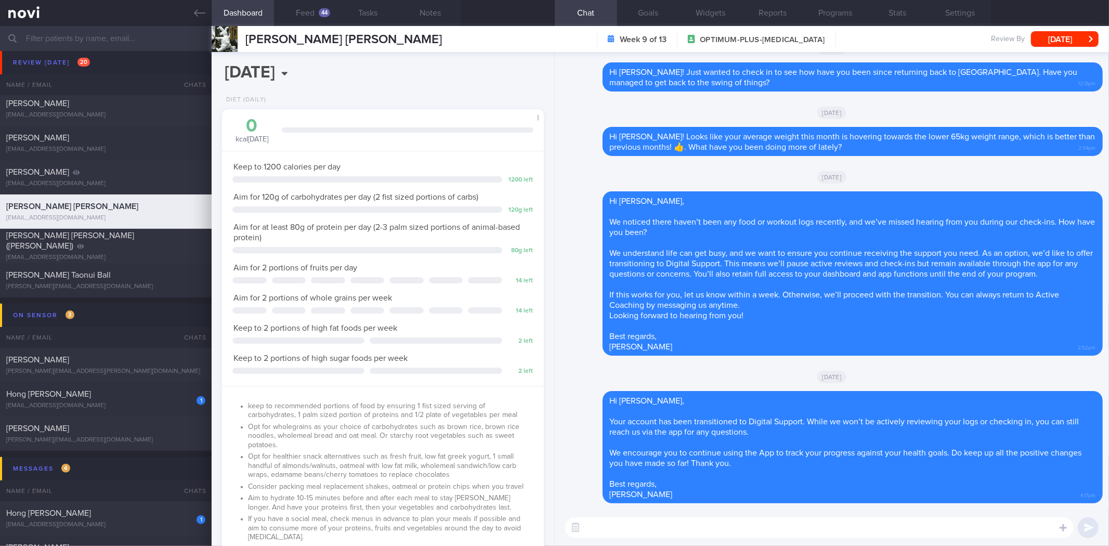
click at [1058, 47] on div "HWEE YEE ONG Week 9 of 13 OPTIMUM-PLUS-RYBELSUS Review By Wed, 20 Aug Set Next …" at bounding box center [660, 39] width 897 height 26
click at [1063, 38] on button "Wed, 20 Aug" at bounding box center [1065, 39] width 68 height 16
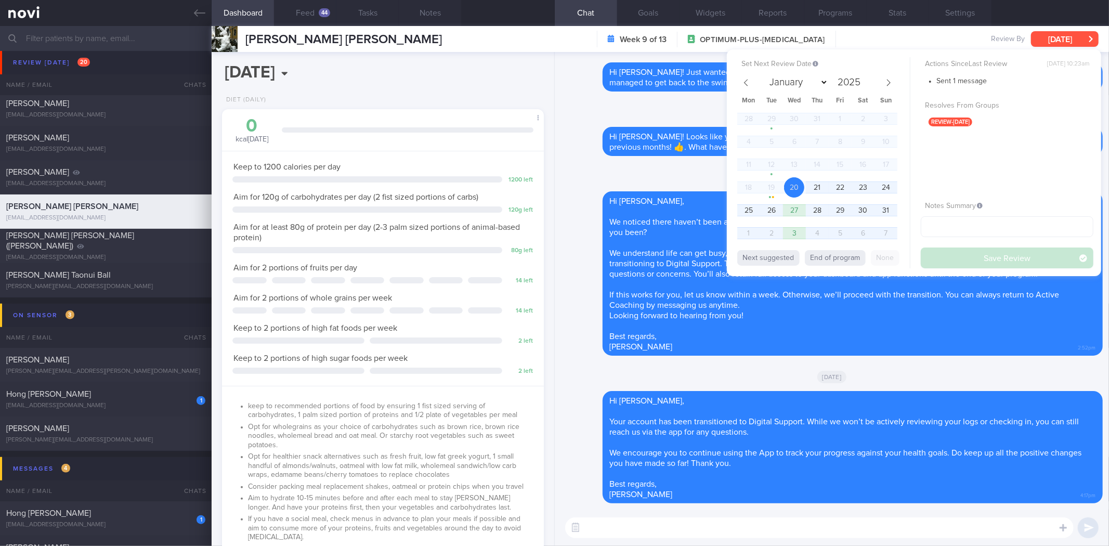
click at [1063, 32] on button "Wed, 20 Aug" at bounding box center [1065, 39] width 68 height 16
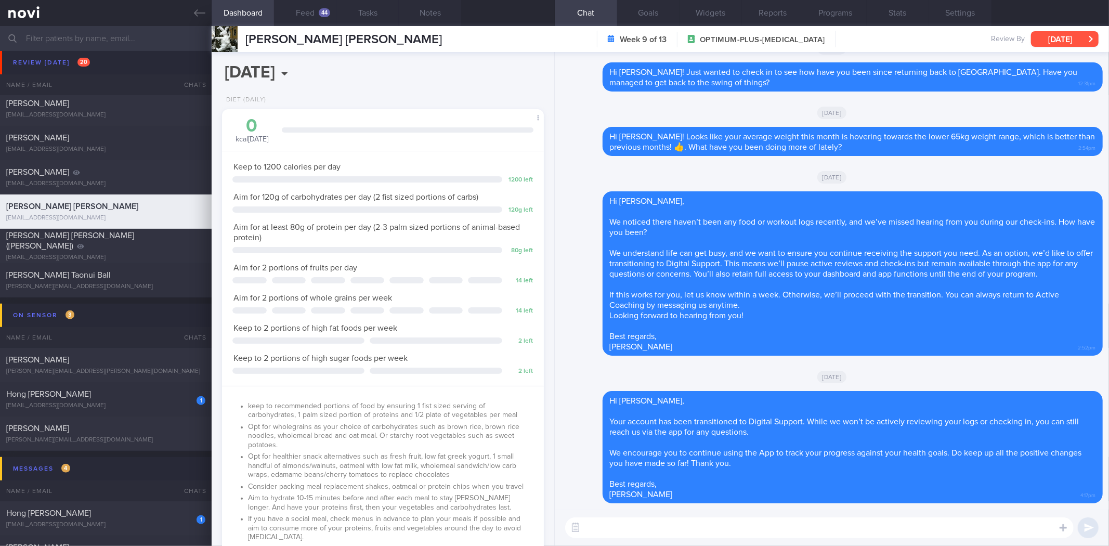
click at [1071, 43] on button "Wed, 20 Aug" at bounding box center [1065, 39] width 68 height 16
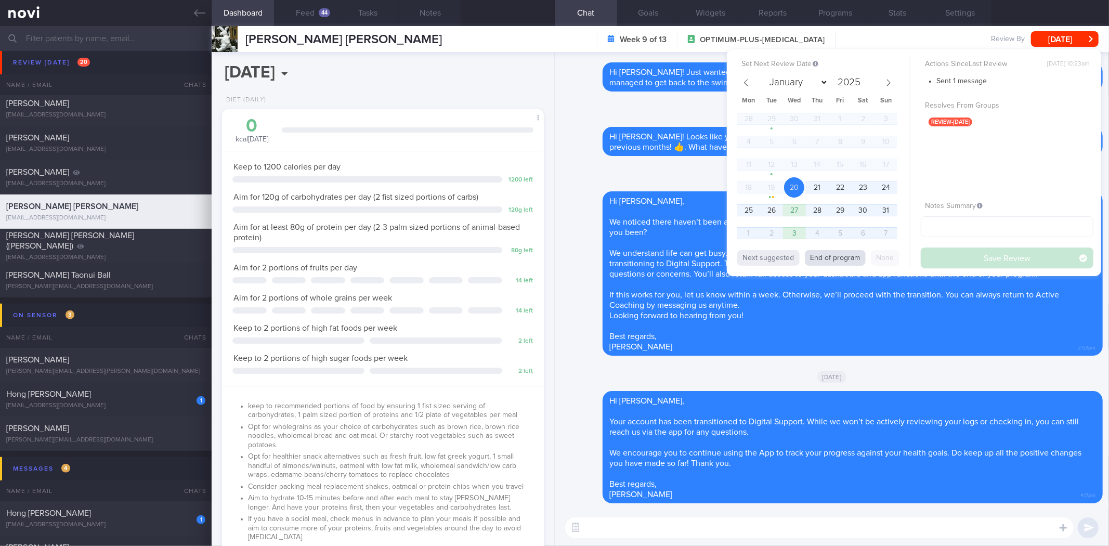
click at [827, 261] on button "End of program" at bounding box center [835, 258] width 61 height 16
select select "8"
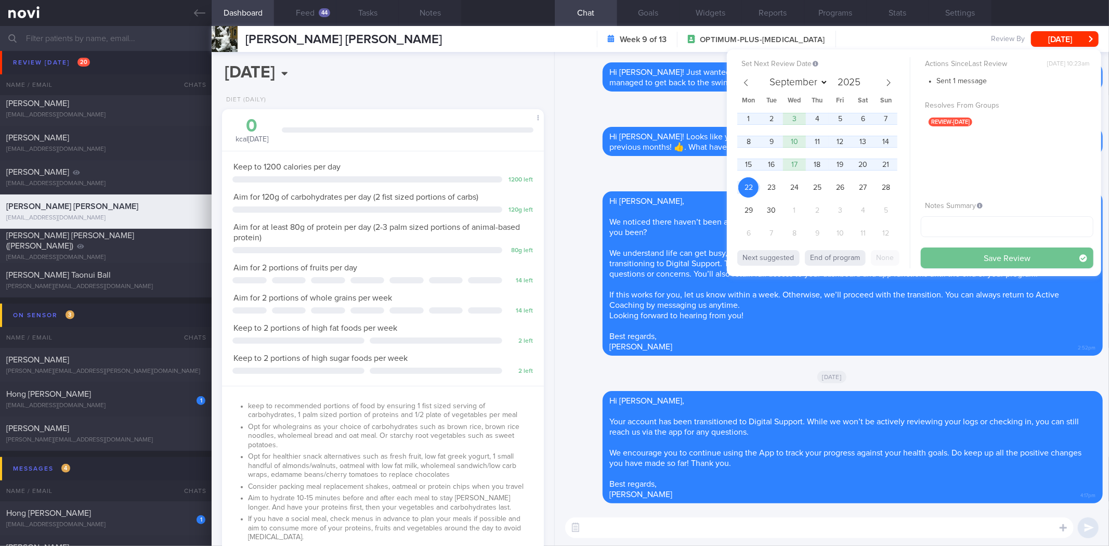
click at [958, 257] on button "Save Review" at bounding box center [1006, 257] width 173 height 21
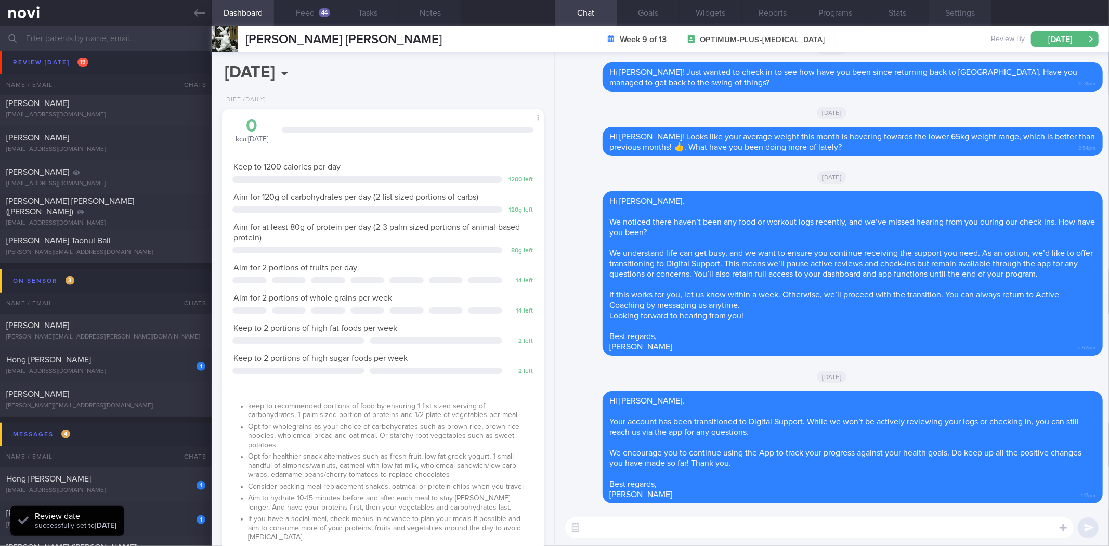
click at [952, 10] on button "Settings" at bounding box center [960, 13] width 62 height 26
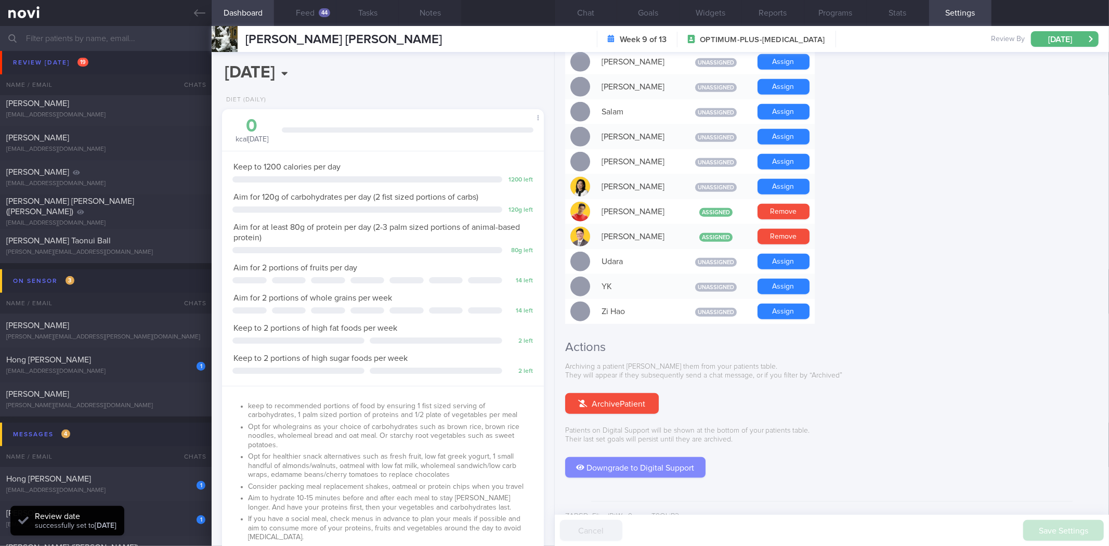
click at [666, 457] on button "Downgrade to Digital Support" at bounding box center [635, 467] width 140 height 21
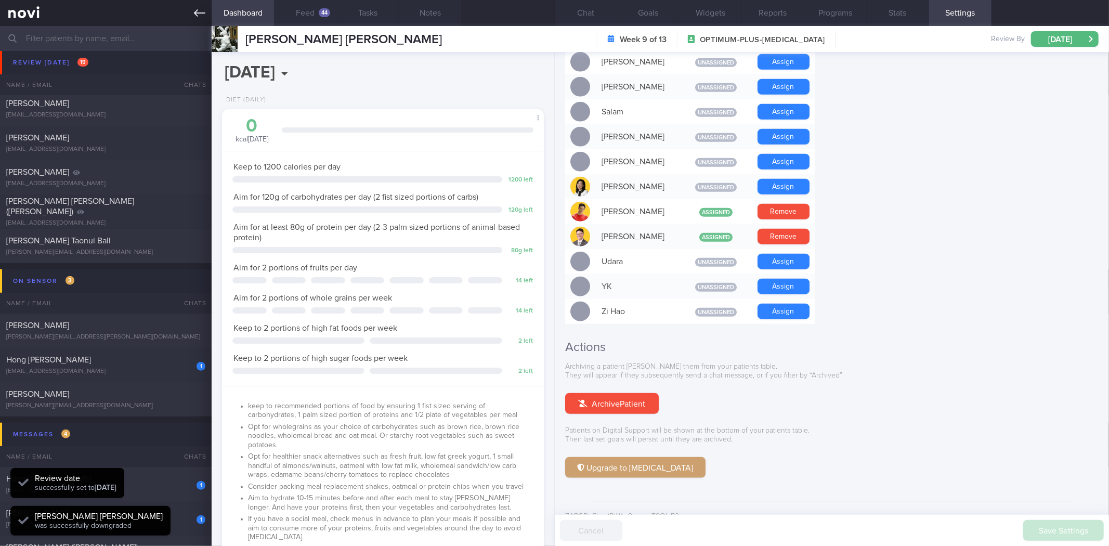
click at [198, 14] on icon at bounding box center [199, 12] width 11 height 11
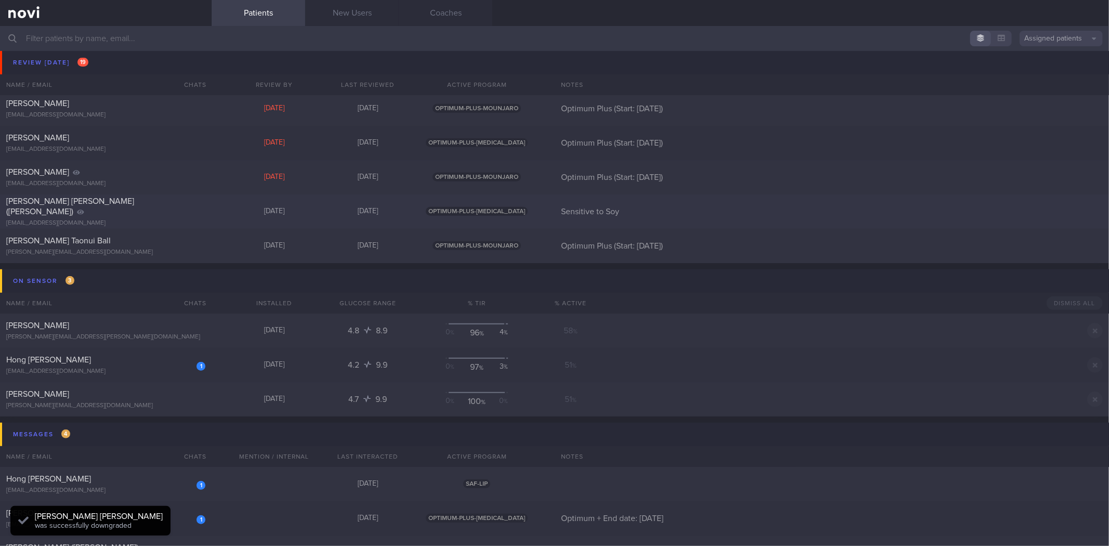
click at [148, 208] on div "[PERSON_NAME] [PERSON_NAME] ([PERSON_NAME])" at bounding box center [104, 206] width 196 height 21
select select "7"
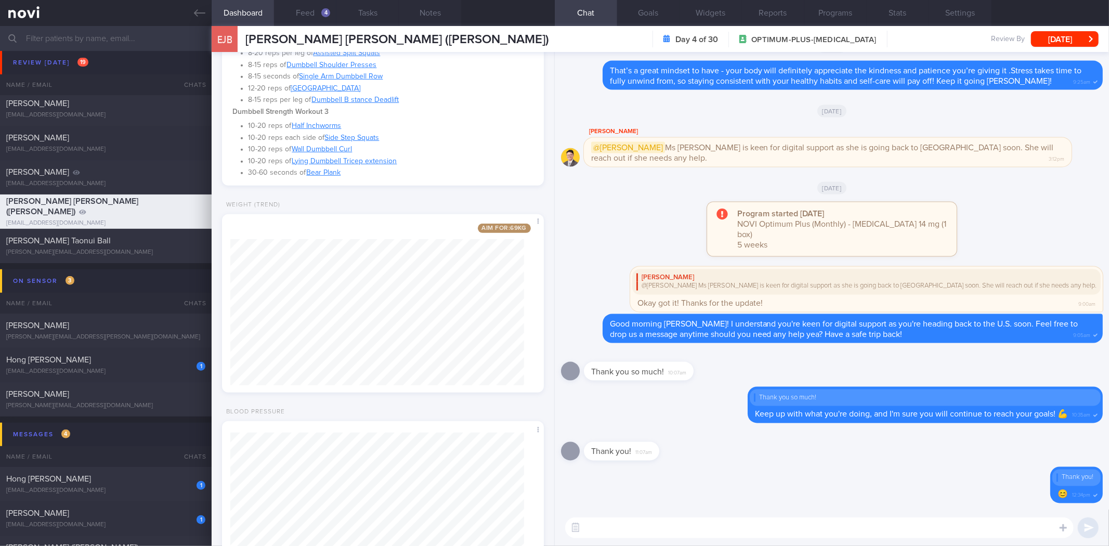
scroll to position [520, 0]
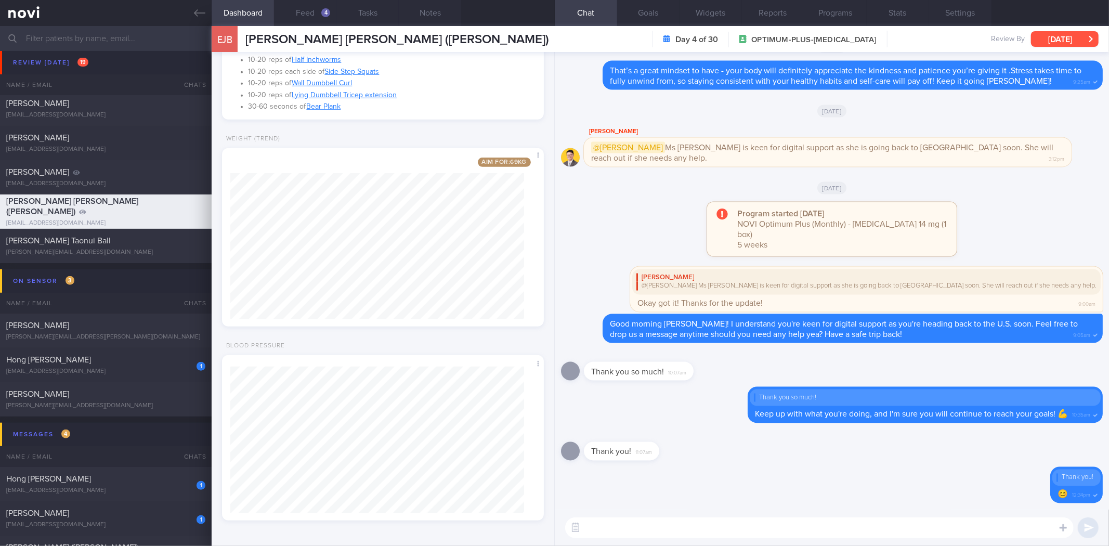
click at [1060, 37] on button "[DATE]" at bounding box center [1065, 39] width 68 height 16
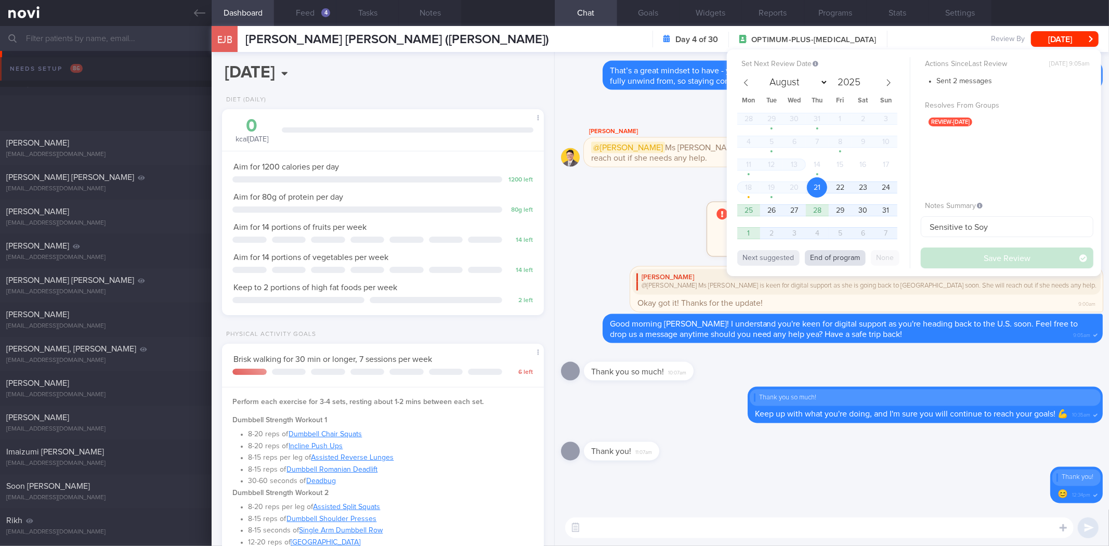
scroll to position [147, 294]
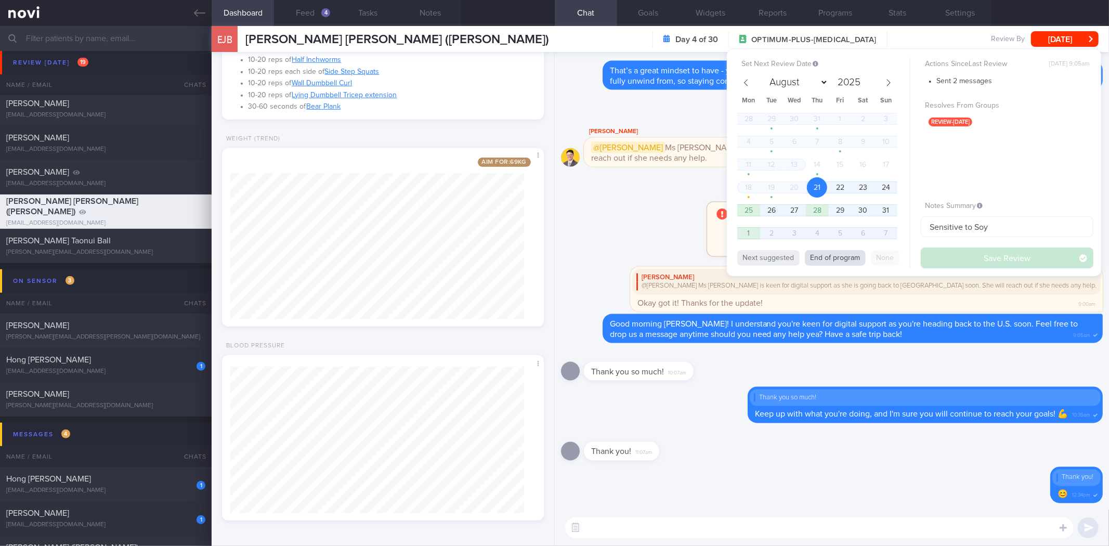
click at [833, 256] on button "End of program" at bounding box center [835, 258] width 61 height 16
select select "8"
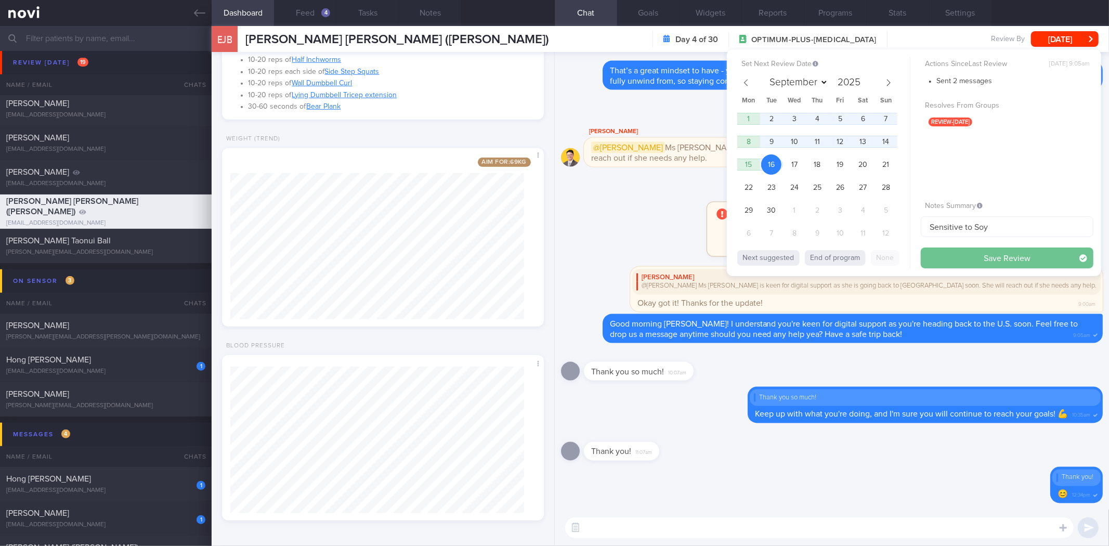
click at [990, 262] on button "Save Review" at bounding box center [1006, 257] width 173 height 21
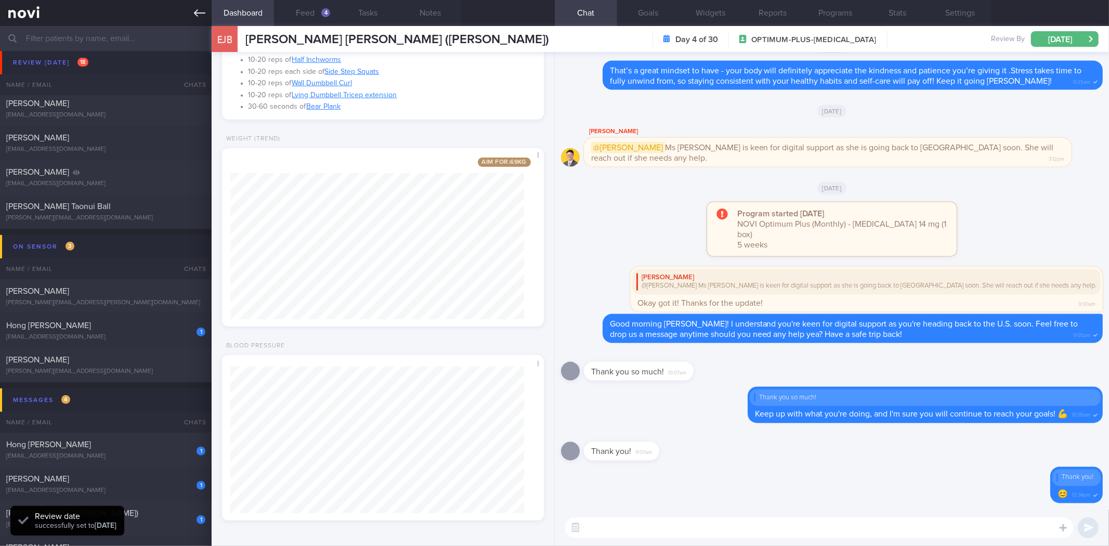
click at [188, 8] on link at bounding box center [106, 13] width 212 height 26
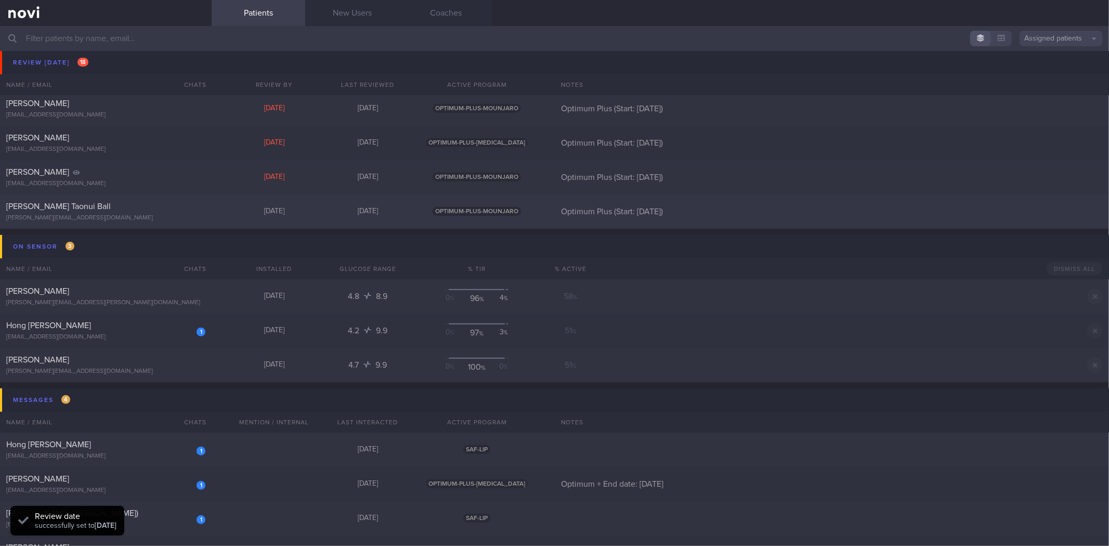
click at [131, 200] on div "Tyrel Taonui Ball tyrel.ball@gmail.com Today 3 days ago OPTIMUM-PLUS-MOUNJARO O…" at bounding box center [554, 211] width 1109 height 34
select select "7"
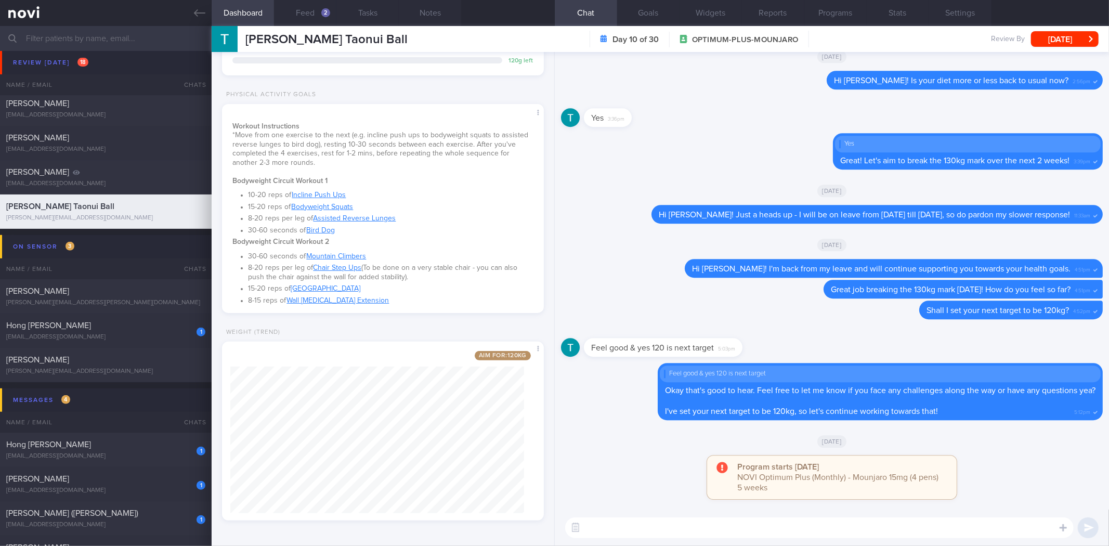
click at [631, 532] on textarea at bounding box center [819, 527] width 508 height 21
click at [632, 525] on textarea "Hi Tyrel!" at bounding box center [819, 527] width 508 height 21
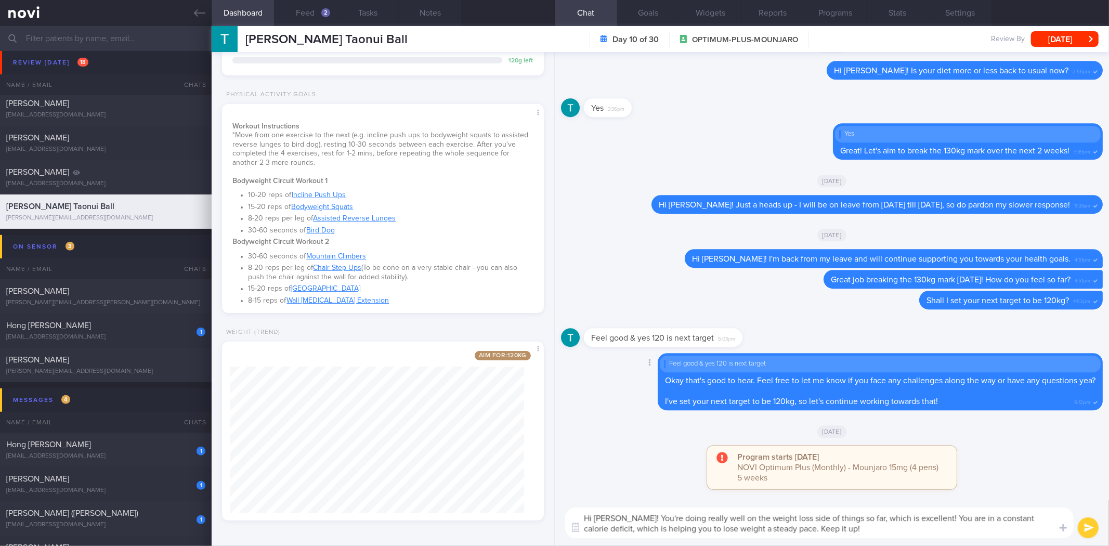
type textarea "Hi Tyrel! You're doing really well on the weight loss side of things so far, wh…"
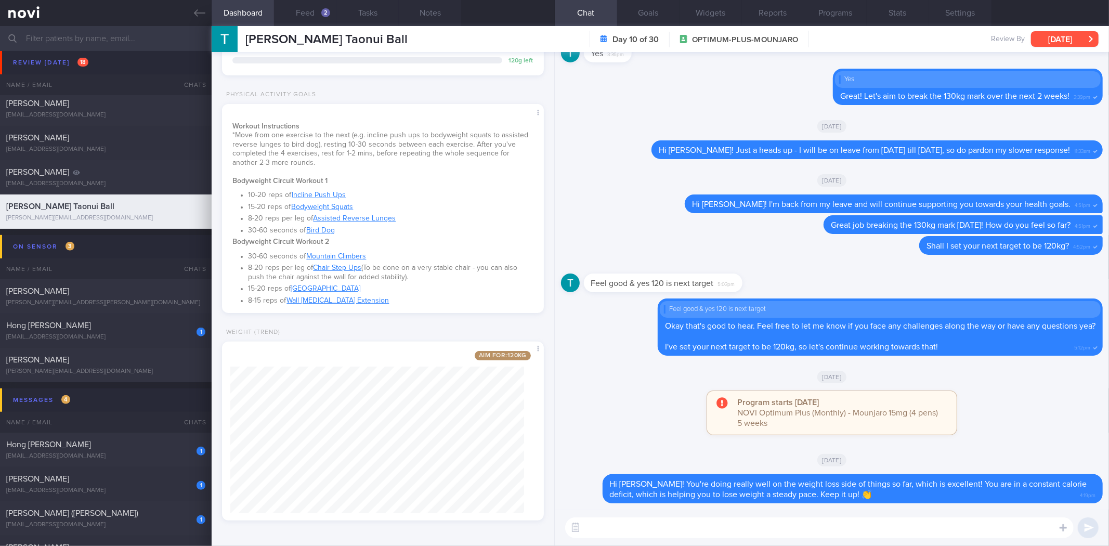
click at [1056, 37] on button "[DATE]" at bounding box center [1065, 39] width 68 height 16
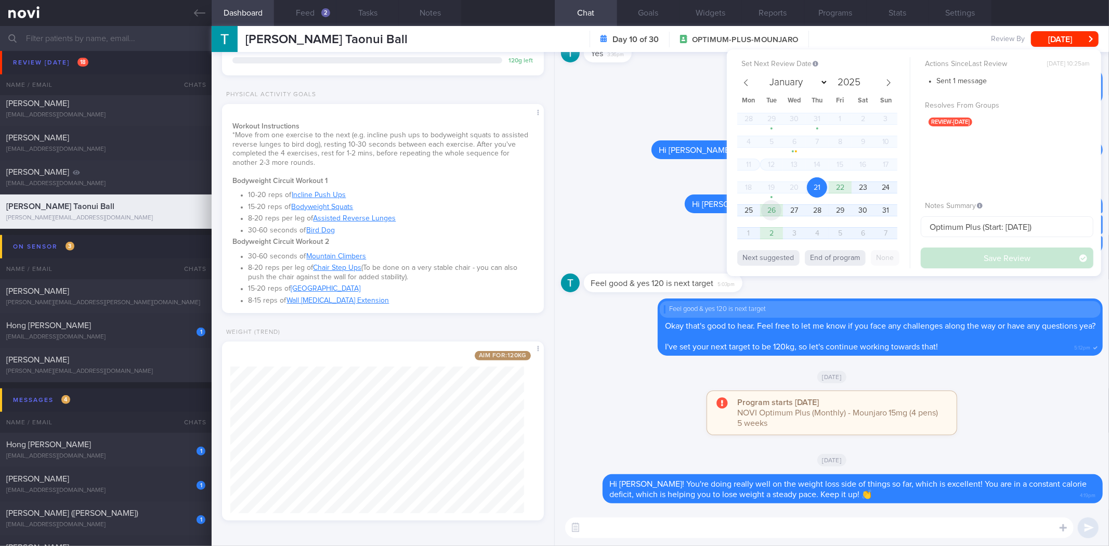
click at [769, 211] on span "26" at bounding box center [771, 210] width 20 height 20
click at [985, 259] on button "Save Review" at bounding box center [1006, 257] width 173 height 21
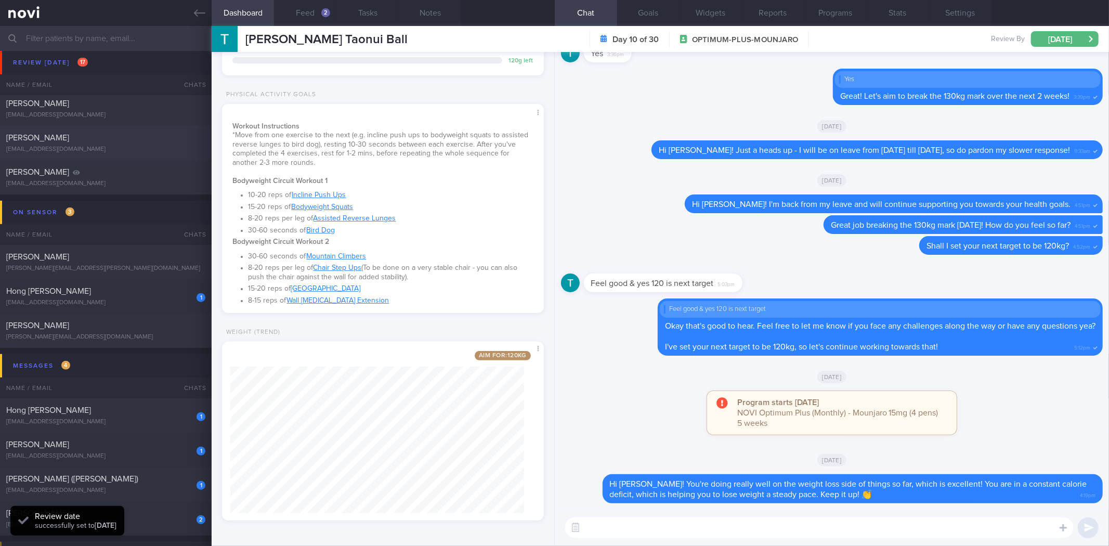
click at [206, 13] on link at bounding box center [106, 13] width 212 height 26
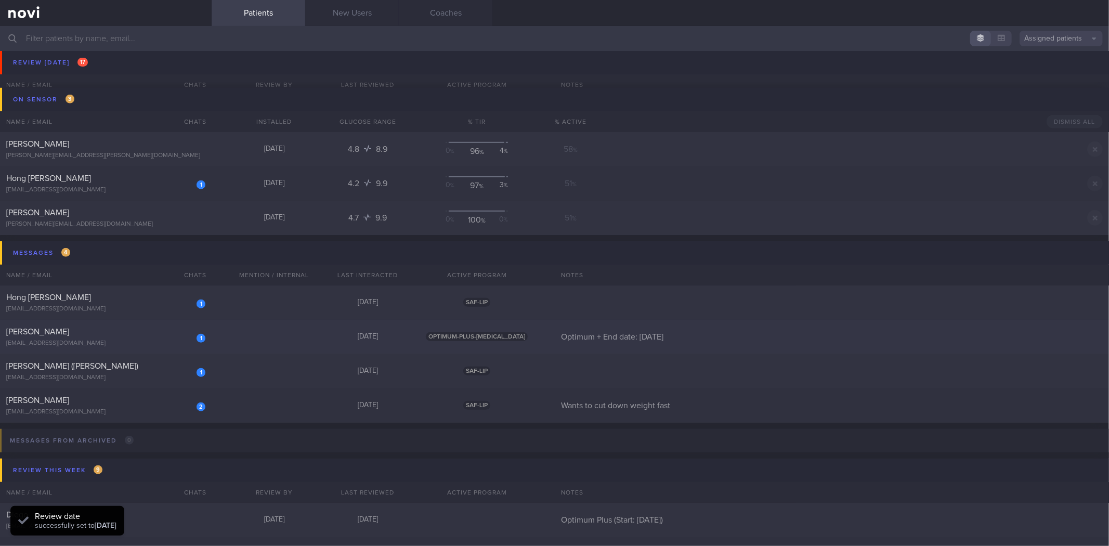
scroll to position [635, 0]
click at [229, 386] on div "1 Hong Kiat Tew tewhk91@gmail.com Yesterday SAF-LIP" at bounding box center [554, 403] width 1109 height 34
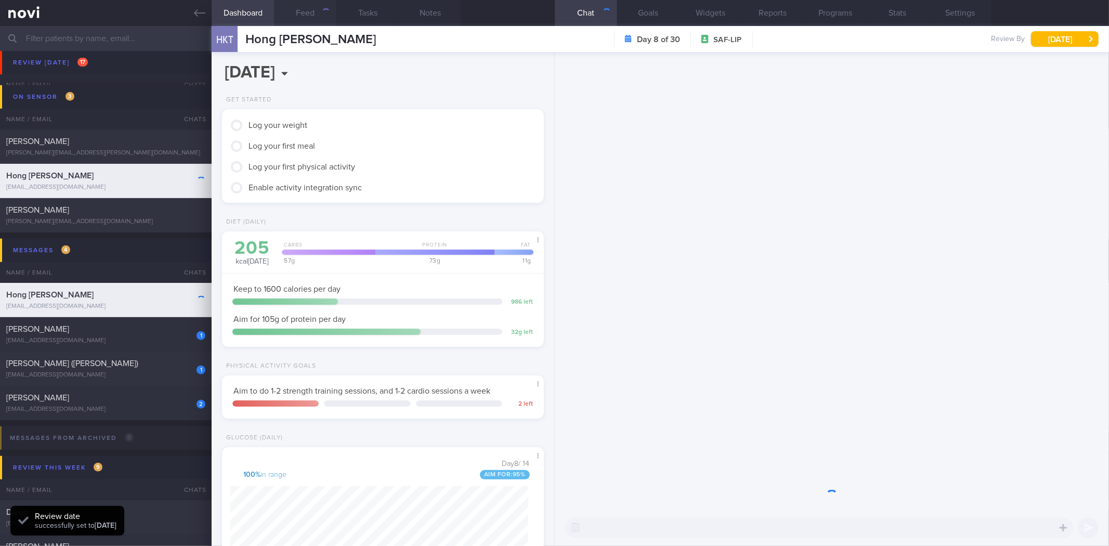
scroll to position [162, 294]
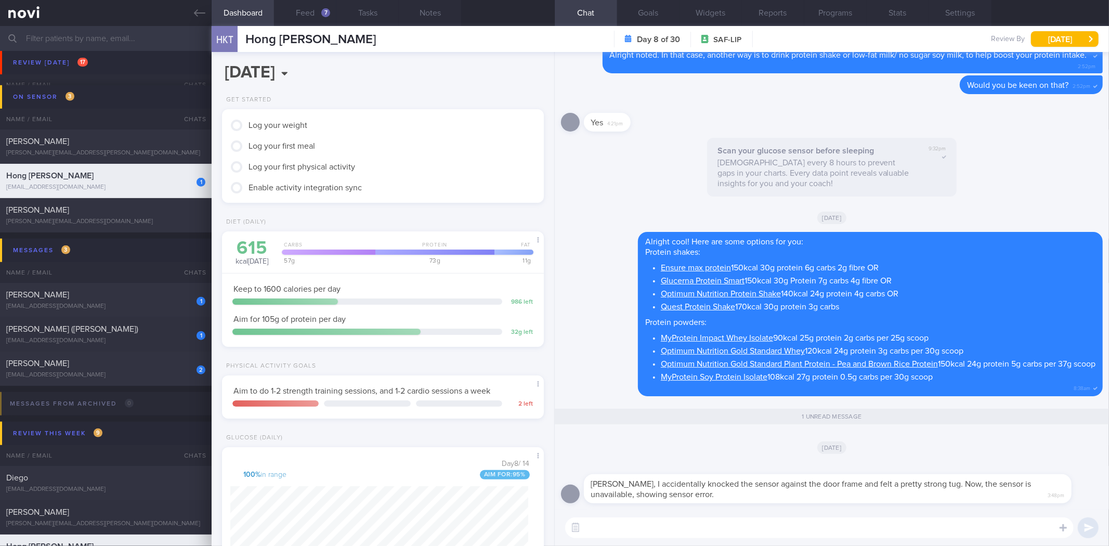
click at [688, 512] on div "​ ​" at bounding box center [832, 527] width 554 height 36
click at [689, 523] on textarea at bounding box center [819, 527] width 508 height 21
drag, startPoint x: 688, startPoint y: 493, endPoint x: 751, endPoint y: 494, distance: 63.4
click at [751, 494] on div "Sylvester, I accidentally knocked the sensor against the door frame and felt a …" at bounding box center [843, 483] width 519 height 42
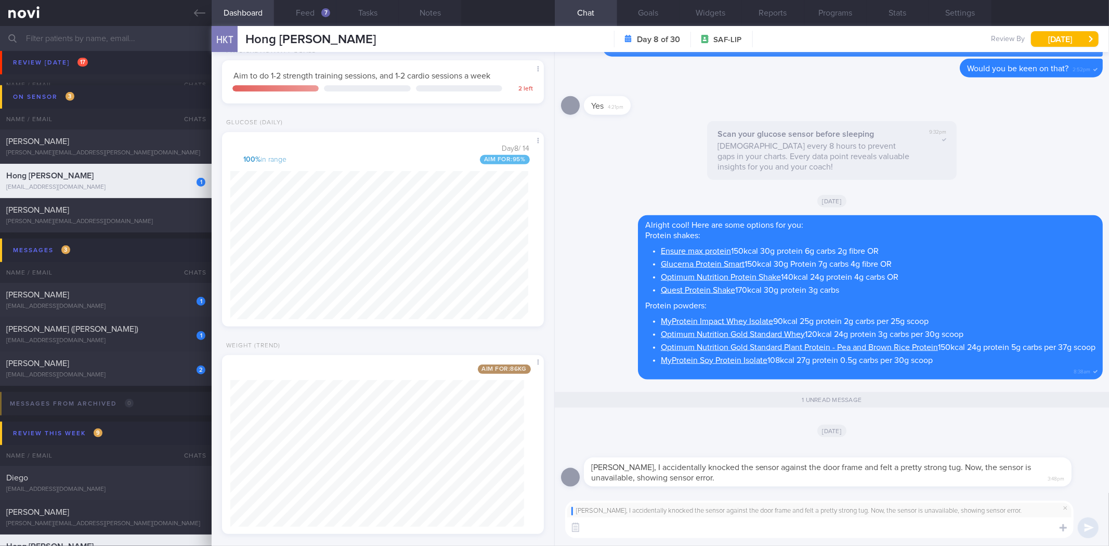
scroll to position [329, 0]
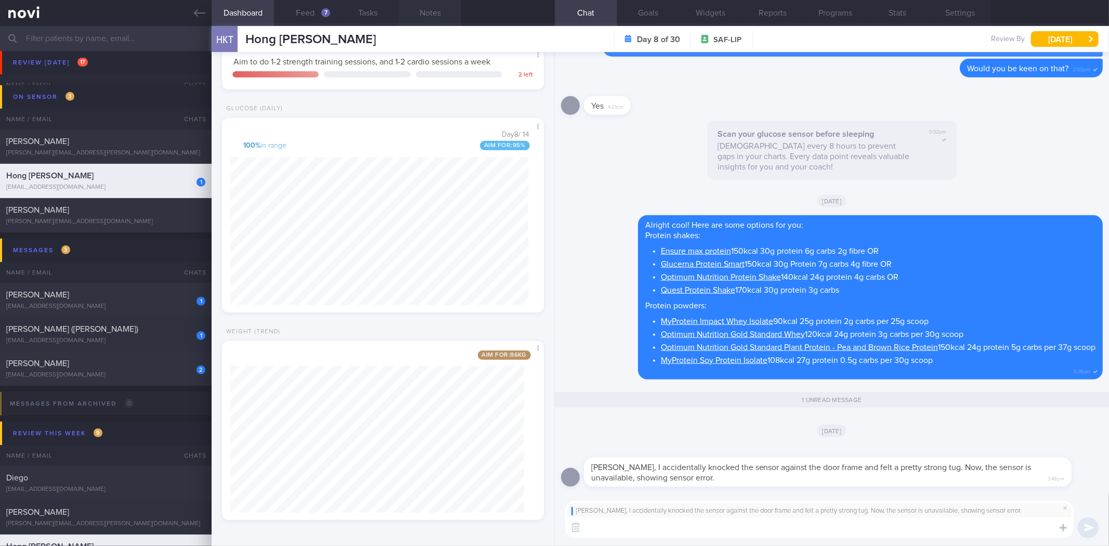
click at [419, 15] on button "Notes" at bounding box center [430, 13] width 62 height 26
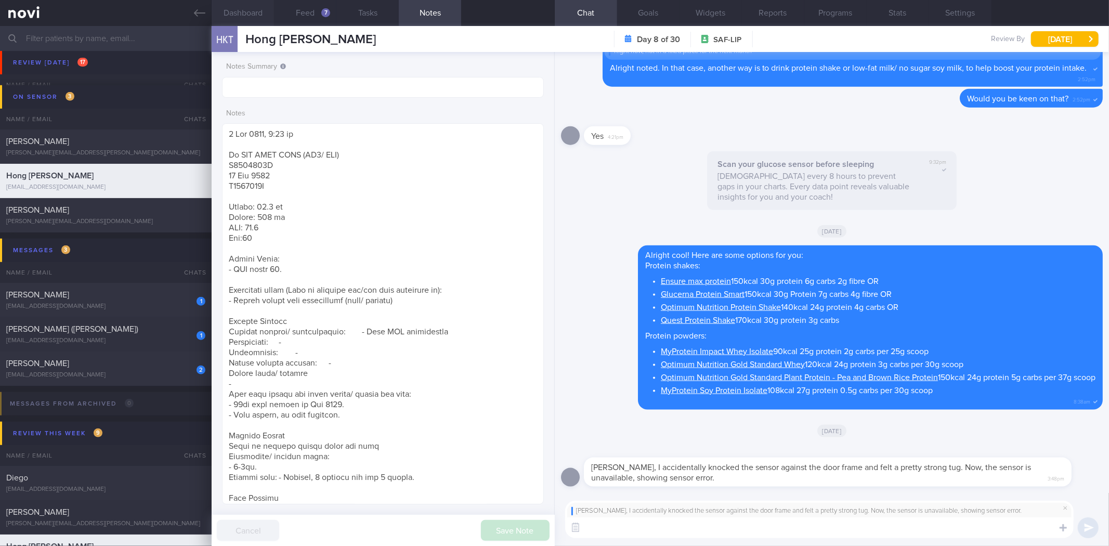
click at [257, 23] on button "Dashboard" at bounding box center [243, 13] width 62 height 26
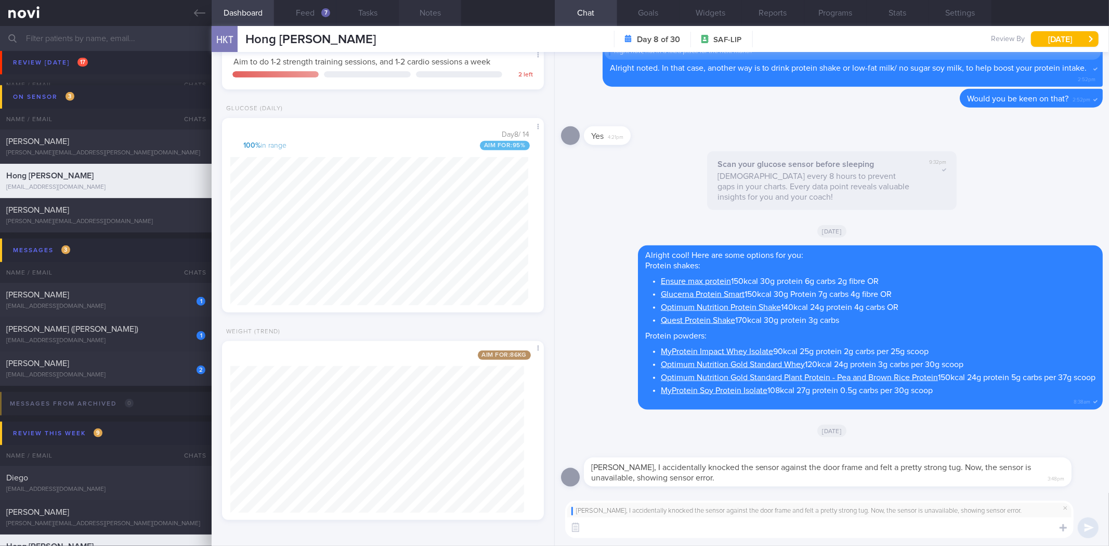
click at [430, 17] on button "Notes" at bounding box center [430, 13] width 62 height 26
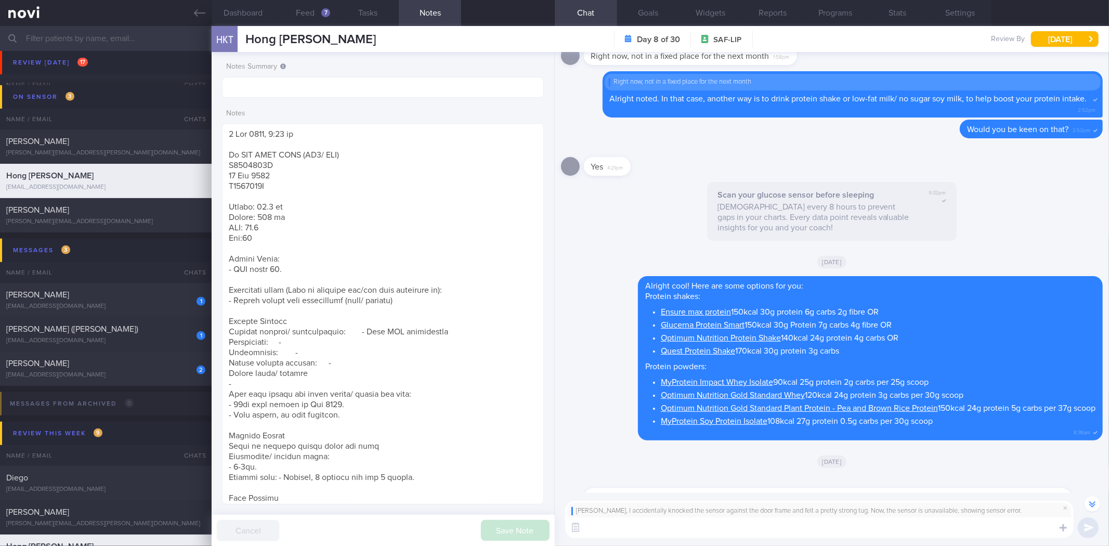
click at [1098, 506] on button "button" at bounding box center [1092, 504] width 16 height 16
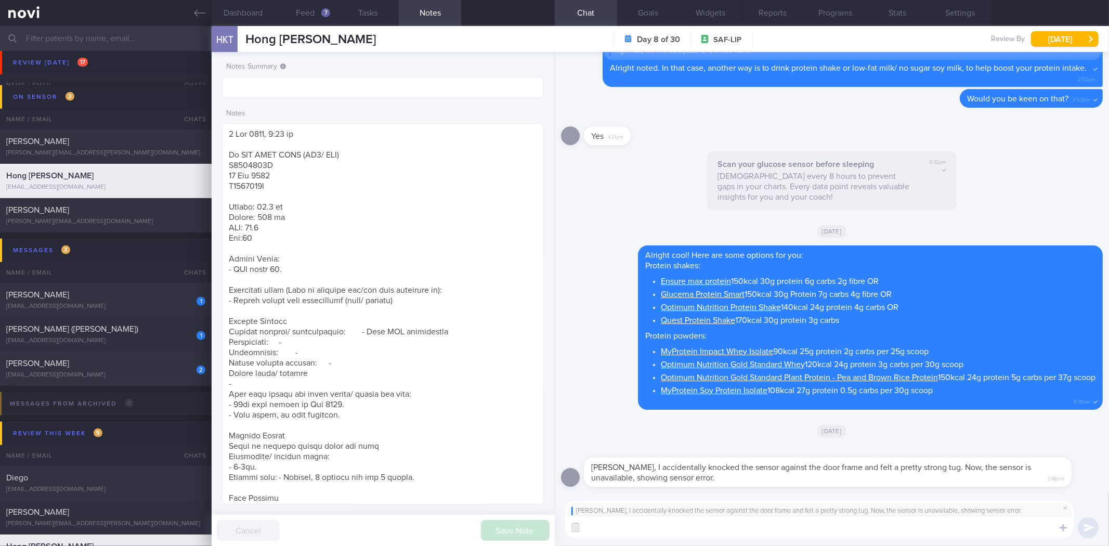
click at [714, 528] on textarea at bounding box center [819, 527] width 508 height 21
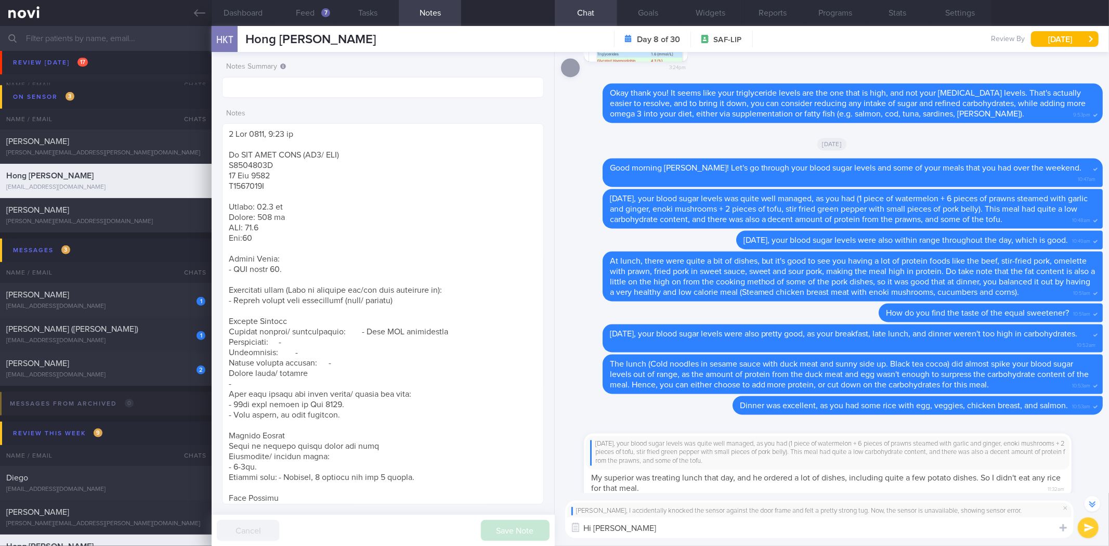
scroll to position [-1112, 0]
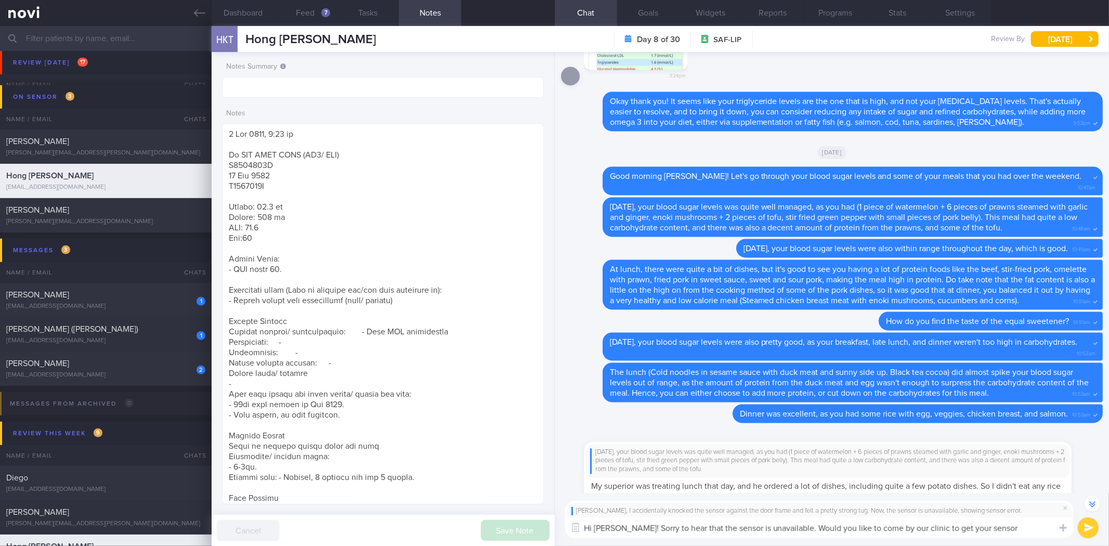
type textarea "Hi Hong Kiat! Sorry to hear that the sensor is unavailable. Would you like to c…"
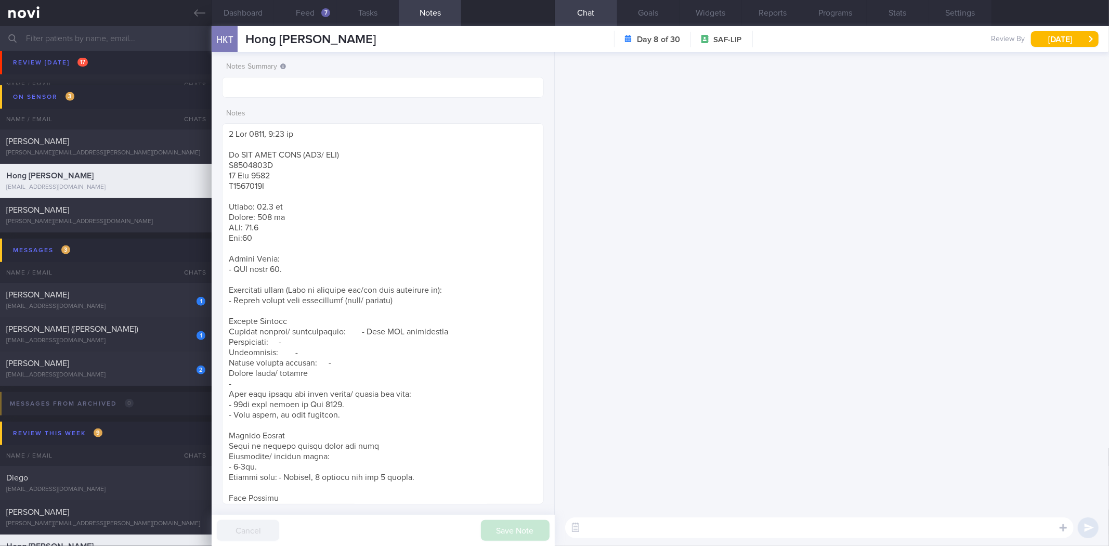
scroll to position [0, 0]
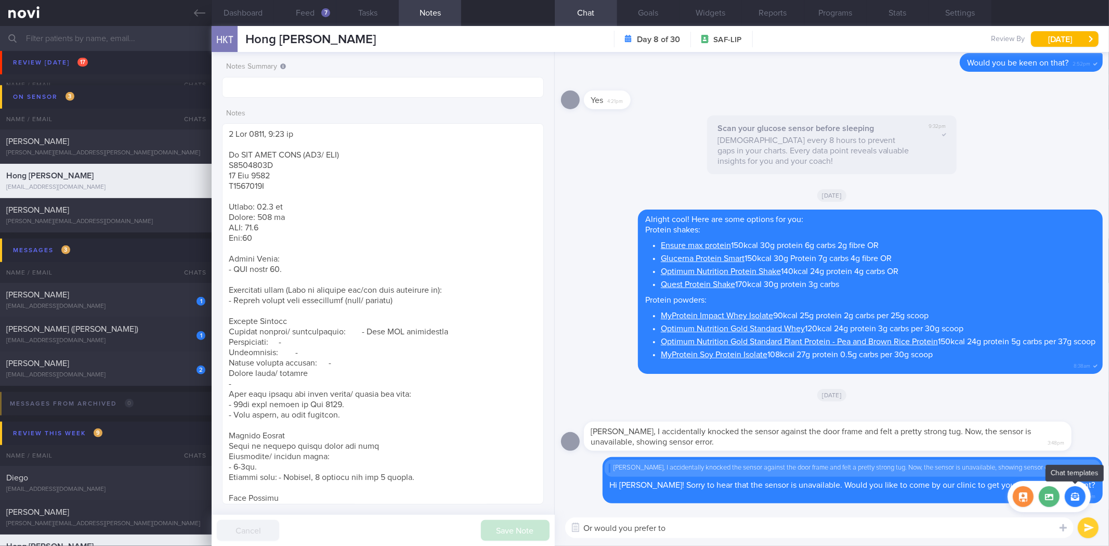
click at [1072, 489] on button "button" at bounding box center [1074, 496] width 21 height 21
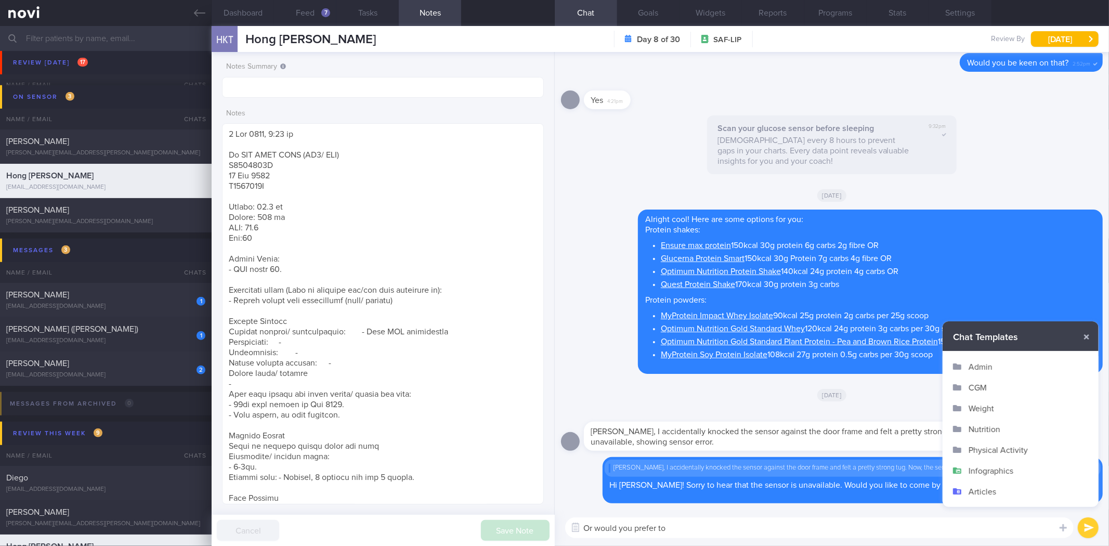
click at [984, 361] on button "Admin" at bounding box center [1020, 366] width 156 height 21
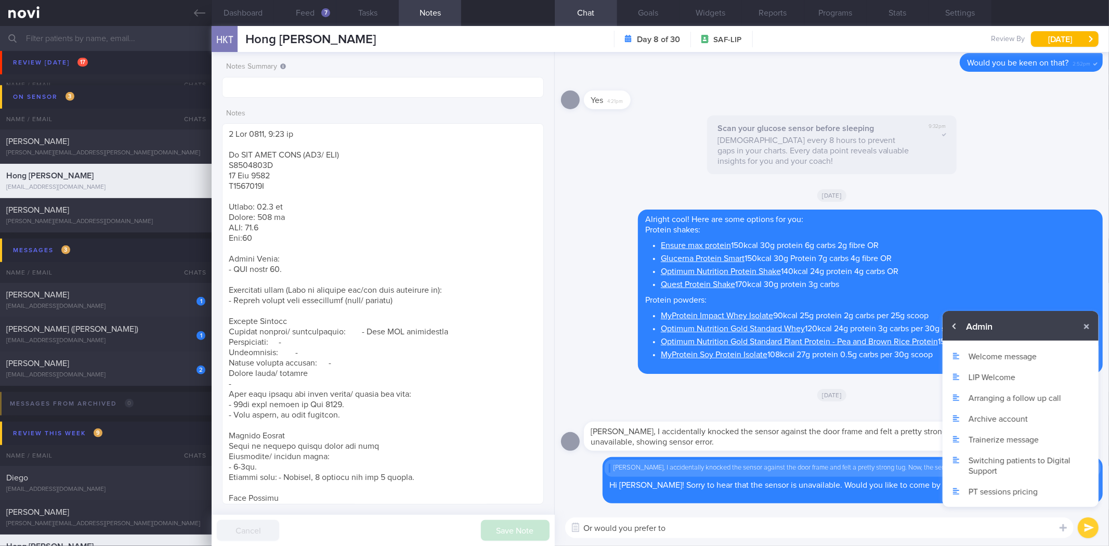
click at [958, 329] on button "button" at bounding box center [954, 326] width 19 height 19
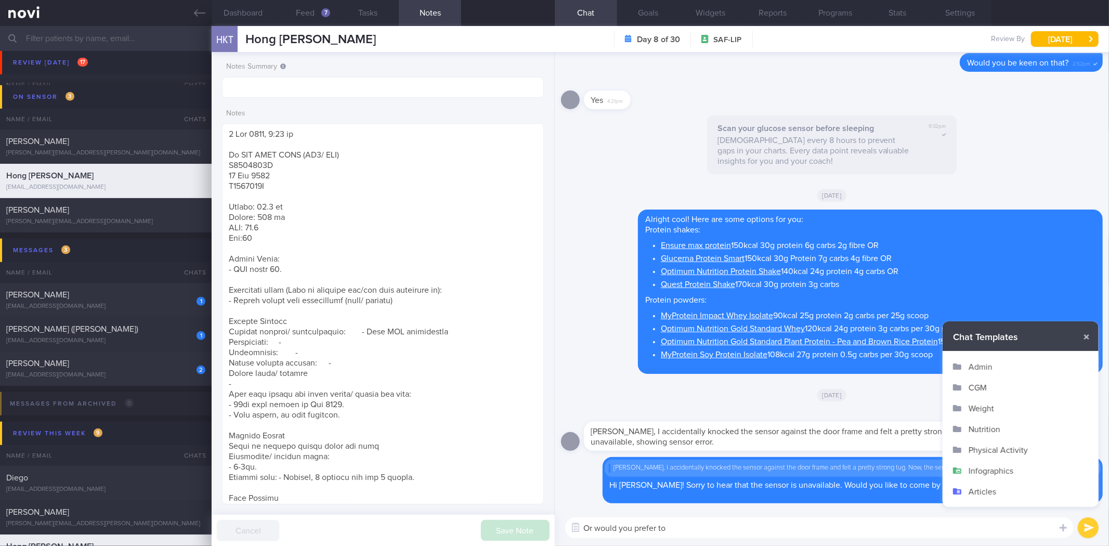
click at [983, 386] on button "CGM" at bounding box center [1020, 387] width 156 height 21
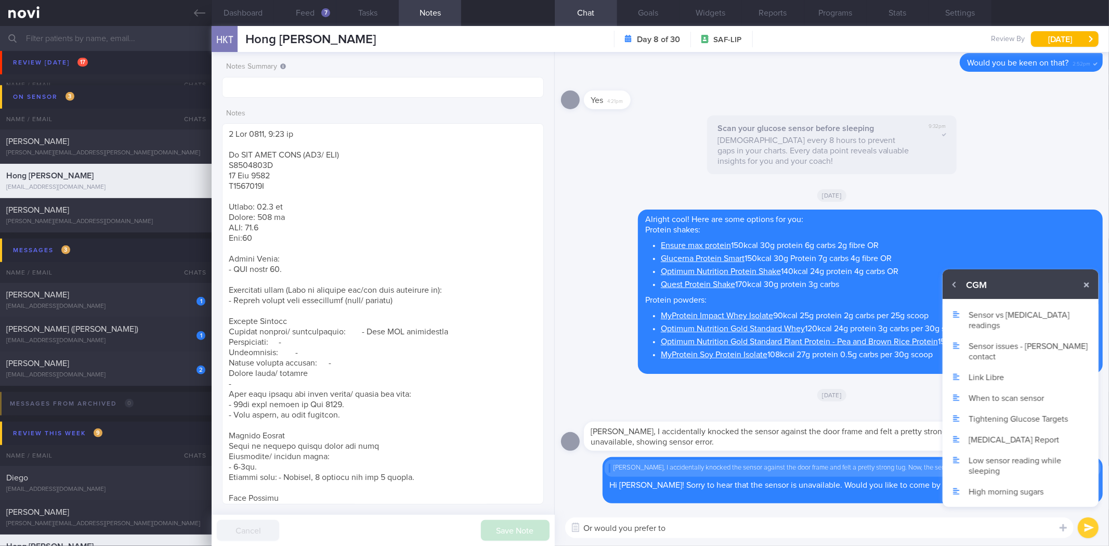
click at [1009, 335] on button "Sensor issues - Abbott contact" at bounding box center [1020, 350] width 156 height 31
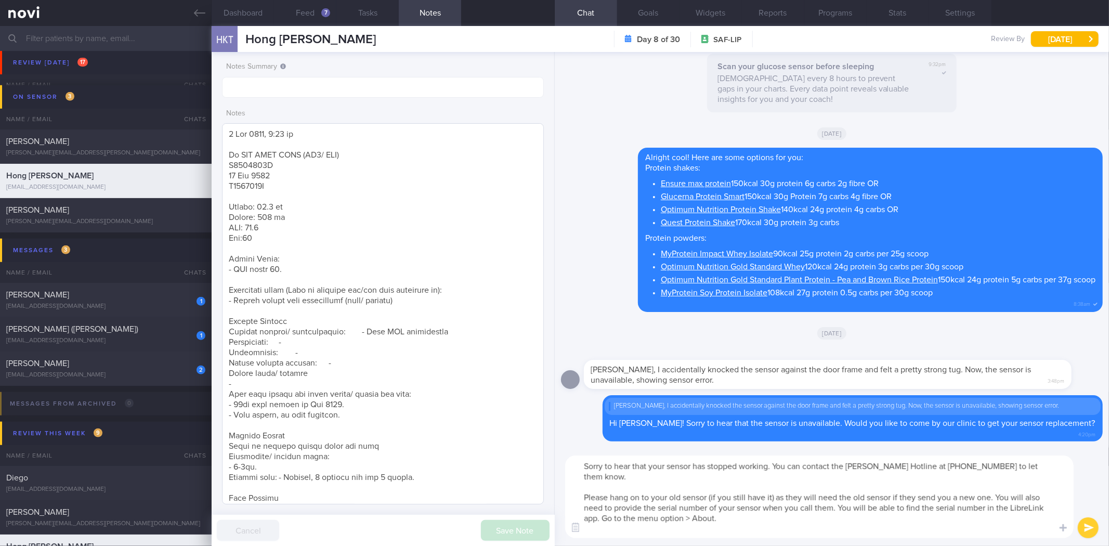
drag, startPoint x: 804, startPoint y: 465, endPoint x: 499, endPoint y: 454, distance: 304.2
click at [529, 453] on div "Dashboard Feed 7 Tasks Notes Chat Goals Widgets Reports Programs Stats Settings…" at bounding box center [660, 286] width 897 height 520
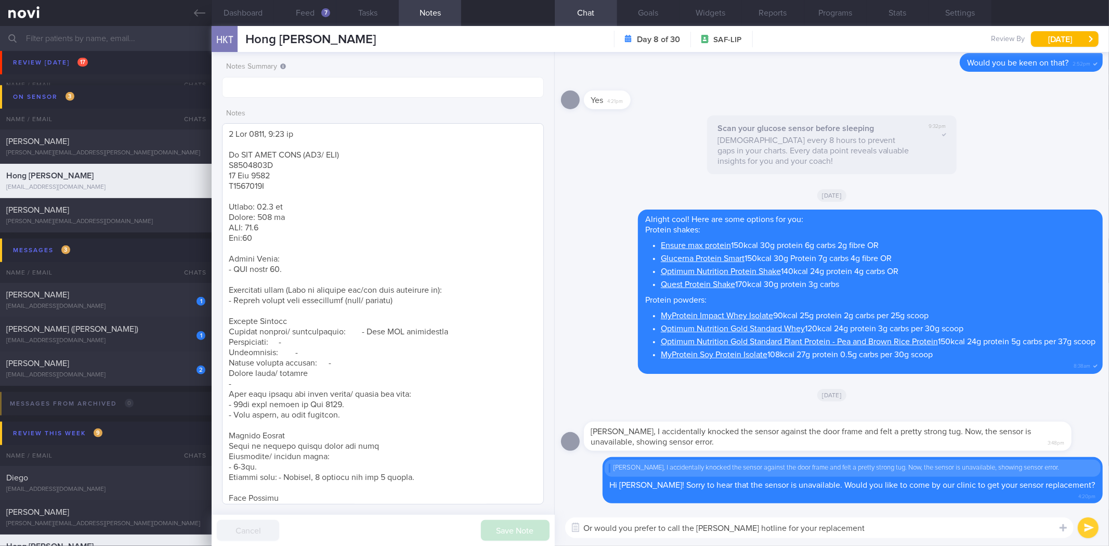
type textarea "Or would you prefer to call the Abbott hotline for your replacement?"
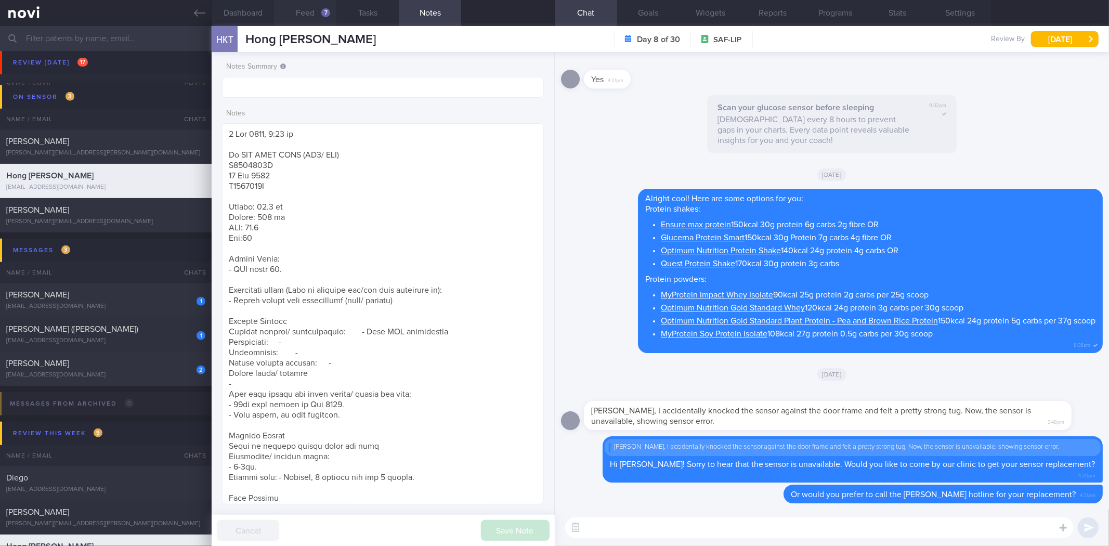
click at [326, 17] on div "7" at bounding box center [325, 12] width 9 height 9
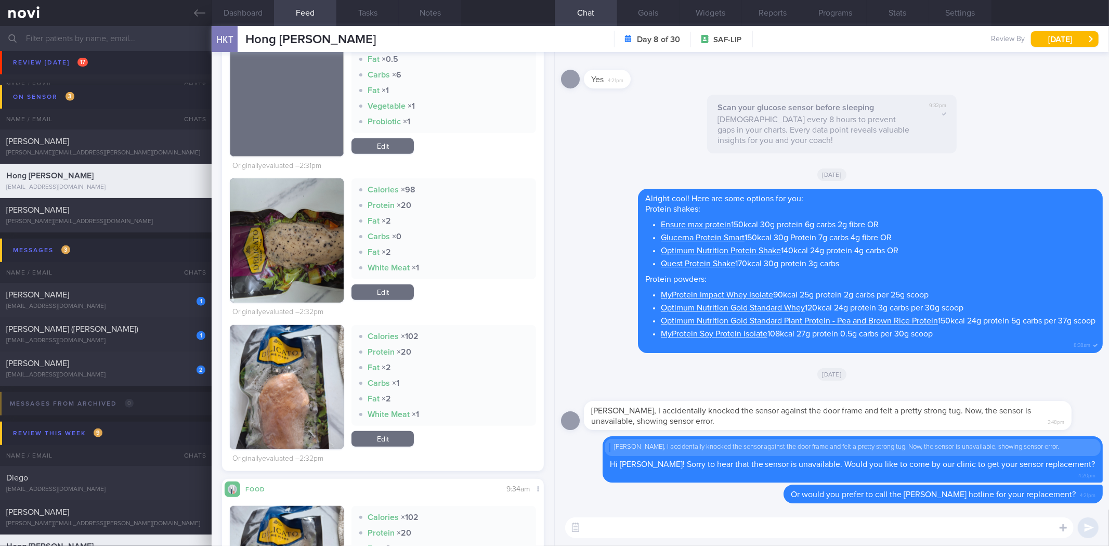
scroll to position [462, 0]
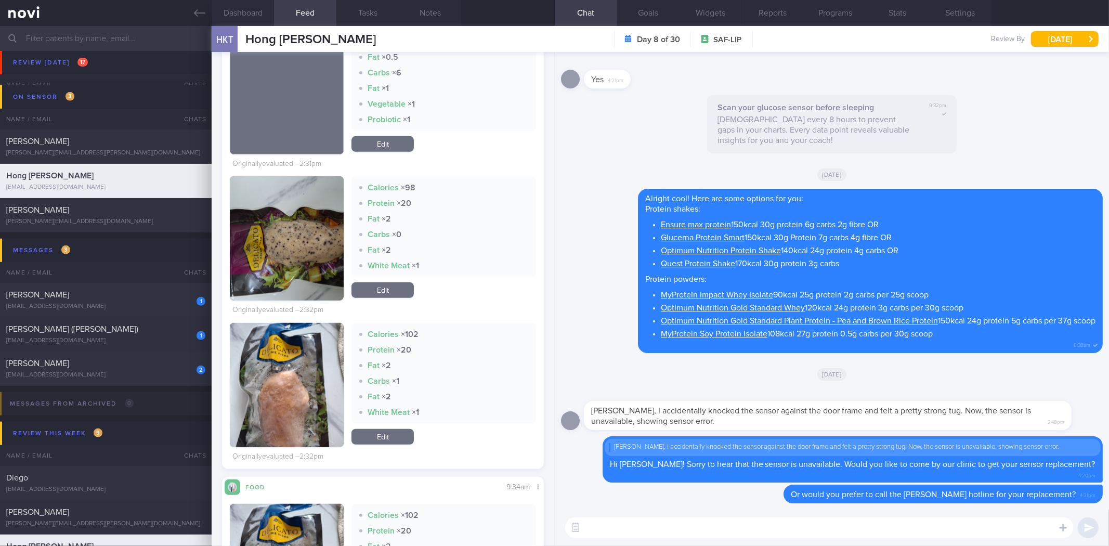
click at [280, 219] on button "button" at bounding box center [287, 238] width 114 height 124
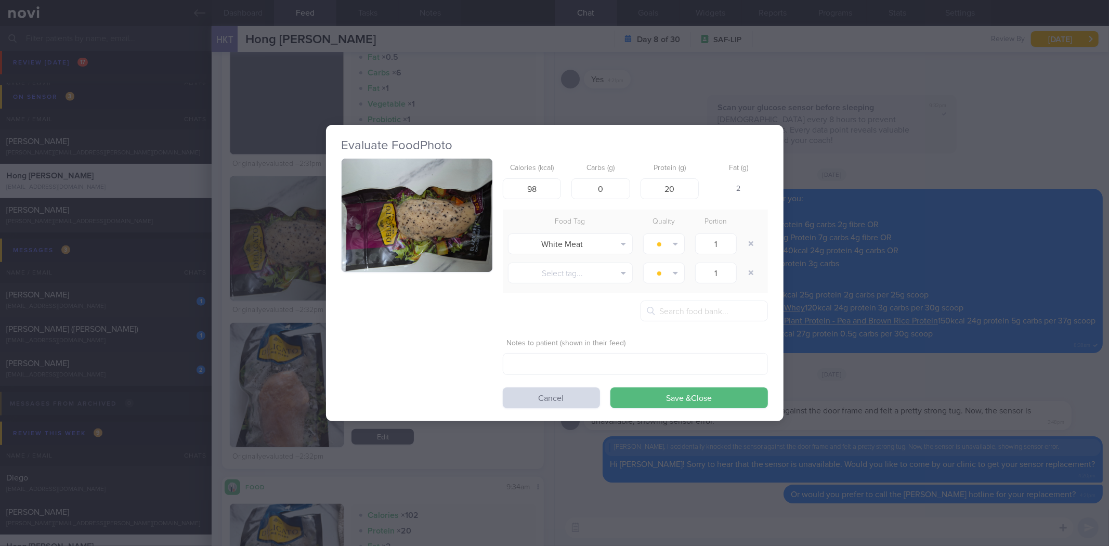
click at [823, 239] on div "Evaluate Food Photo Calories (kcal) 98 Carbs (g) 0 Protein (g) 20 Fat (g) 2 Foo…" at bounding box center [554, 273] width 1109 height 546
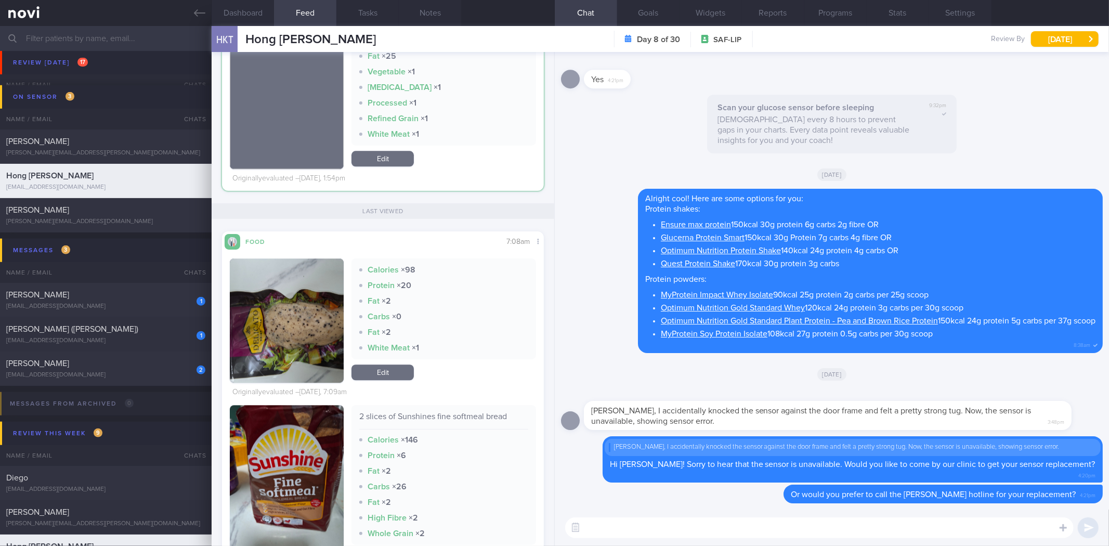
scroll to position [2159, 0]
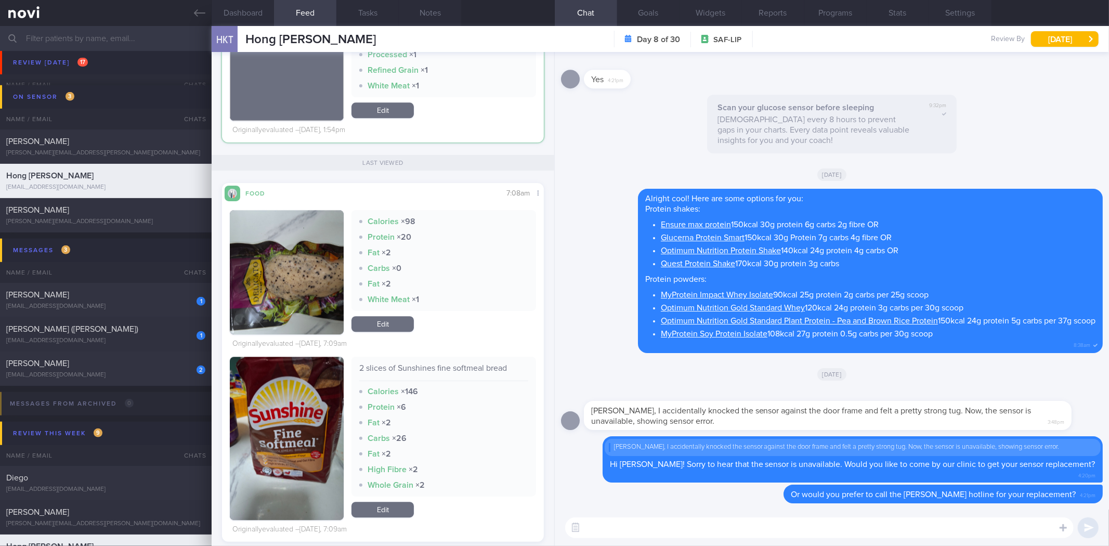
click at [287, 308] on button "button" at bounding box center [287, 272] width 114 height 124
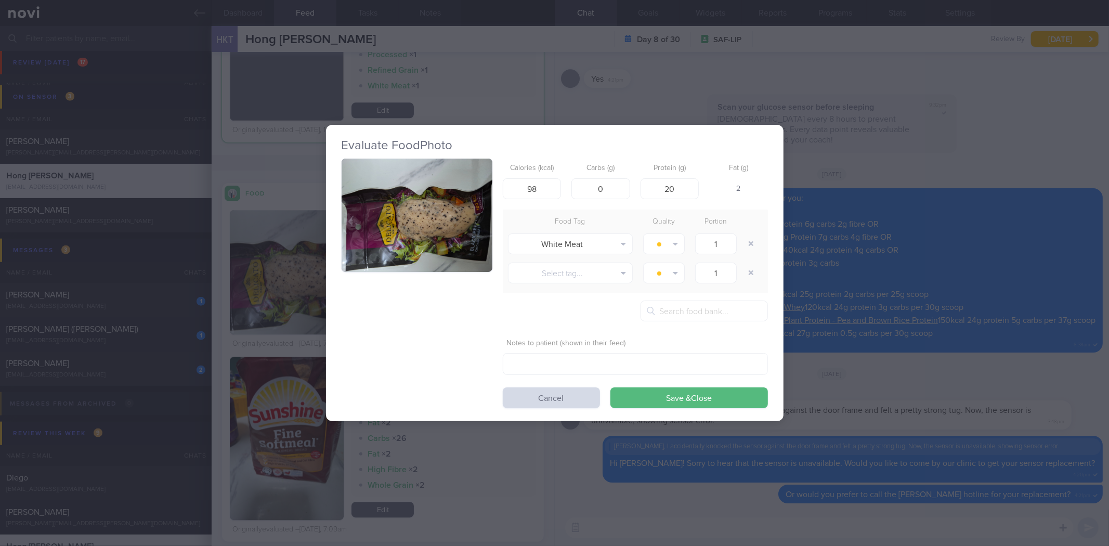
click at [419, 231] on button "button" at bounding box center [416, 215] width 151 height 113
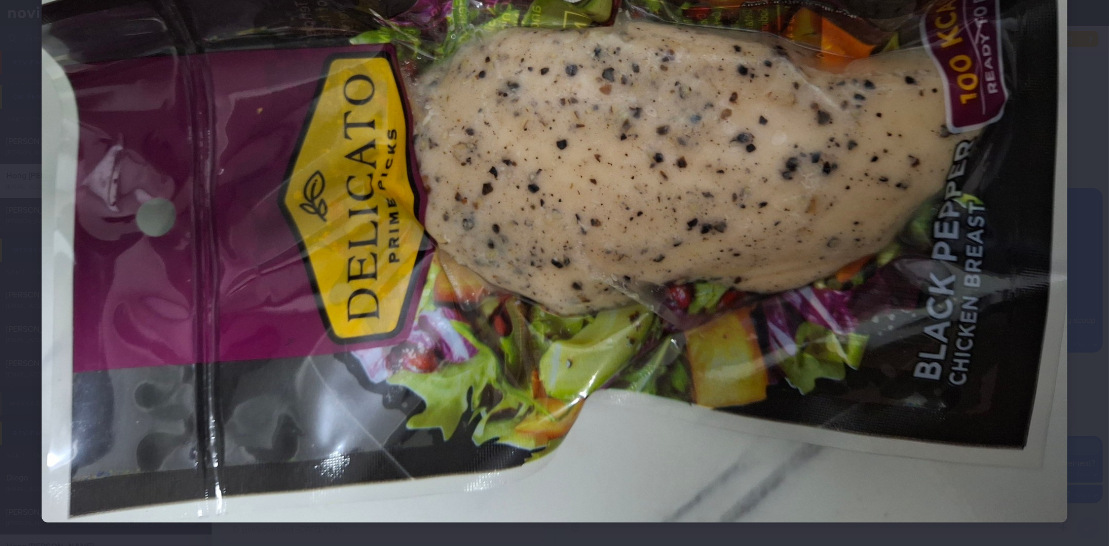
scroll to position [173, 0]
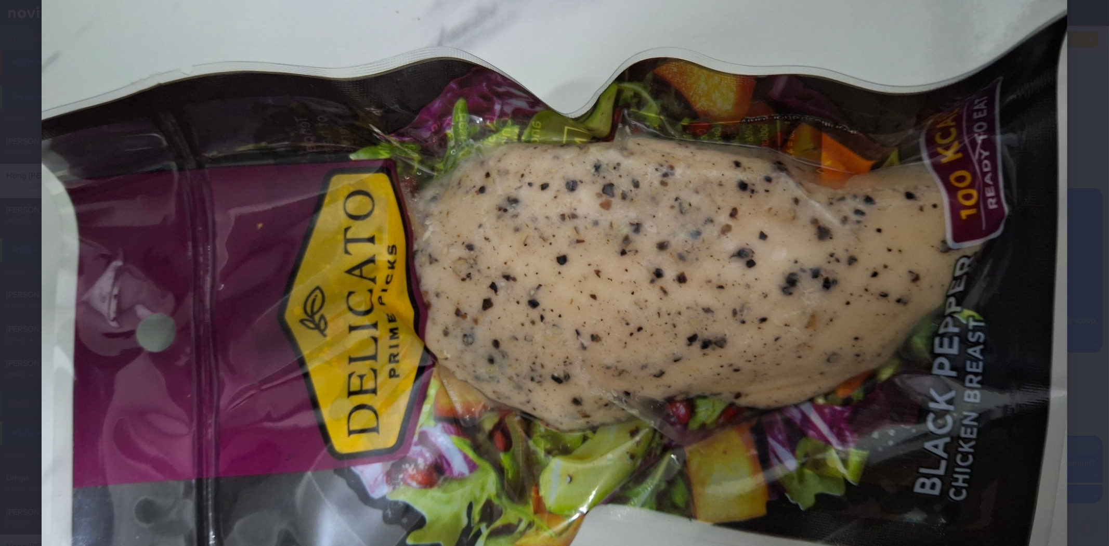
click at [1058, 248] on img at bounding box center [554, 253] width 1025 height 769
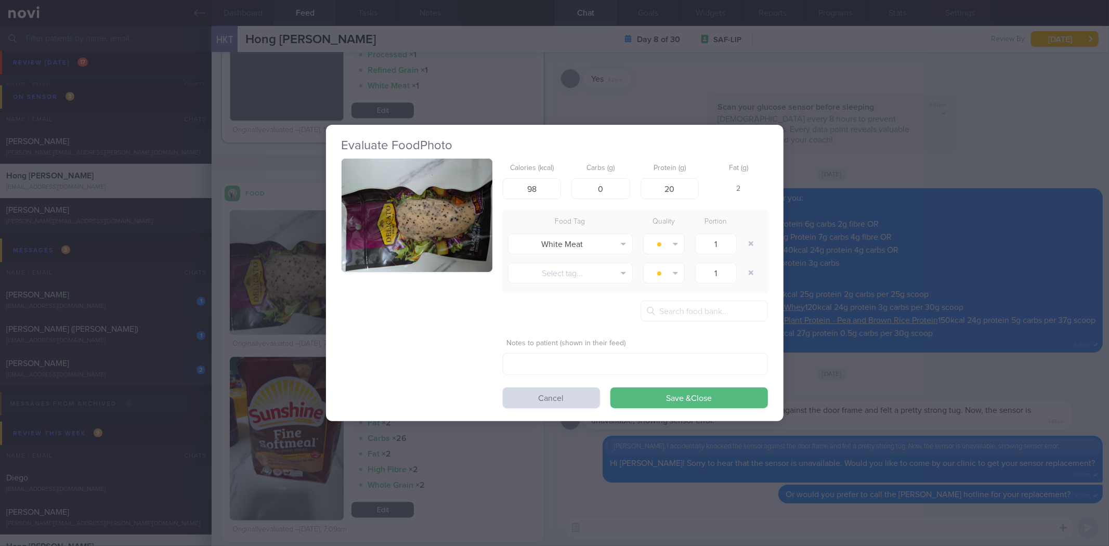
drag, startPoint x: 970, startPoint y: 239, endPoint x: 965, endPoint y: 242, distance: 6.1
click at [969, 241] on div "Evaluate Food Photo Calories (kcal) 98 Carbs (g) 0 Protein (g) 20 Fat (g) 2 Foo…" at bounding box center [554, 273] width 1109 height 546
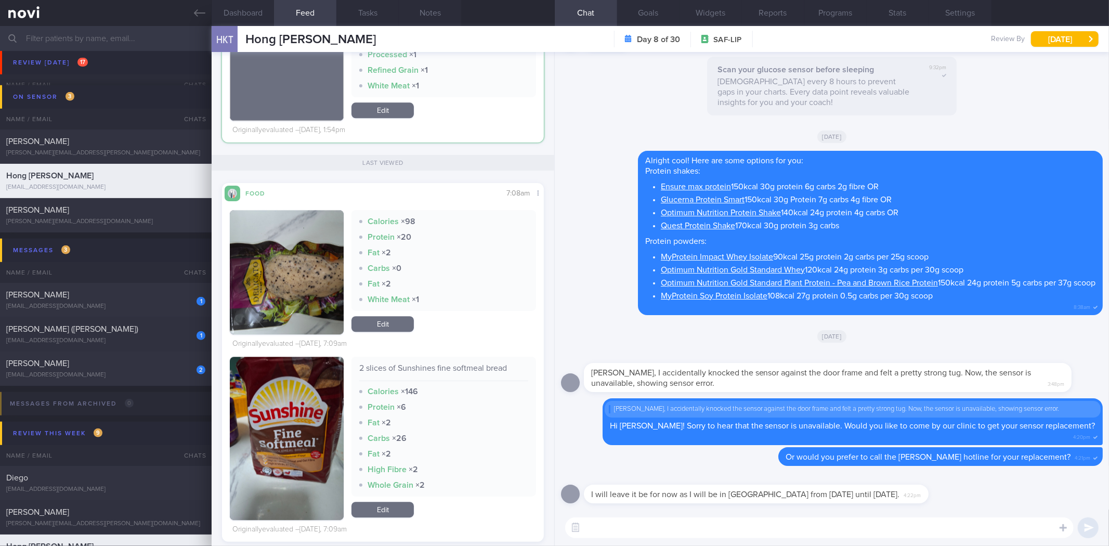
click at [662, 519] on textarea at bounding box center [819, 527] width 508 height 21
drag, startPoint x: 702, startPoint y: 498, endPoint x: 764, endPoint y: 488, distance: 62.7
click at [764, 488] on div "I will leave it be for now as I will be in KL from today until next Monday. 4:2…" at bounding box center [772, 487] width 376 height 31
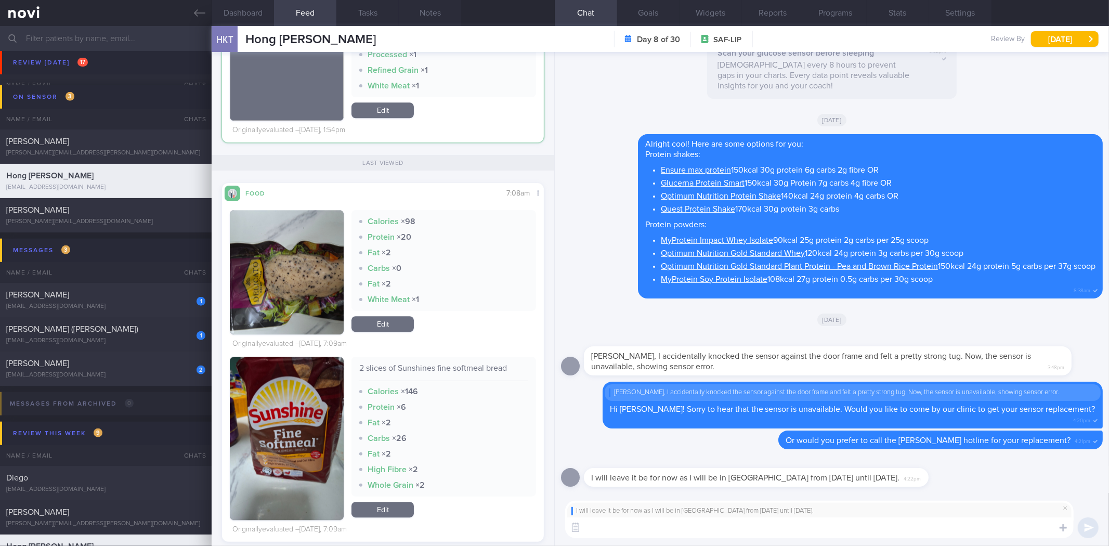
click at [676, 531] on textarea at bounding box center [819, 527] width 508 height 21
type textarea "Alright sure! Would you like to come by next Monday instead? Are you at KL for …"
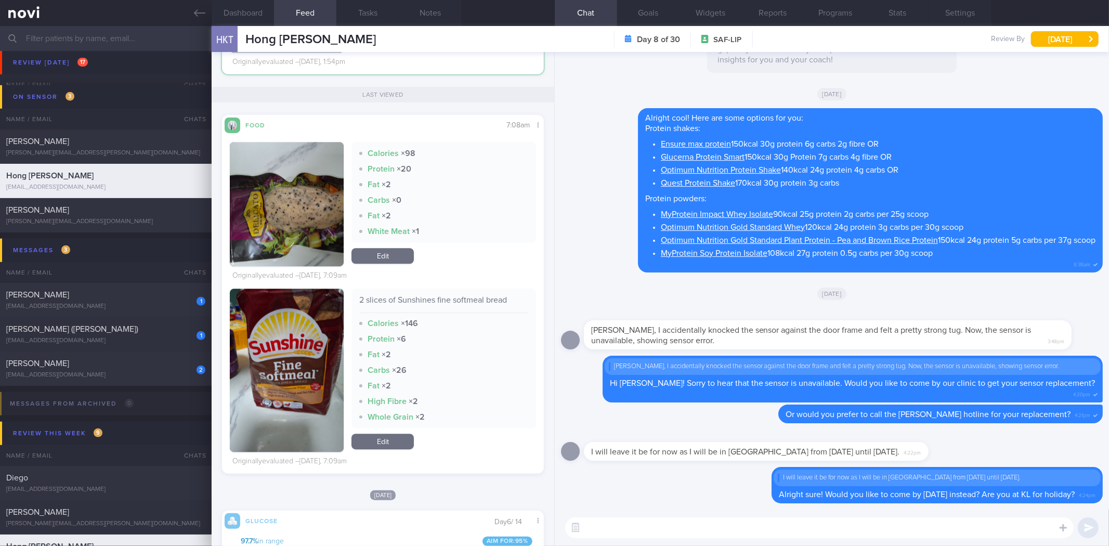
scroll to position [2310, 0]
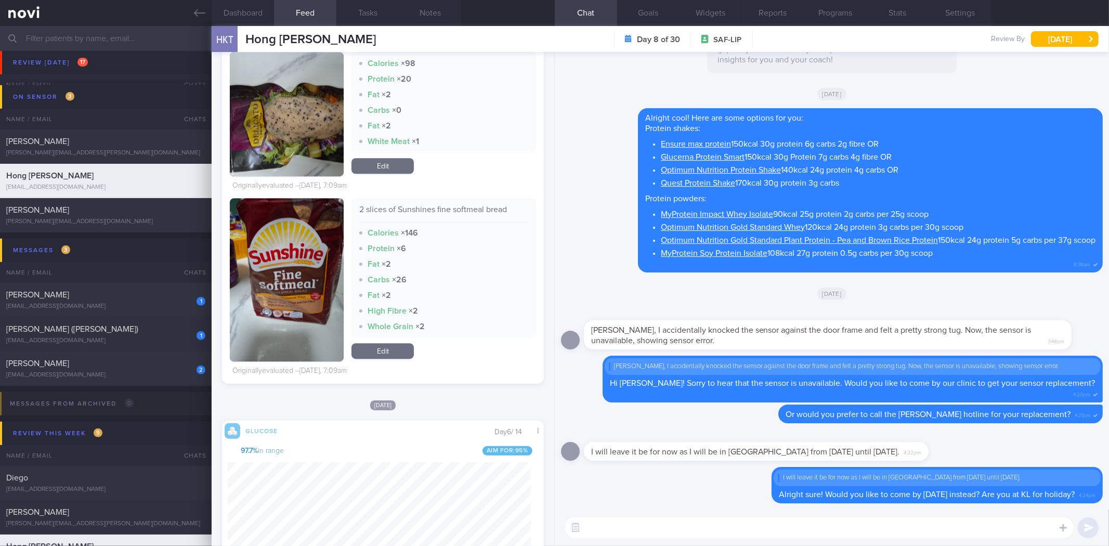
click at [642, 532] on textarea at bounding box center [819, 527] width 508 height 21
type textarea "Good"
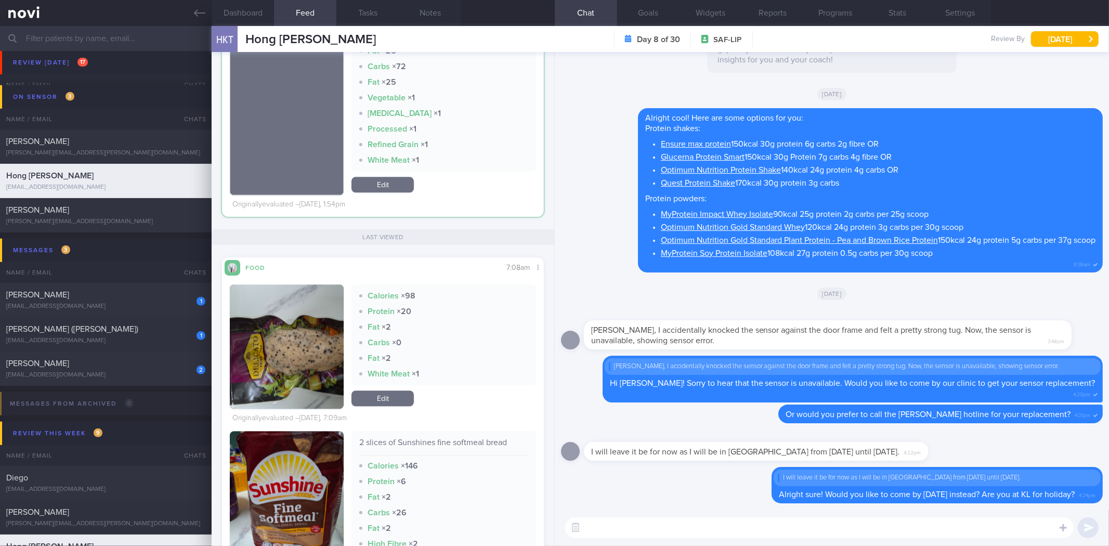
scroll to position [2252, 0]
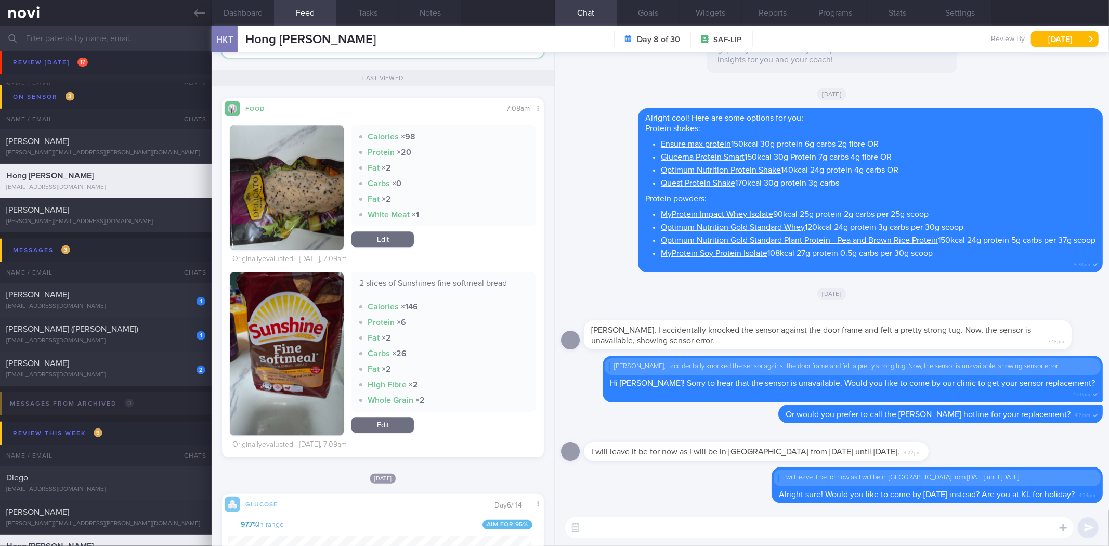
click at [642, 531] on textarea at bounding box center [819, 527] width 508 height 21
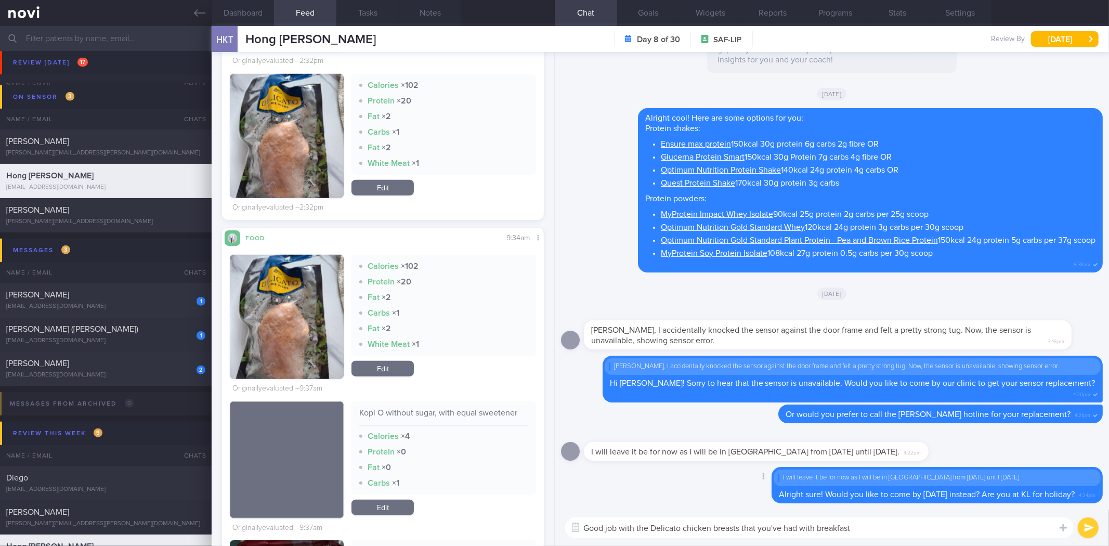
scroll to position [635, 0]
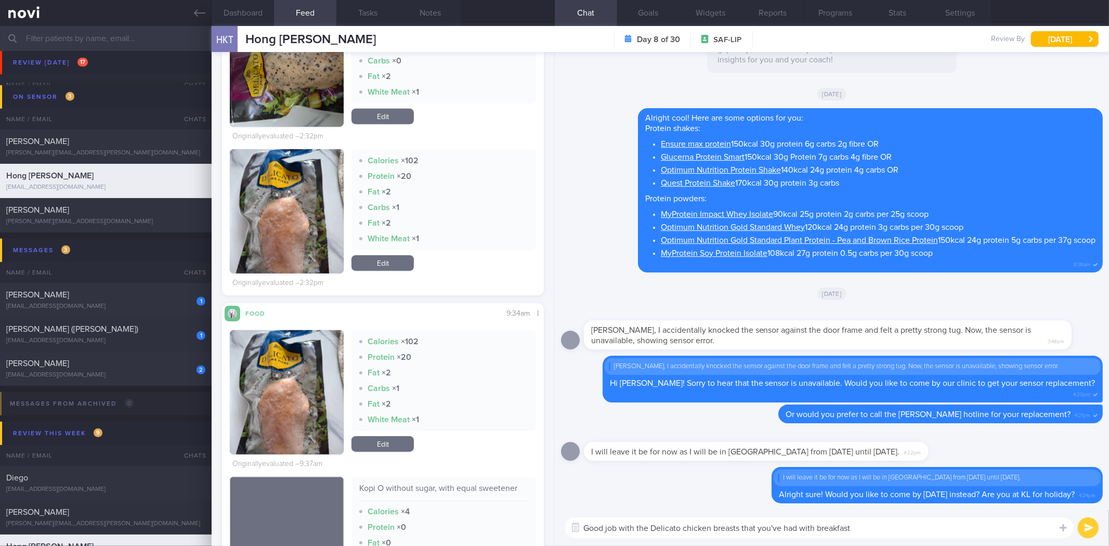
click at [906, 530] on textarea "Good job with the Delicato chicken breasts that you've had with breakfast" at bounding box center [819, 527] width 508 height 21
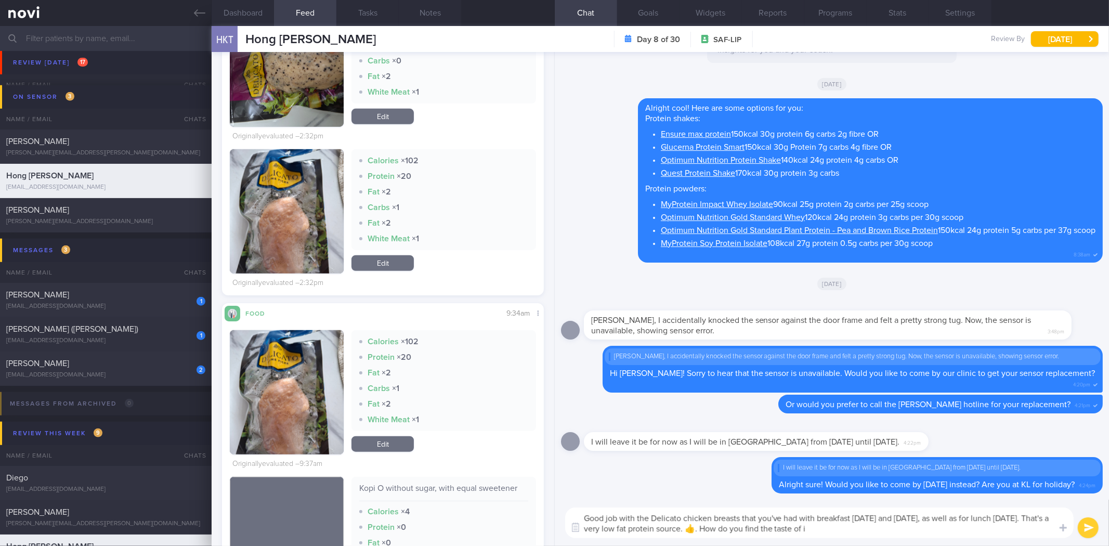
type textarea "Good job with the Delicato chicken breasts that you've had with breakfast yeste…"
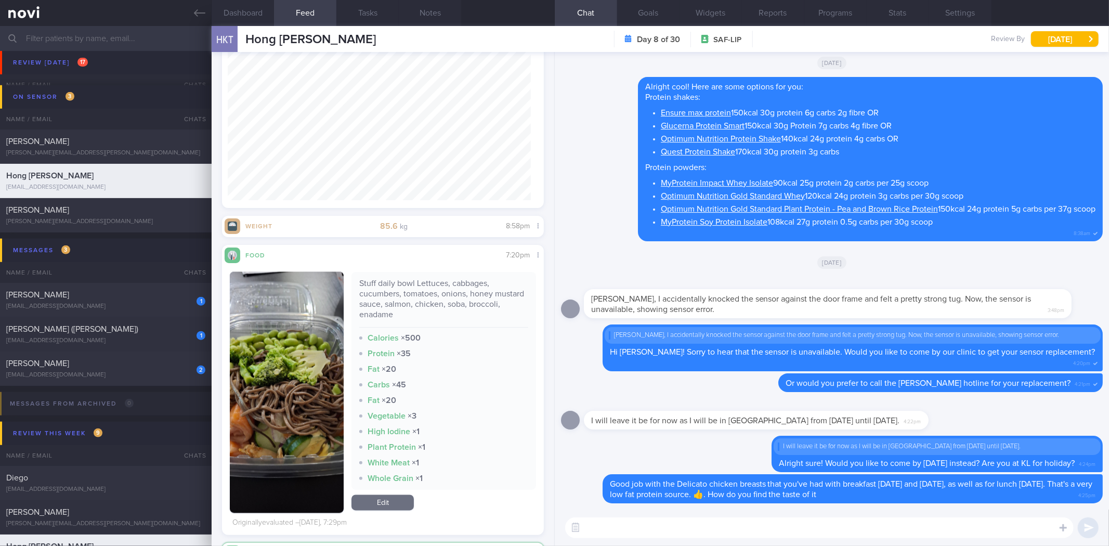
scroll to position [0, 0]
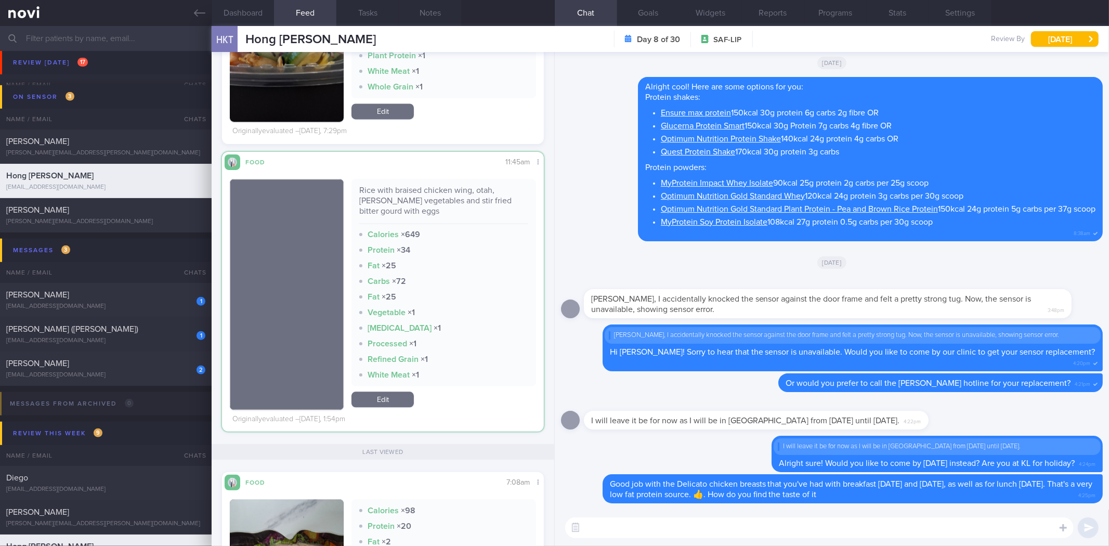
click at [374, 191] on div "Rice with braised chicken wing, otah, curry vegetables and stir fried bitter go…" at bounding box center [443, 204] width 168 height 39
click at [375, 189] on div "Rice with braised chicken wing, otah, curry vegetables and stir fried bitter go…" at bounding box center [443, 204] width 168 height 39
copy div "Rice with braised chicken wing, otah, curry vegetables and stir fried bitter go…"
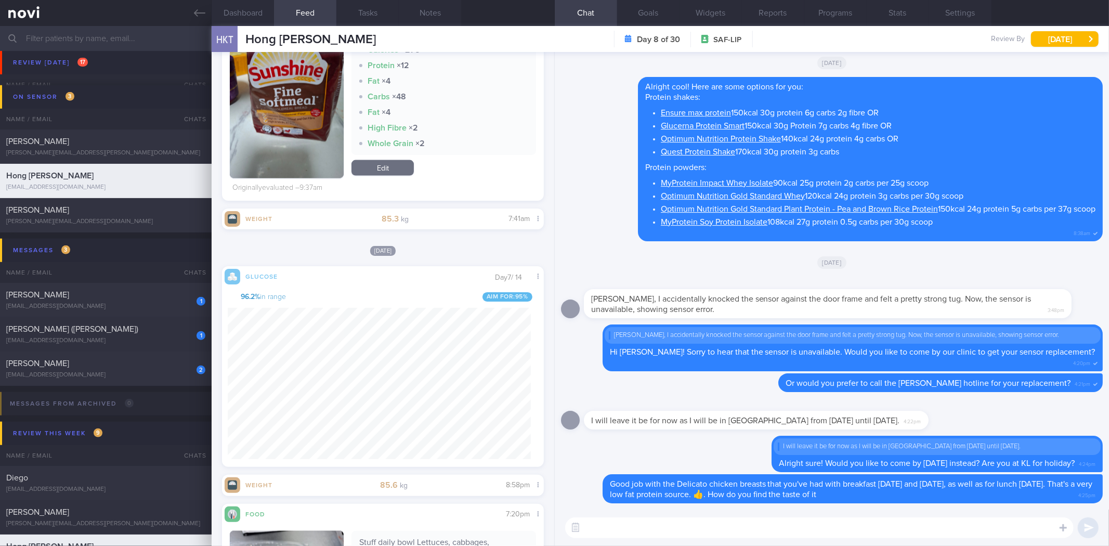
click at [942, 543] on div "​ ​" at bounding box center [832, 527] width 554 height 36
click at [946, 537] on textarea at bounding box center [819, 527] width 508 height 21
type textarea "T"
paste textarea "Rice with braised chicken wing, otah, curry vegetables and stir fried bitter go…"
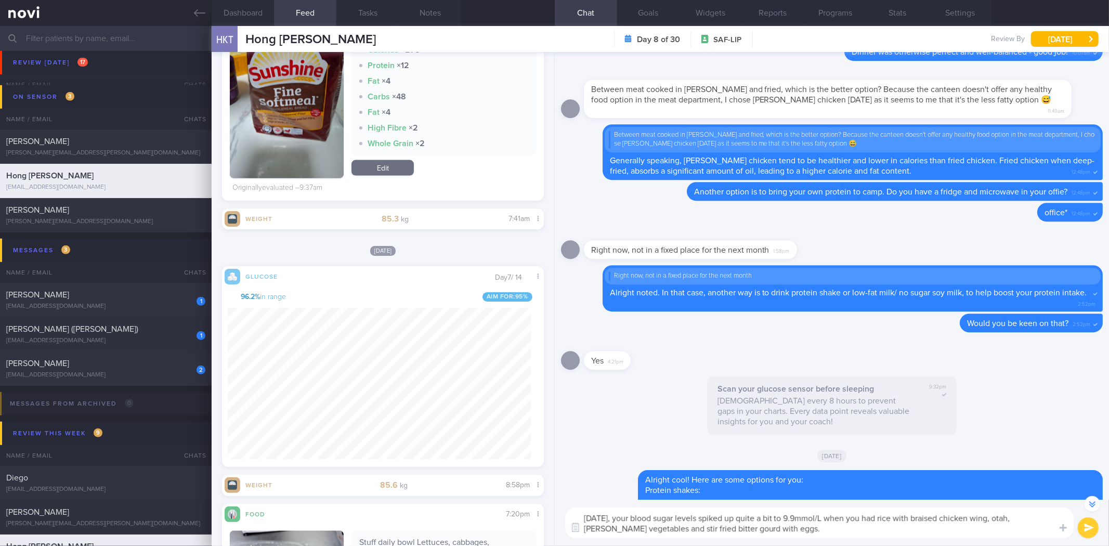
scroll to position [-520, 0]
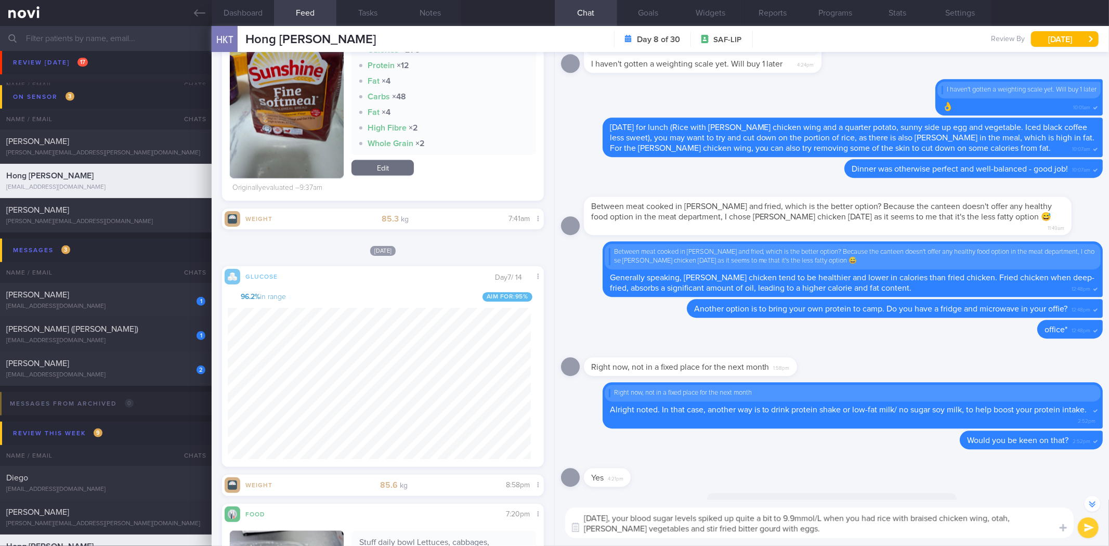
click at [945, 410] on span "Alright noted. In that case, another way is to drink protein shake or low-fat m…" at bounding box center [848, 409] width 477 height 8
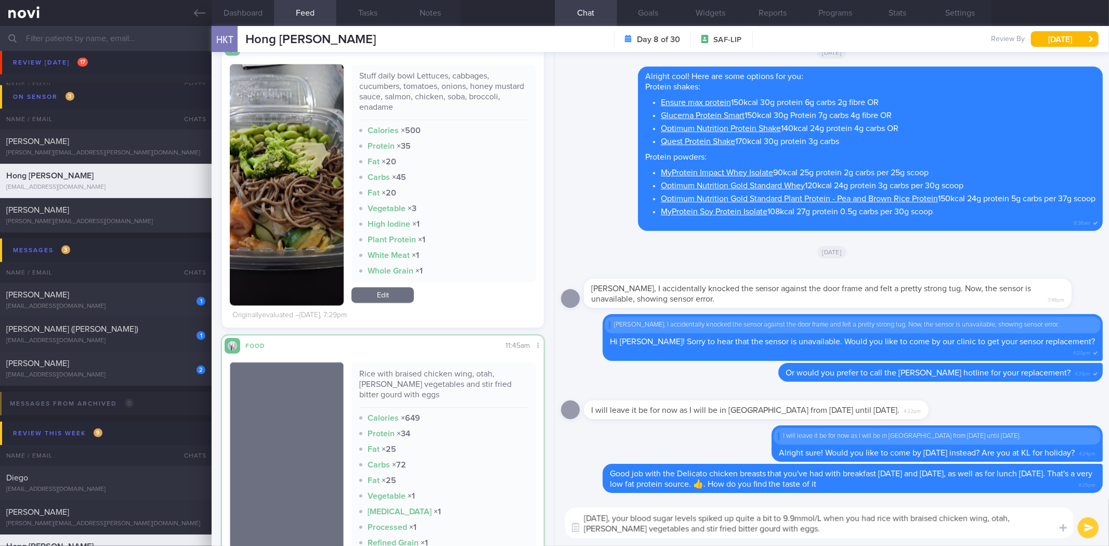
scroll to position [1697, 0]
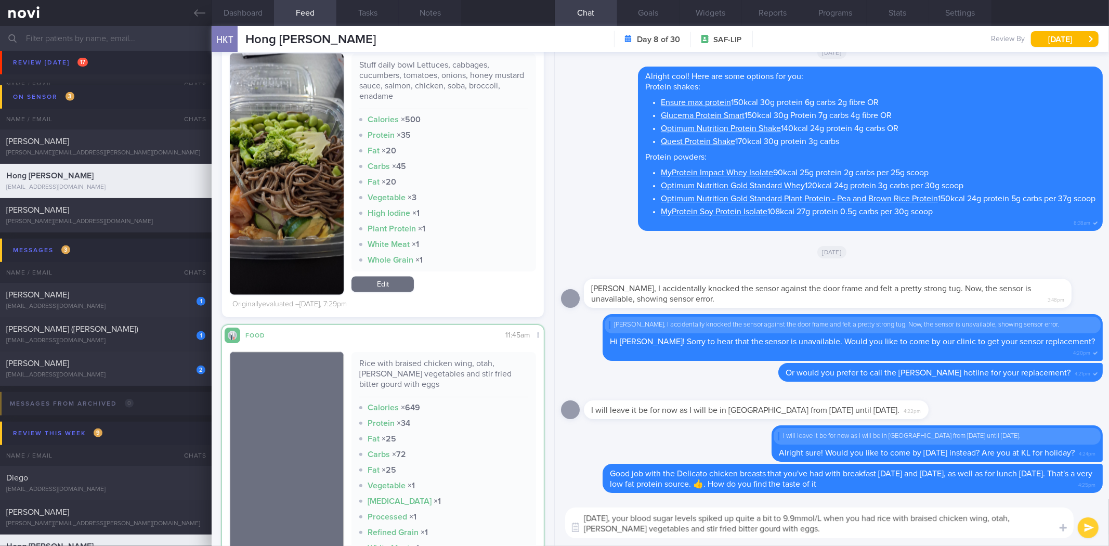
click at [859, 532] on textarea "Yesterday, your blood sugar levels spiked up quite a bit to 9.9mmol/L when you …" at bounding box center [819, 522] width 508 height 31
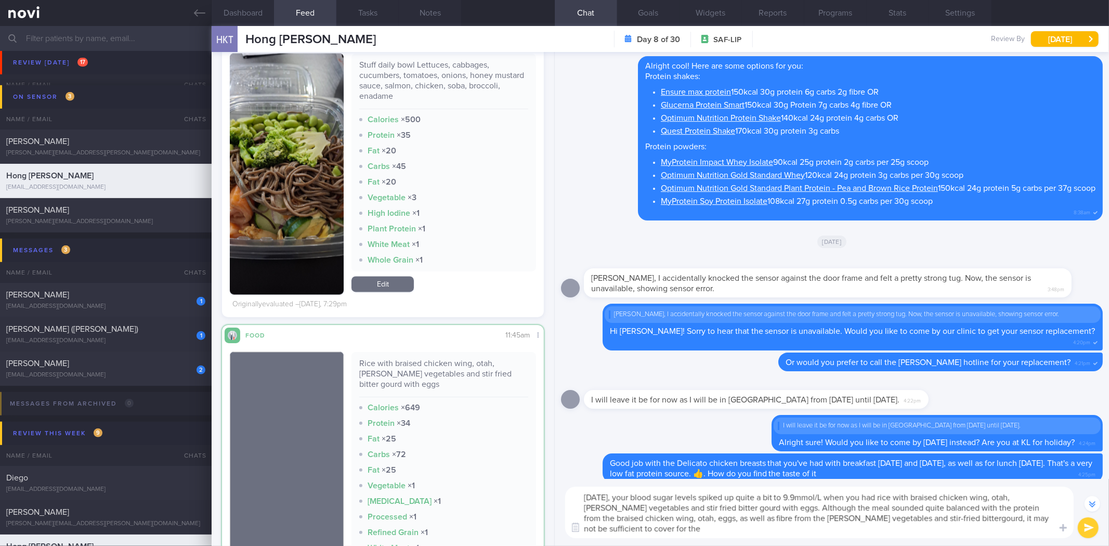
scroll to position [-20, 0]
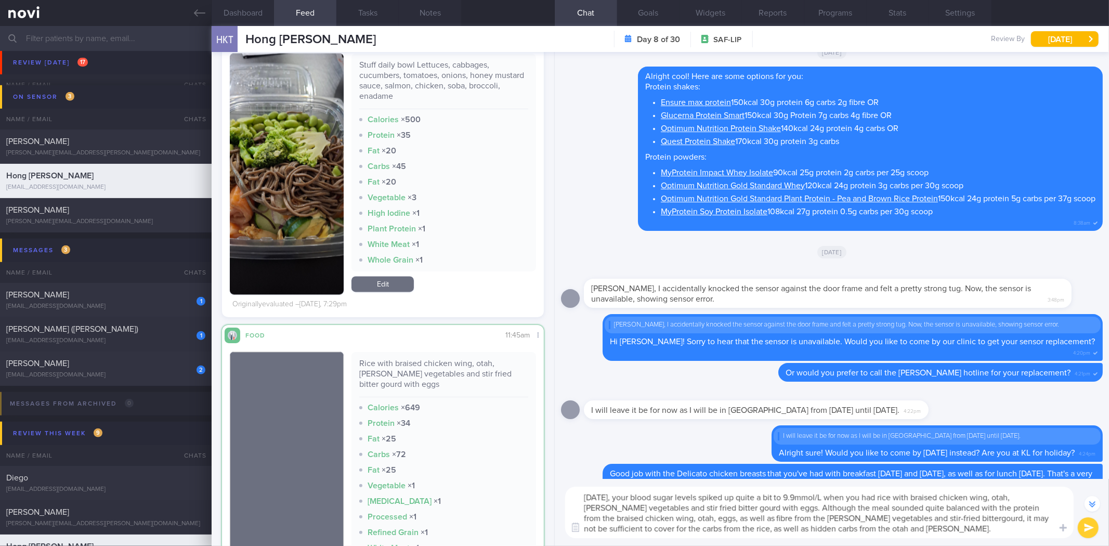
type textarea "Yesterday, your blood sugar levels spiked up quite a bit to 9.9mmol/L when you …"
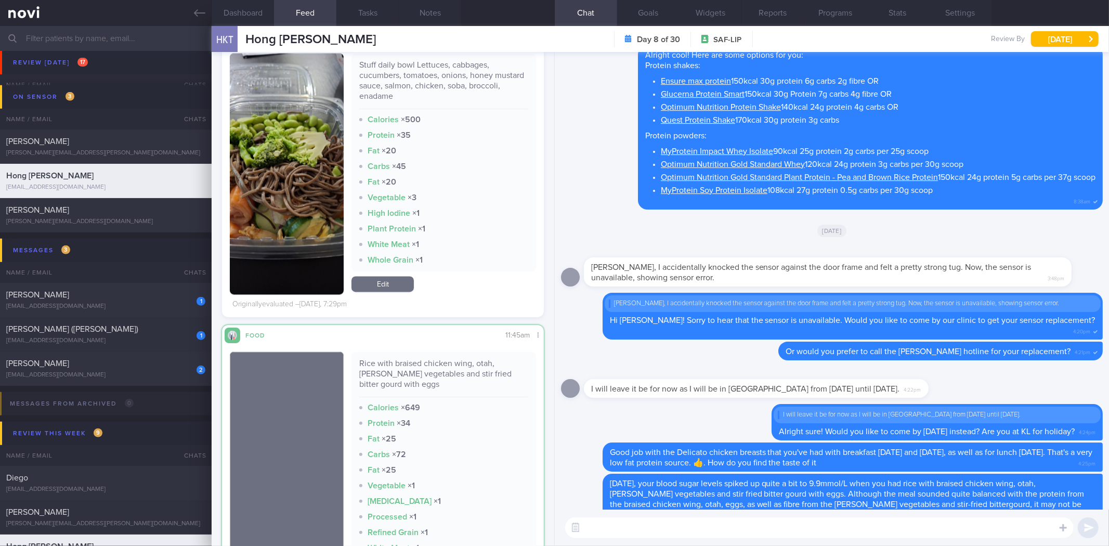
scroll to position [0, 0]
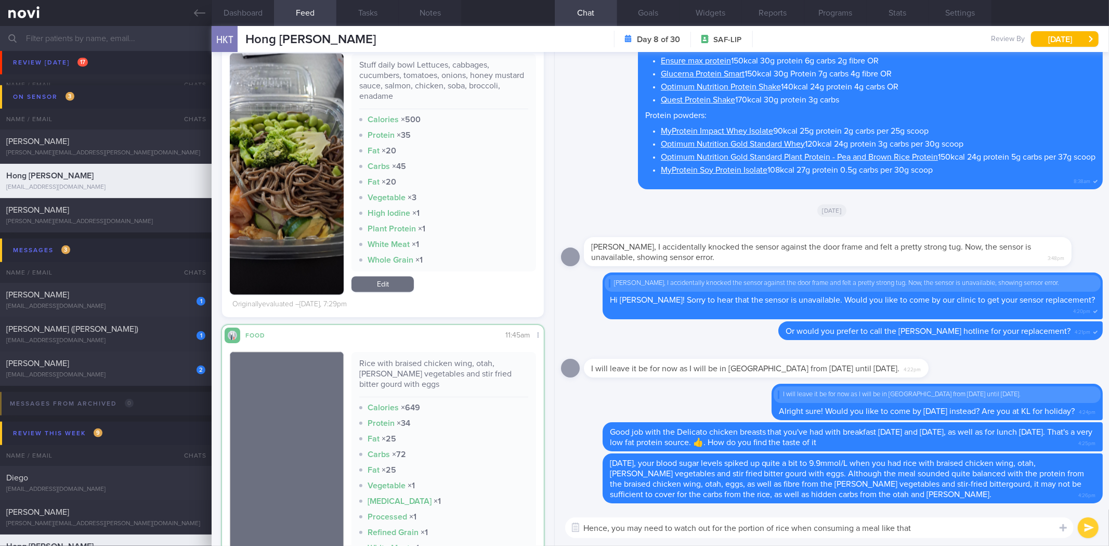
type textarea "Hence, you may need to watch out for the portion of rice when consuming a meal …"
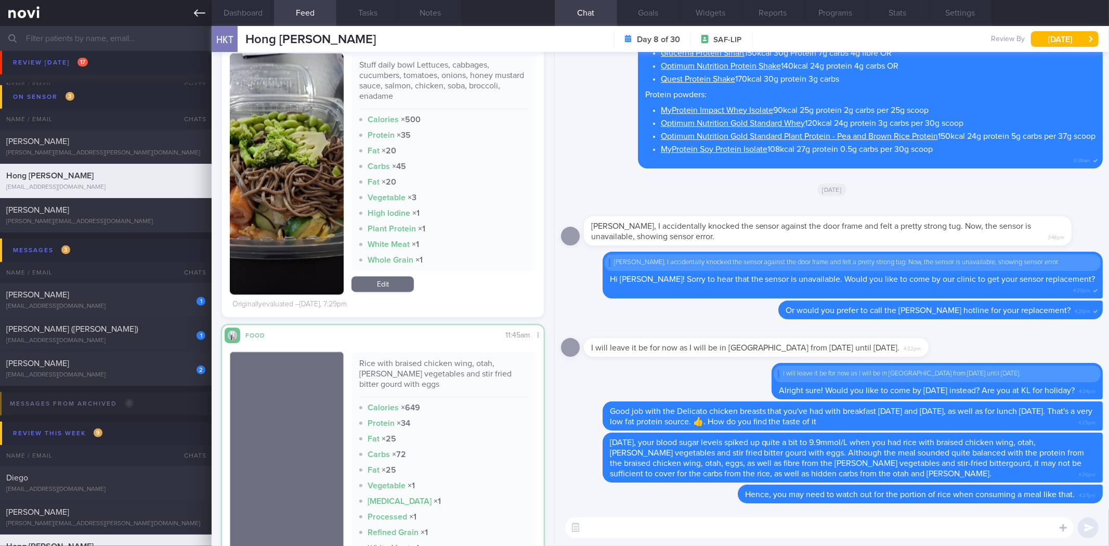
click at [199, 5] on link at bounding box center [106, 13] width 212 height 26
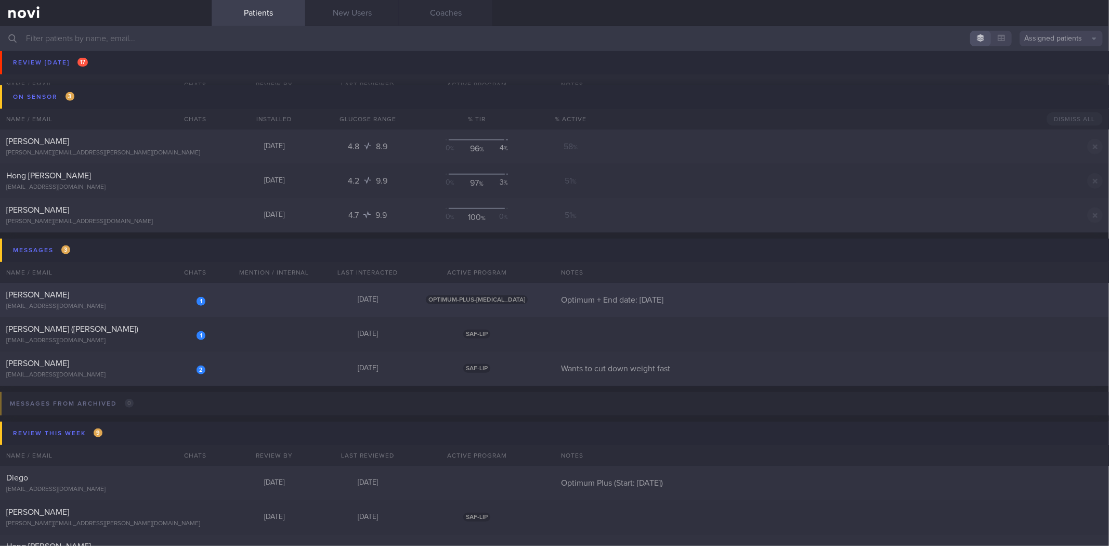
click at [211, 306] on div "1 Roy Tay roythegreat@gmail.com Today OPTIMUM-PLUS-RYBELSUS Optimum + End date:…" at bounding box center [554, 300] width 1109 height 34
select select "7"
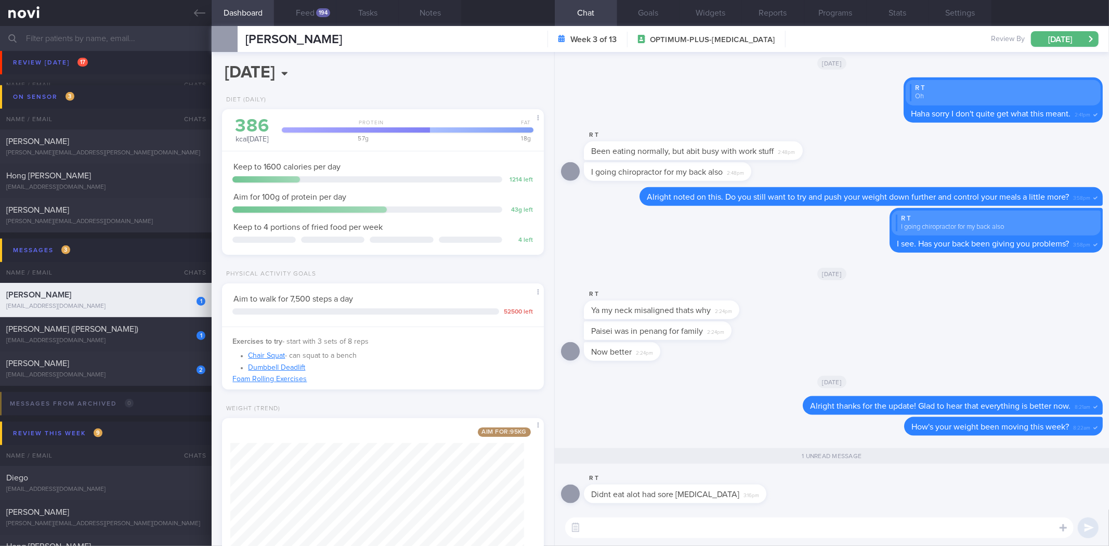
scroll to position [162, 294]
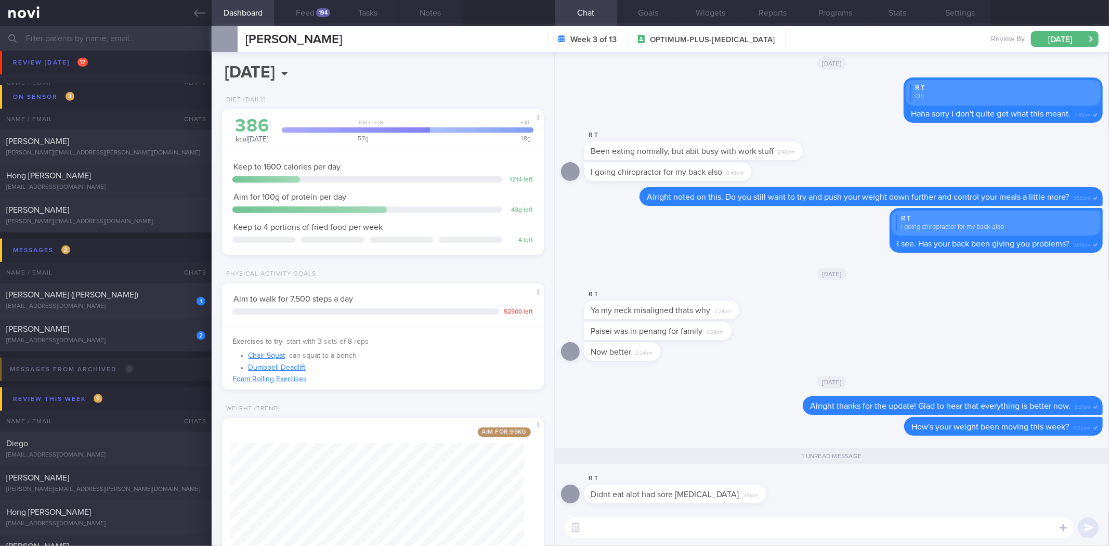
drag, startPoint x: 690, startPoint y: 522, endPoint x: 696, endPoint y: 520, distance: 7.1
click at [690, 522] on textarea at bounding box center [819, 527] width 508 height 21
drag, startPoint x: 736, startPoint y: 500, endPoint x: 845, endPoint y: 503, distance: 109.2
click at [845, 503] on div "R T Didnt eat alot had sore throat infection 3:16pm" at bounding box center [832, 490] width 542 height 37
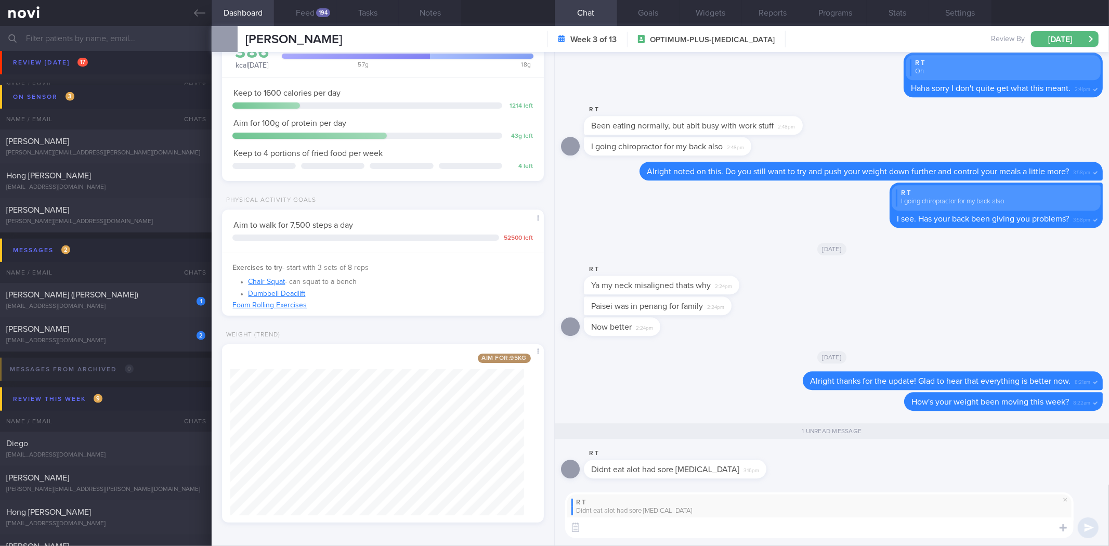
scroll to position [76, 0]
click at [685, 528] on textarea at bounding box center [819, 527] width 508 height 21
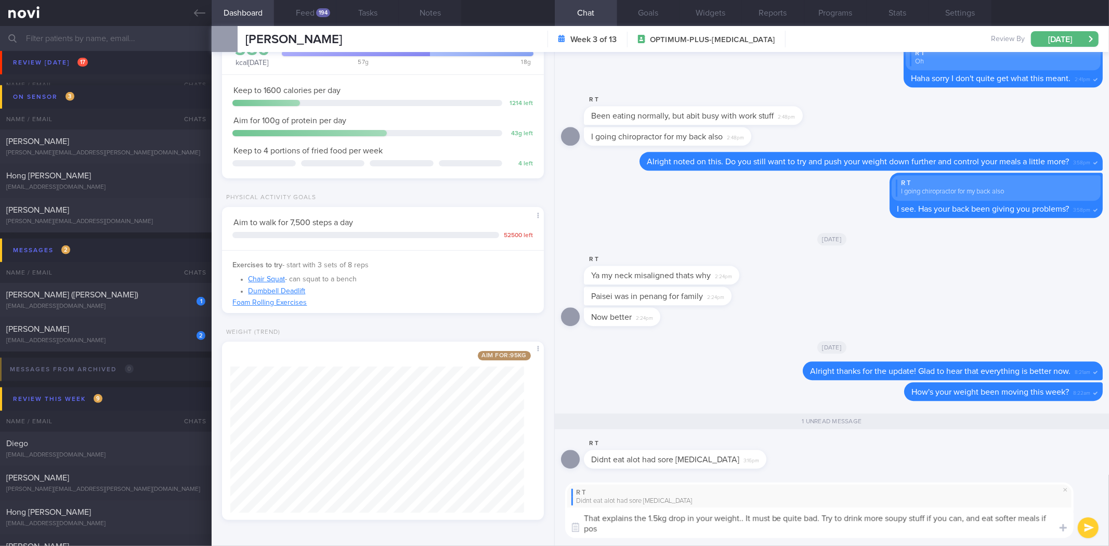
scroll to position [0, 0]
type textarea "That explains the 1.5kg drop in your weight.. It must be quite bad. Try to drin…"
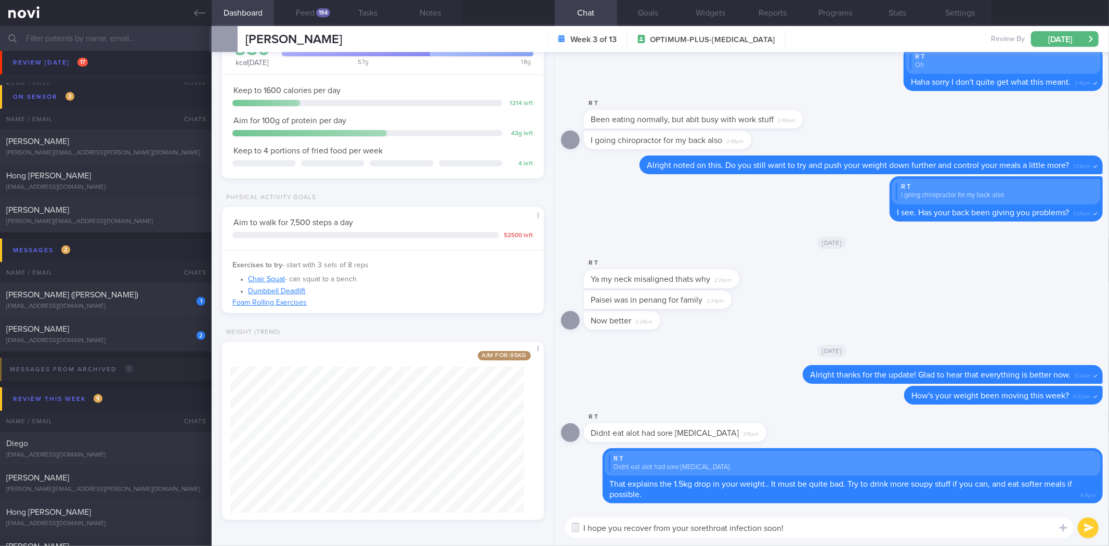
type textarea "I hope you recover from your sore throat infection soon!"
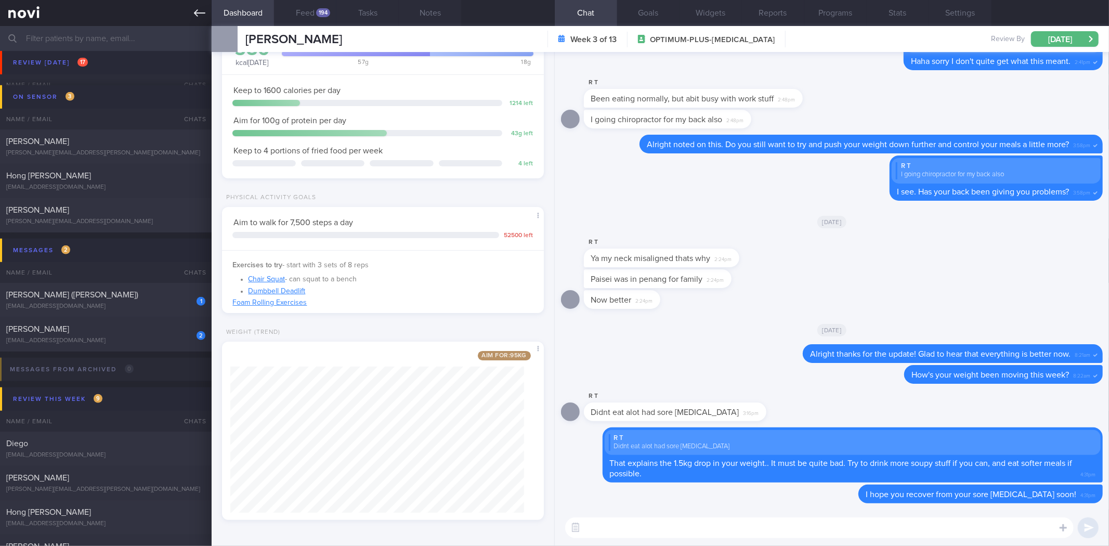
click at [204, 9] on icon at bounding box center [199, 12] width 11 height 11
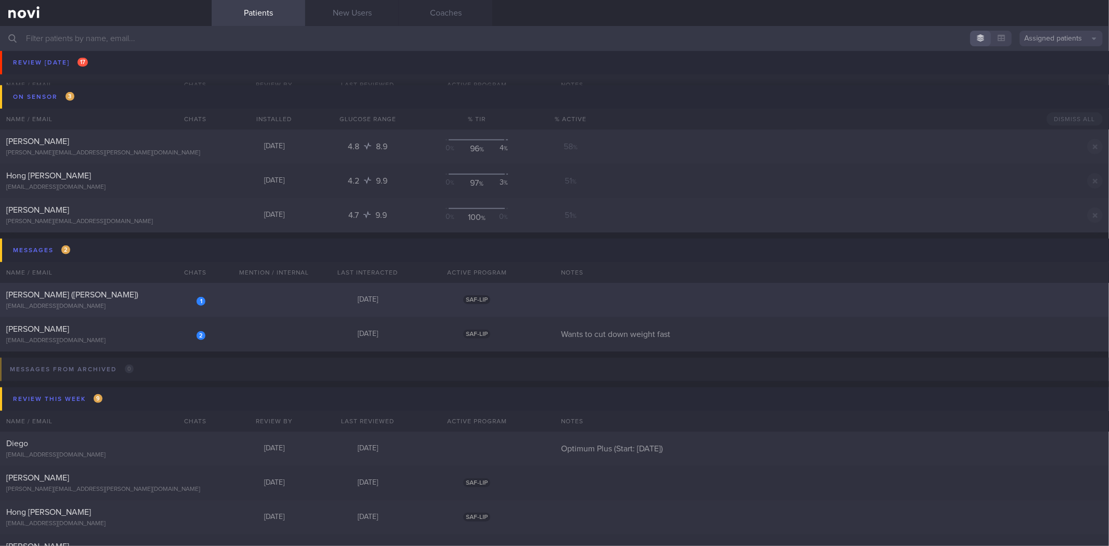
click at [189, 313] on div "1 Chee Wee Gooi (Eric) ericgooi2002@yahoo.com Today SAF-LIP" at bounding box center [554, 300] width 1109 height 34
select select "7"
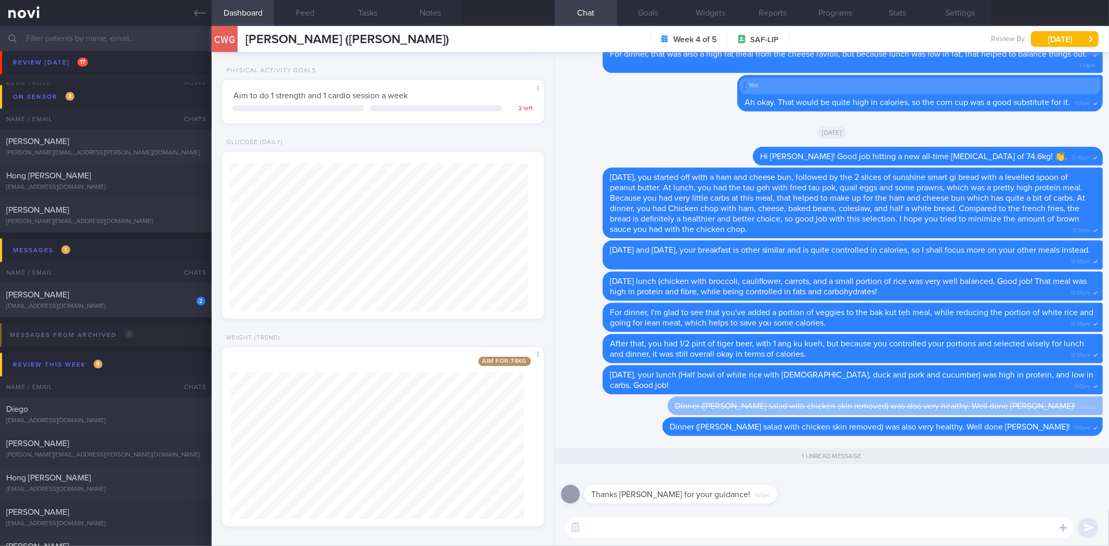
scroll to position [179, 0]
drag, startPoint x: 743, startPoint y: 495, endPoint x: 897, endPoint y: 502, distance: 153.5
click at [897, 502] on div "Thanks Sylvester for your guidance! 1:07pm" at bounding box center [832, 490] width 542 height 37
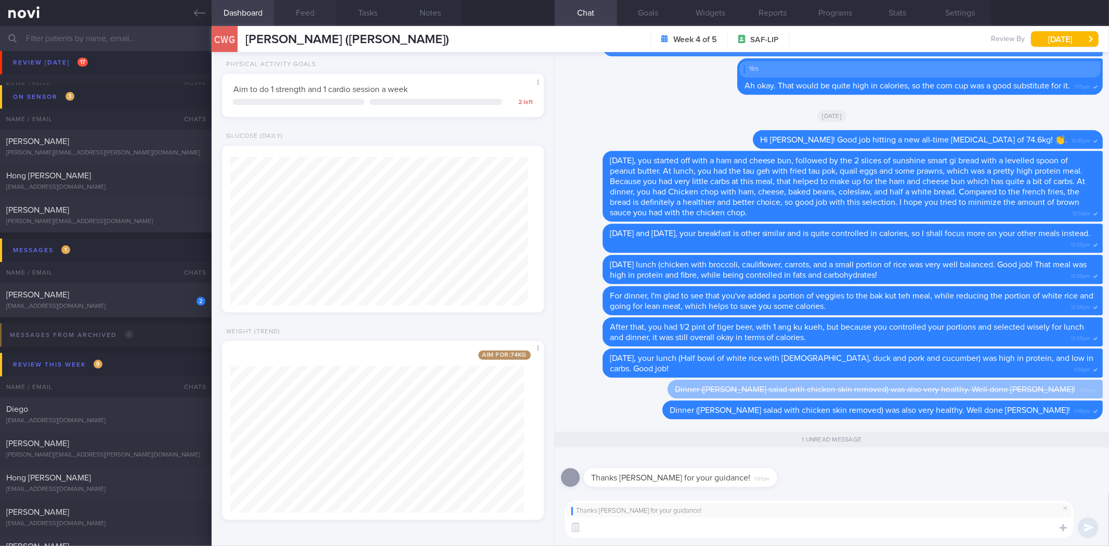
click at [309, 13] on button "Feed" at bounding box center [305, 13] width 62 height 26
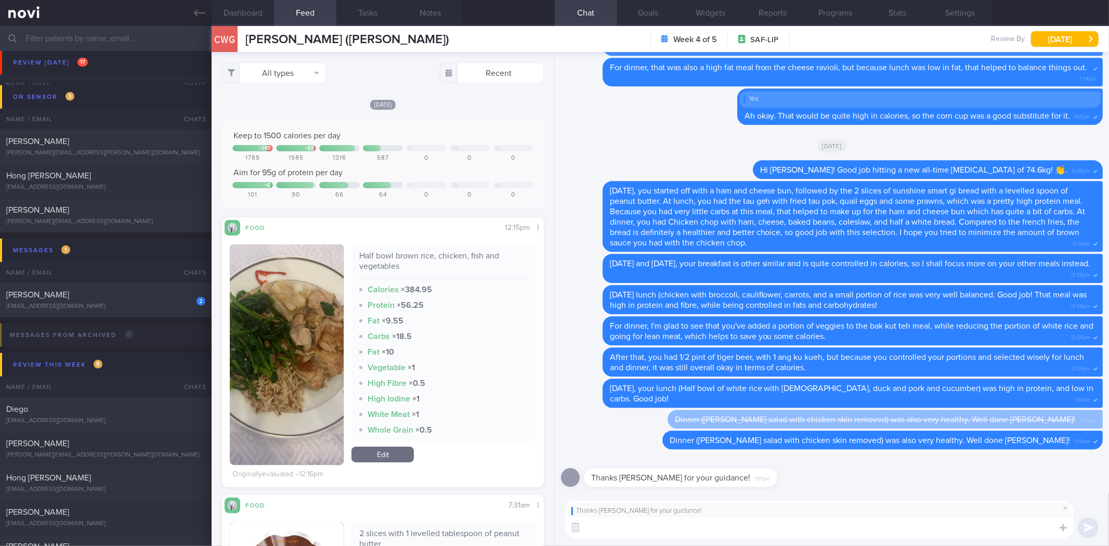
click at [889, 526] on textarea at bounding box center [819, 527] width 508 height 21
type textarea "It's my pleasure! Keep up the good work! Lunch today was also very well balance…"
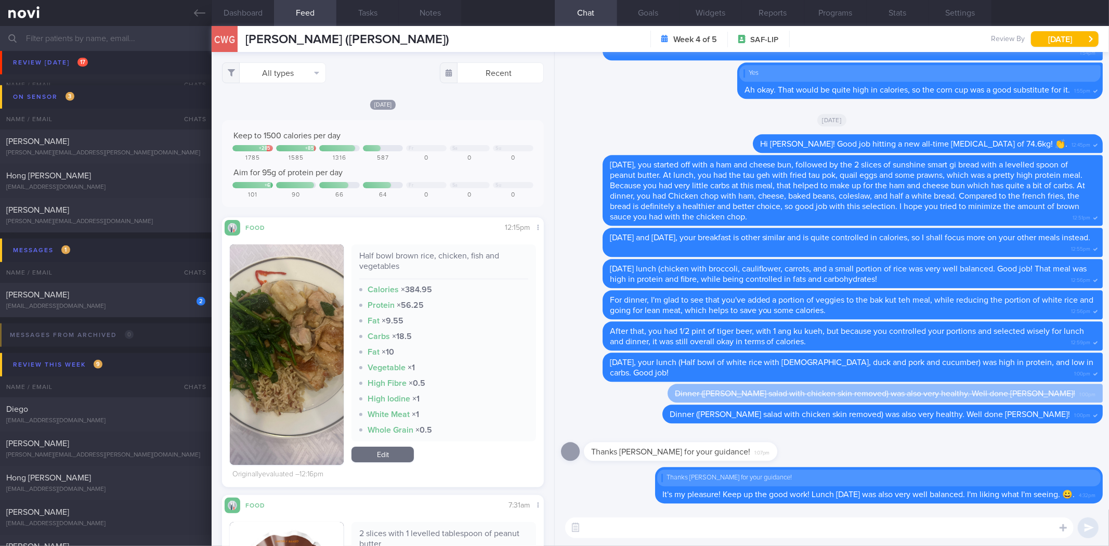
drag, startPoint x: 186, startPoint y: 12, endPoint x: 199, endPoint y: 36, distance: 27.2
click at [186, 12] on link at bounding box center [106, 13] width 212 height 26
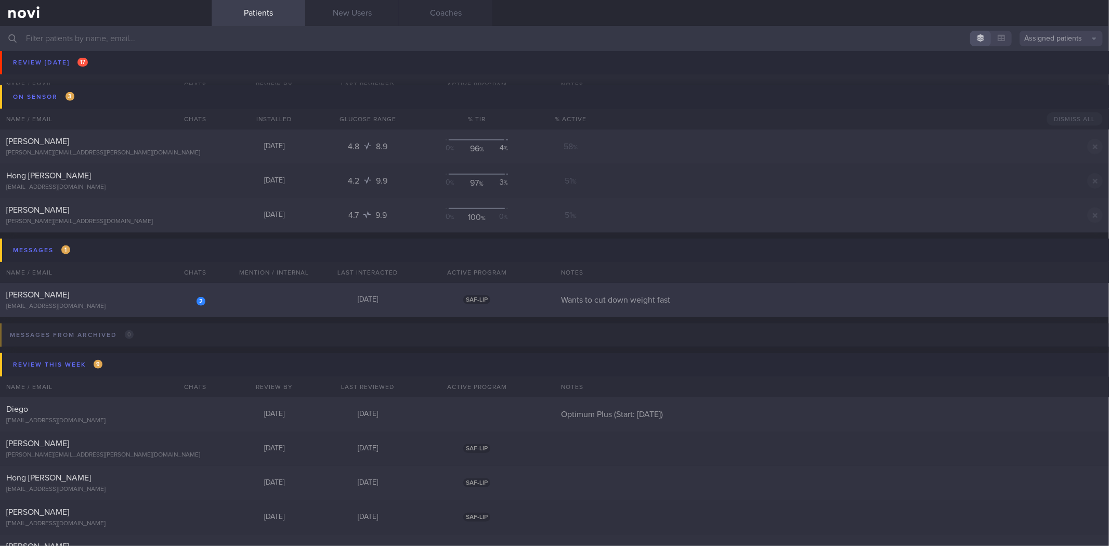
click at [177, 292] on div "[PERSON_NAME]" at bounding box center [104, 294] width 196 height 10
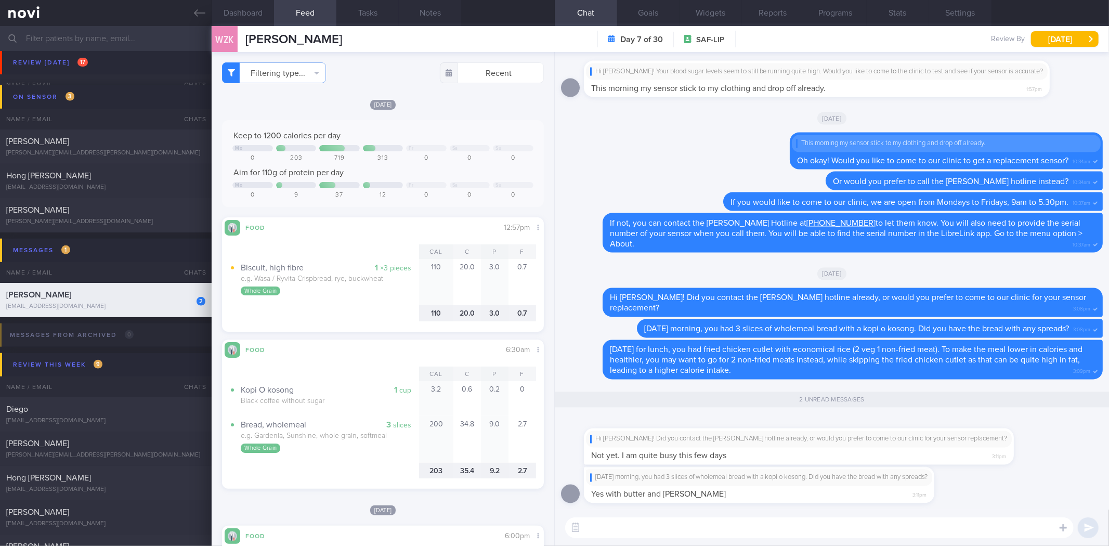
scroll to position [186, 303]
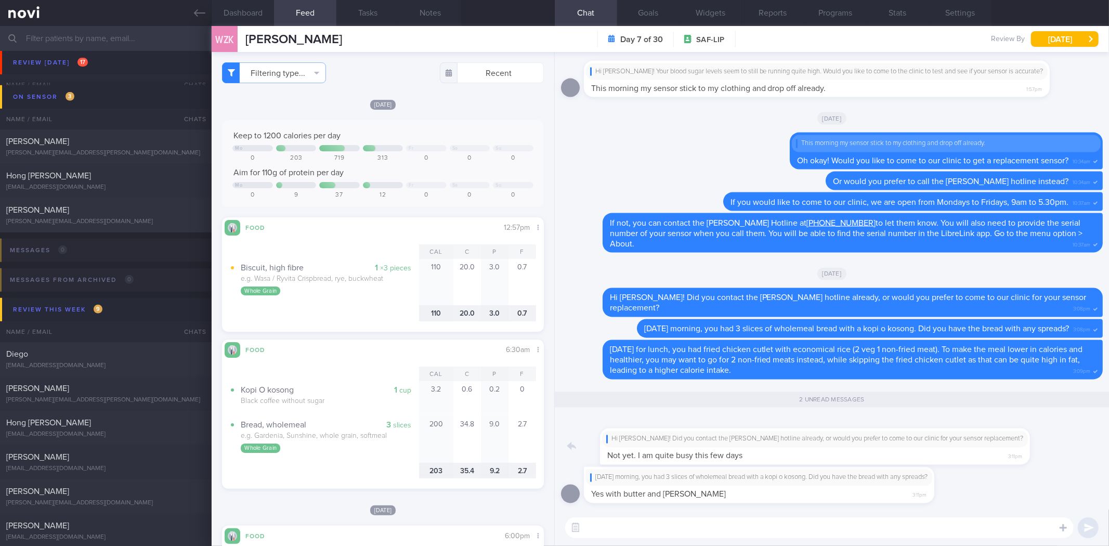
drag, startPoint x: 754, startPoint y: 451, endPoint x: 959, endPoint y: 478, distance: 206.5
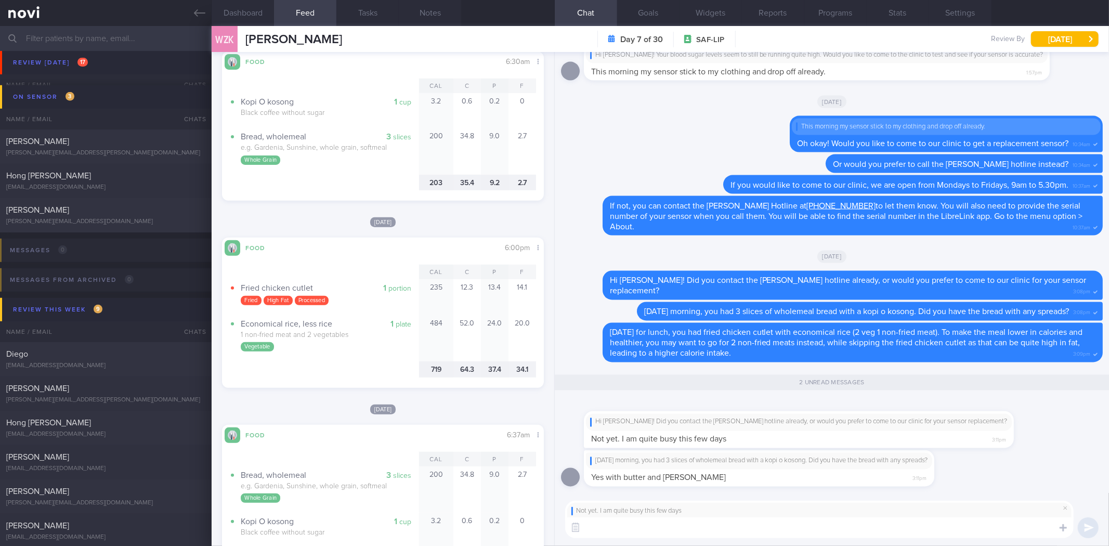
scroll to position [288, 0]
drag, startPoint x: 690, startPoint y: 430, endPoint x: 856, endPoint y: 430, distance: 166.3
click at [856, 430] on div "Hi Wei Zong! Did you contact the Abbott hotline already, or would you prefer to…" at bounding box center [799, 422] width 426 height 17
click at [809, 436] on div "Hi Wei Zong! Did you contact the Abbott hotline already, or would you prefer to…" at bounding box center [799, 429] width 430 height 36
drag, startPoint x: 745, startPoint y: 422, endPoint x: 874, endPoint y: 470, distance: 137.8
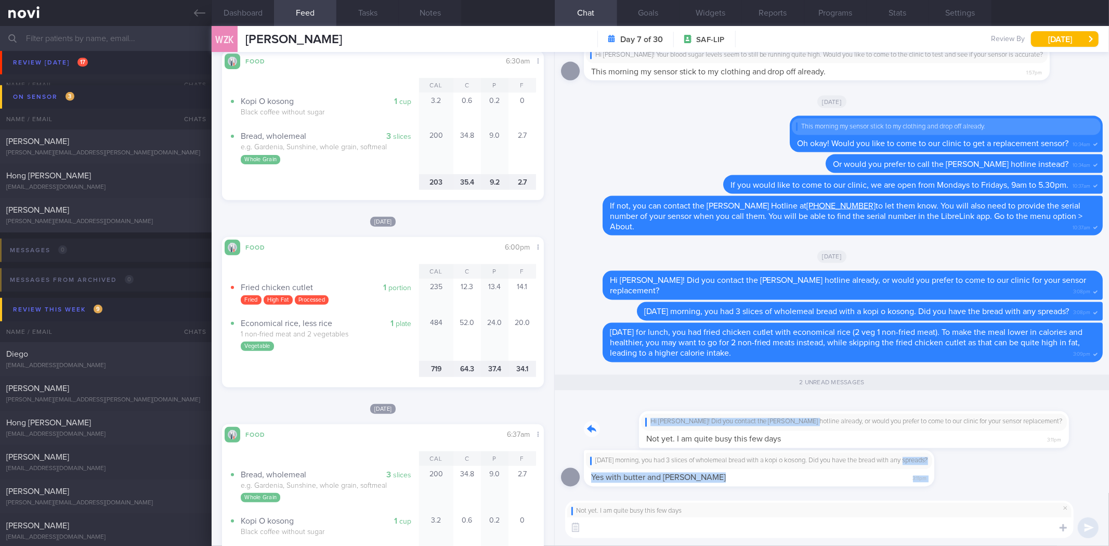
click at [766, 522] on textarea at bounding box center [819, 527] width 508 height 21
click at [767, 532] on textarea at bounding box center [819, 527] width 508 height 21
click at [770, 533] on textarea at bounding box center [819, 527] width 508 height 21
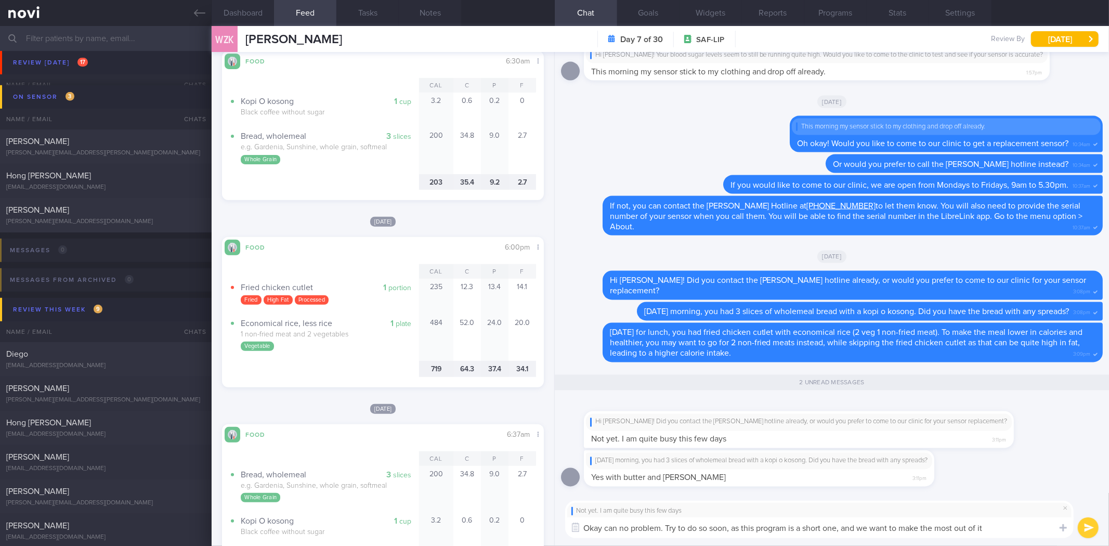
type textarea "Okay can no problem. Try to do so soon, as this program is a short one, and we …"
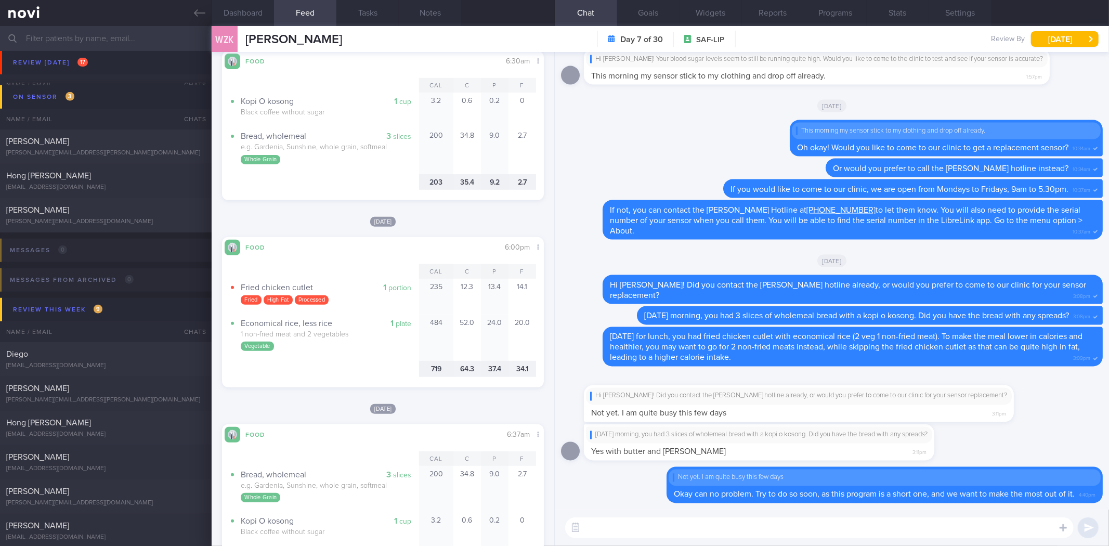
drag, startPoint x: 716, startPoint y: 444, endPoint x: 923, endPoint y: 441, distance: 207.4
click at [923, 441] on div "On Tuesday morning, you had 3 slices of wholemeal bread with a kopi o kosong. D…" at bounding box center [774, 442] width 381 height 36
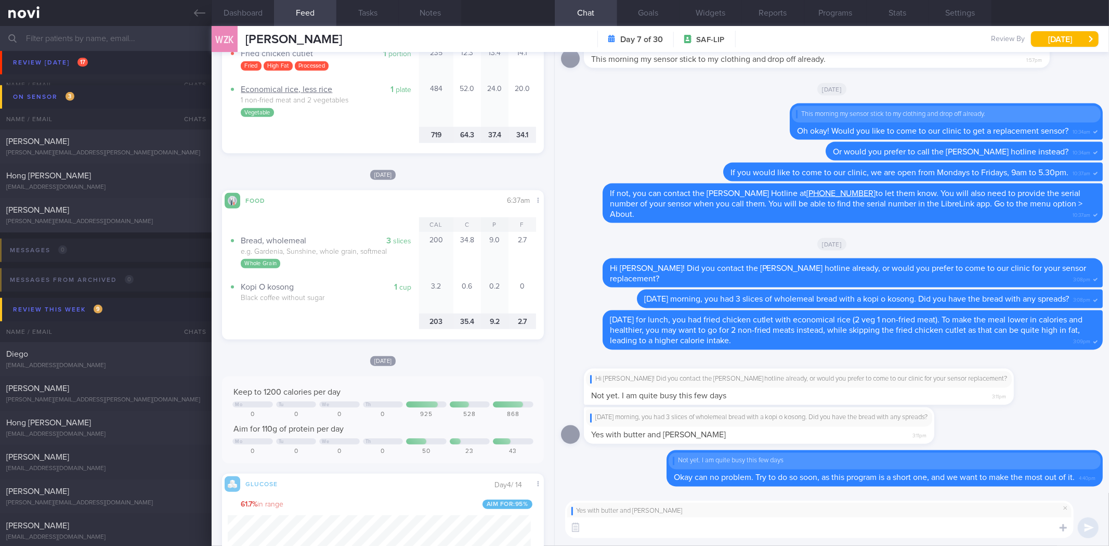
scroll to position [520, 0]
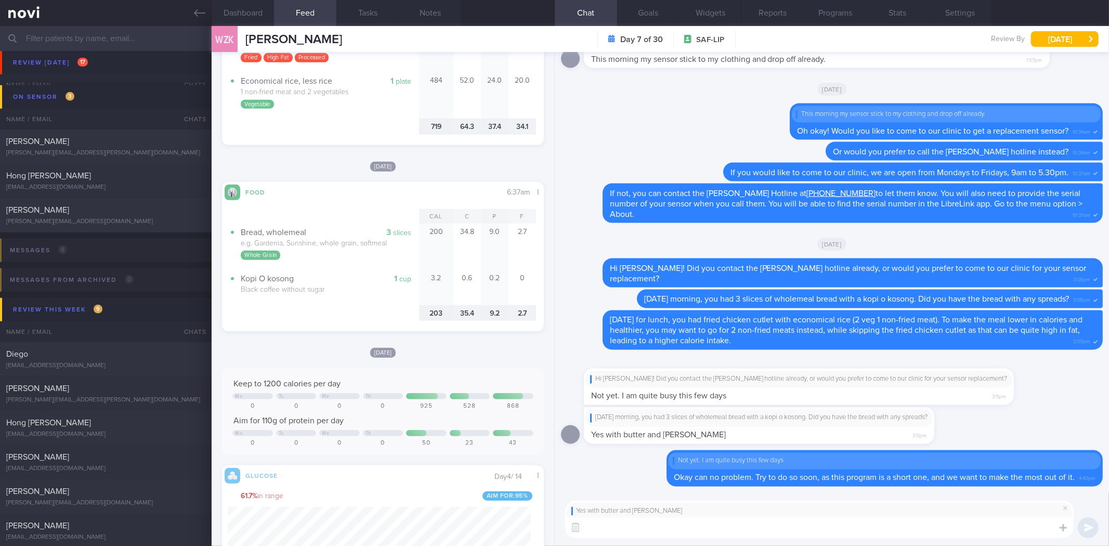
click at [622, 533] on textarea at bounding box center [819, 527] width 508 height 21
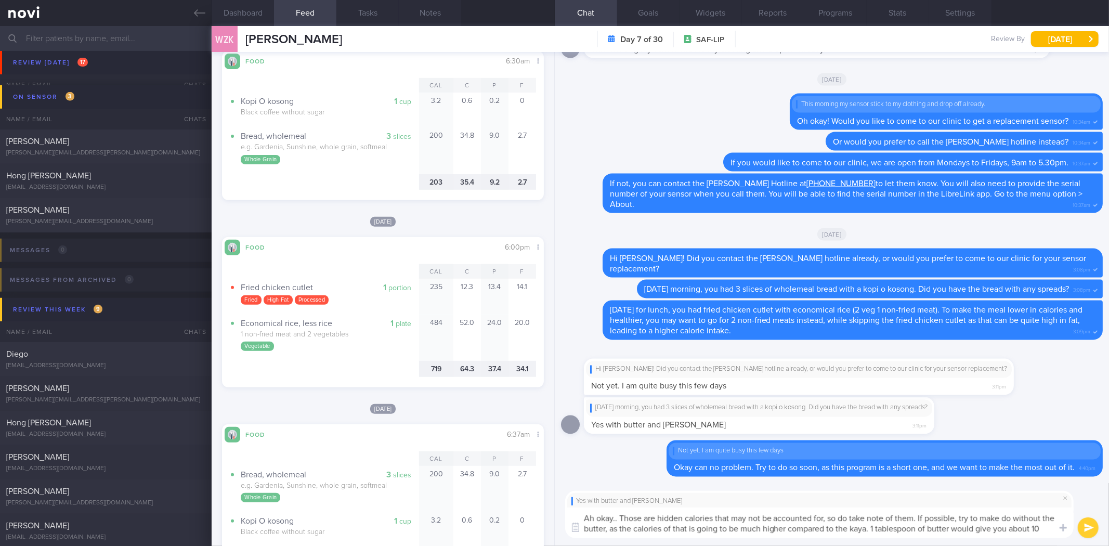
scroll to position [0, 0]
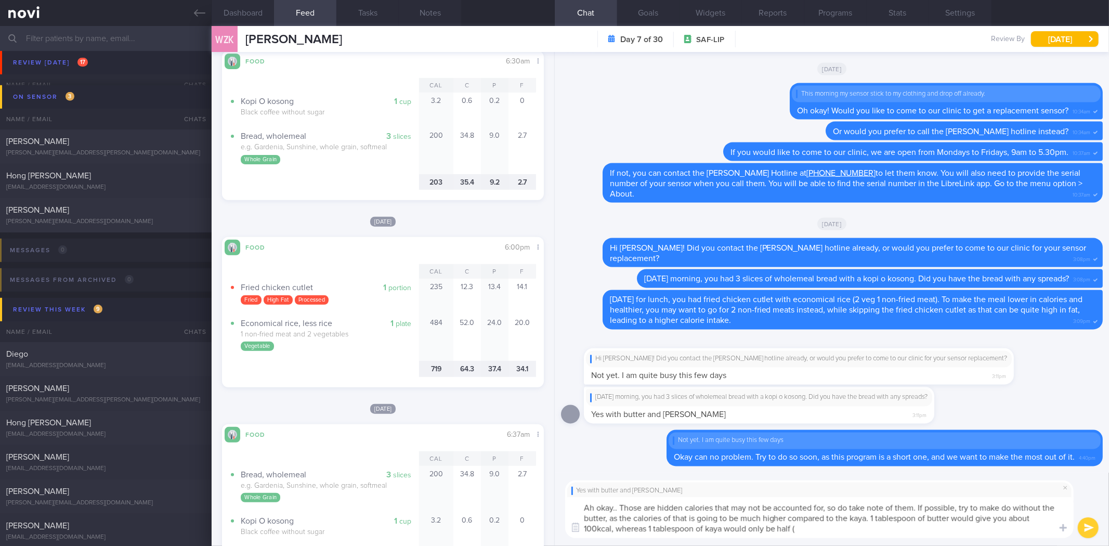
click at [585, 529] on textarea "Ah okay.. Those are hidden calories that may not be accounted for, so do take n…" at bounding box center [819, 517] width 508 height 41
type textarea "Ah okay.. Those are hidden calories that may not be accounted for, so do take n…"
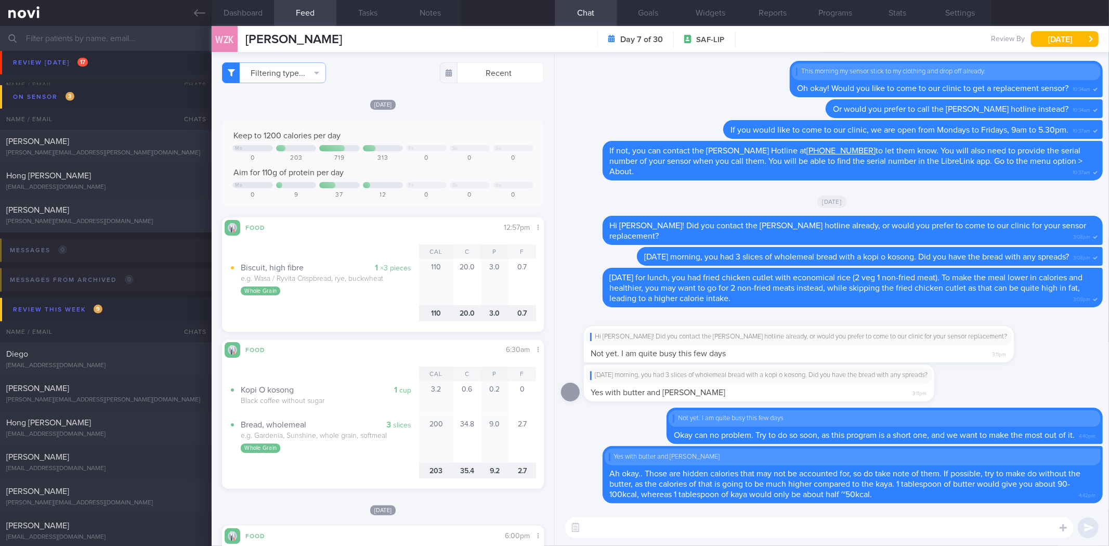
click at [680, 531] on textarea at bounding box center [819, 527] width 508 height 21
click at [644, 528] on textarea at bounding box center [819, 527] width 508 height 21
paste textarea "https://www.fairprice.com.sg/product/sunshine-smart-carb-low-gi-bread-360g-1308…"
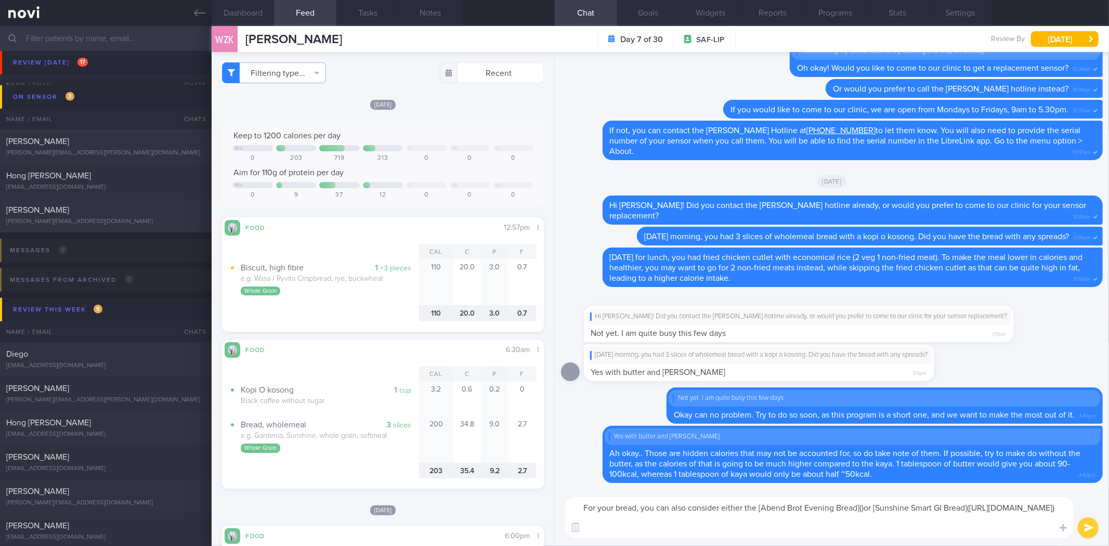
paste textarea "https://www.lazada.sg/products/swissbake-abend-brot-evening-bread-bread-i168033…"
click at [1010, 526] on textarea "For your bread, you can also consider either the [Abend Brot Evening Bread](htt…" at bounding box center [819, 517] width 508 height 41
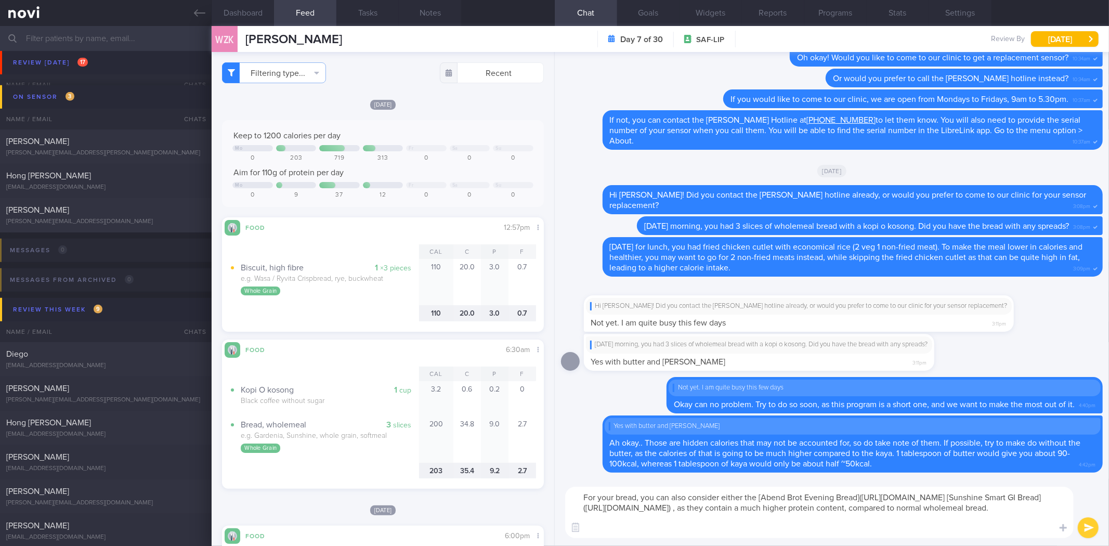
type textarea "For your bread, you can also consider either the [Abend Brot Evening Bread](htt…"
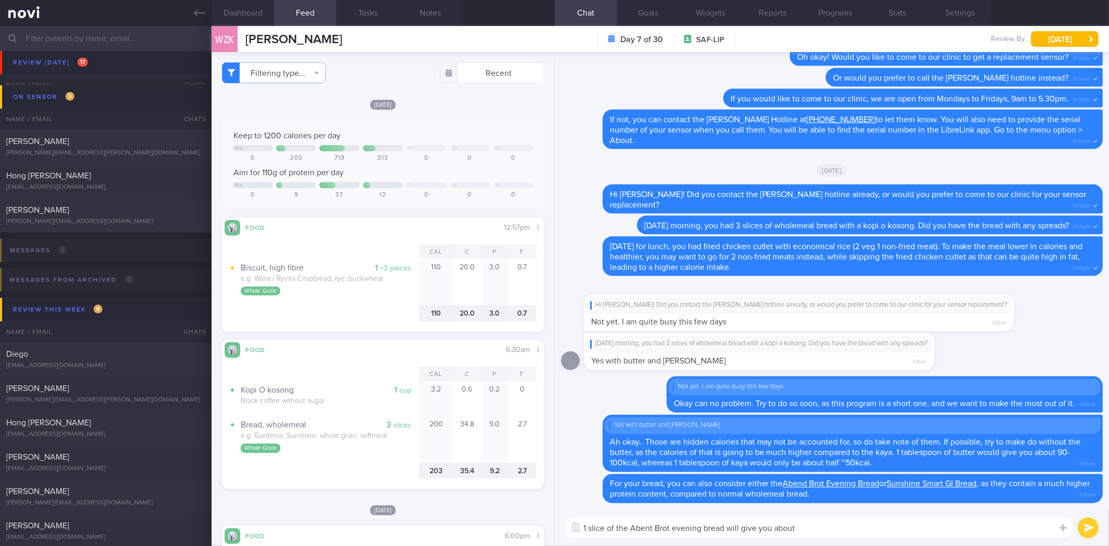
click at [829, 533] on textarea "1 slice of the Abent Brot evening bread will give you about" at bounding box center [819, 527] width 508 height 21
click at [984, 525] on textarea "1 slice of the Abent Brot evening bread will give you about 12g of protein, whe…" at bounding box center [819, 527] width 508 height 21
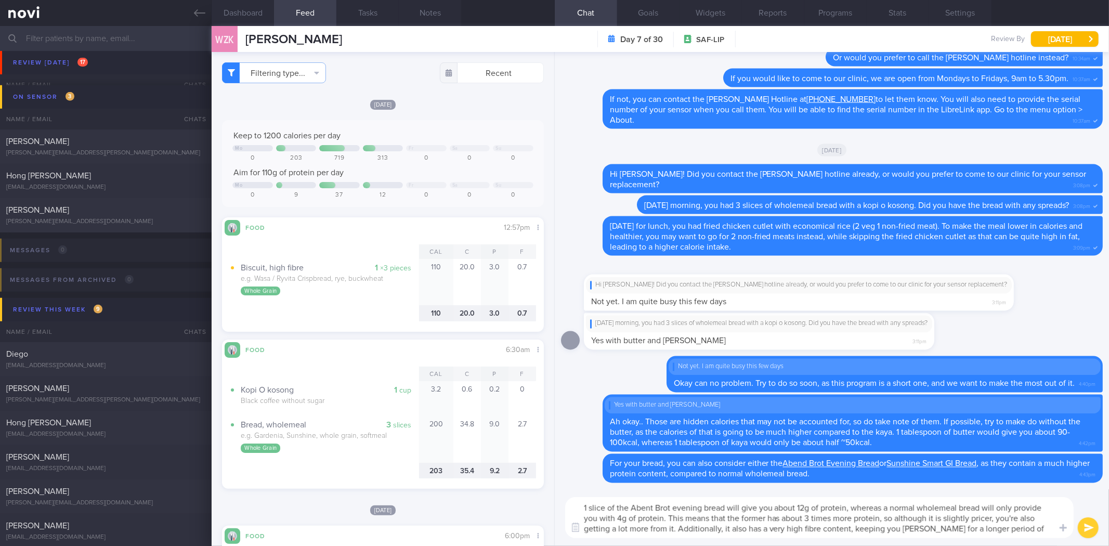
type textarea "1 slice of the Abent Brot evening bread will give you about 12g of protein, whe…"
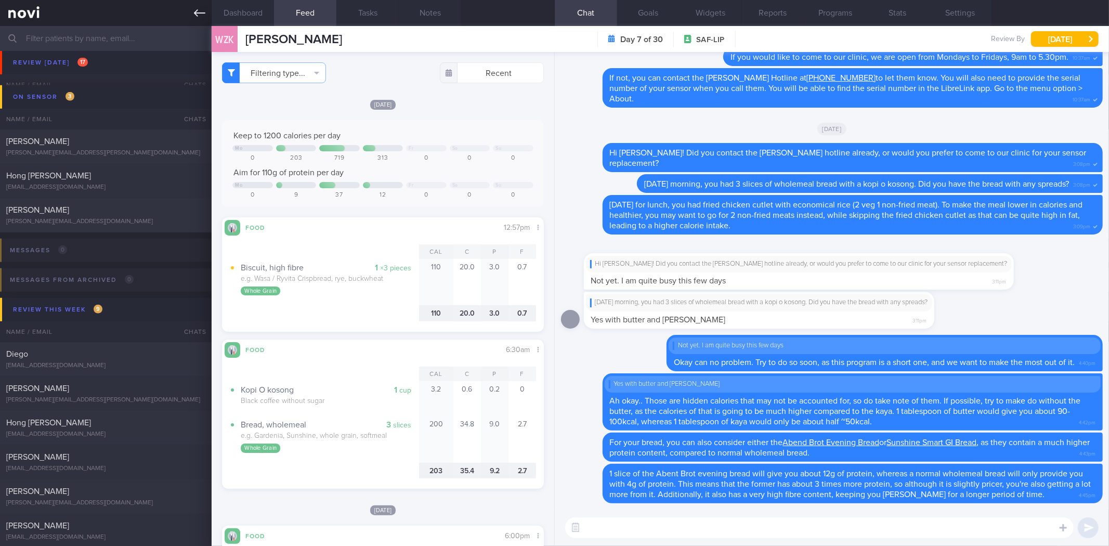
click at [199, 14] on icon at bounding box center [199, 12] width 11 height 11
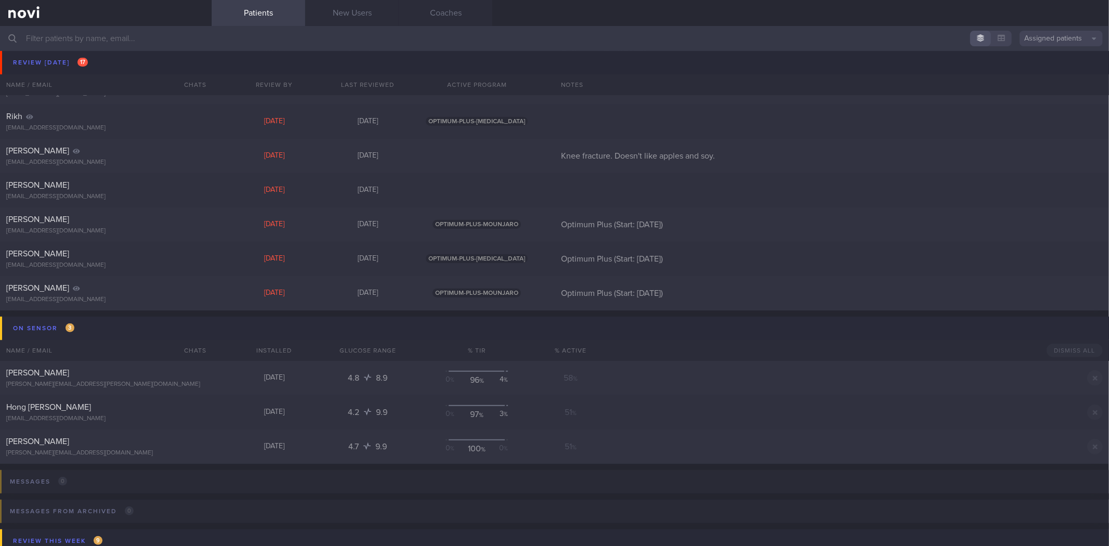
scroll to position [346, 0]
